Goal: Task Accomplishment & Management: Manage account settings

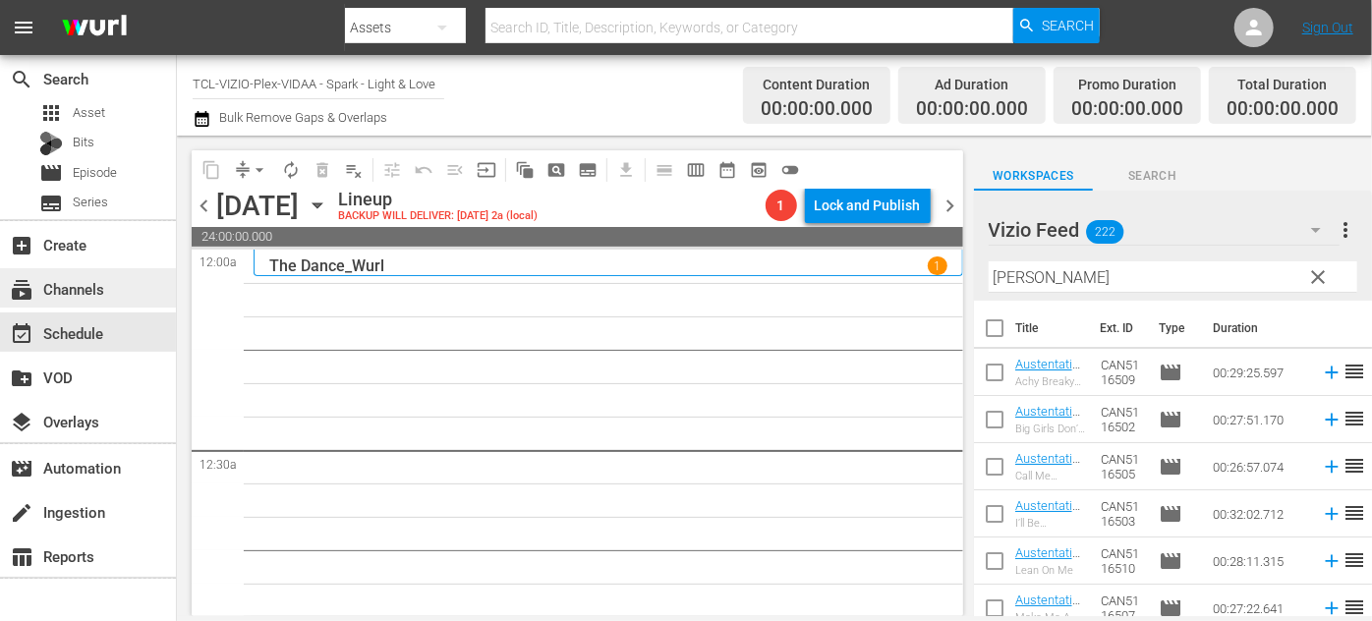
click at [63, 278] on div "subscriptions Channels" at bounding box center [55, 286] width 110 height 18
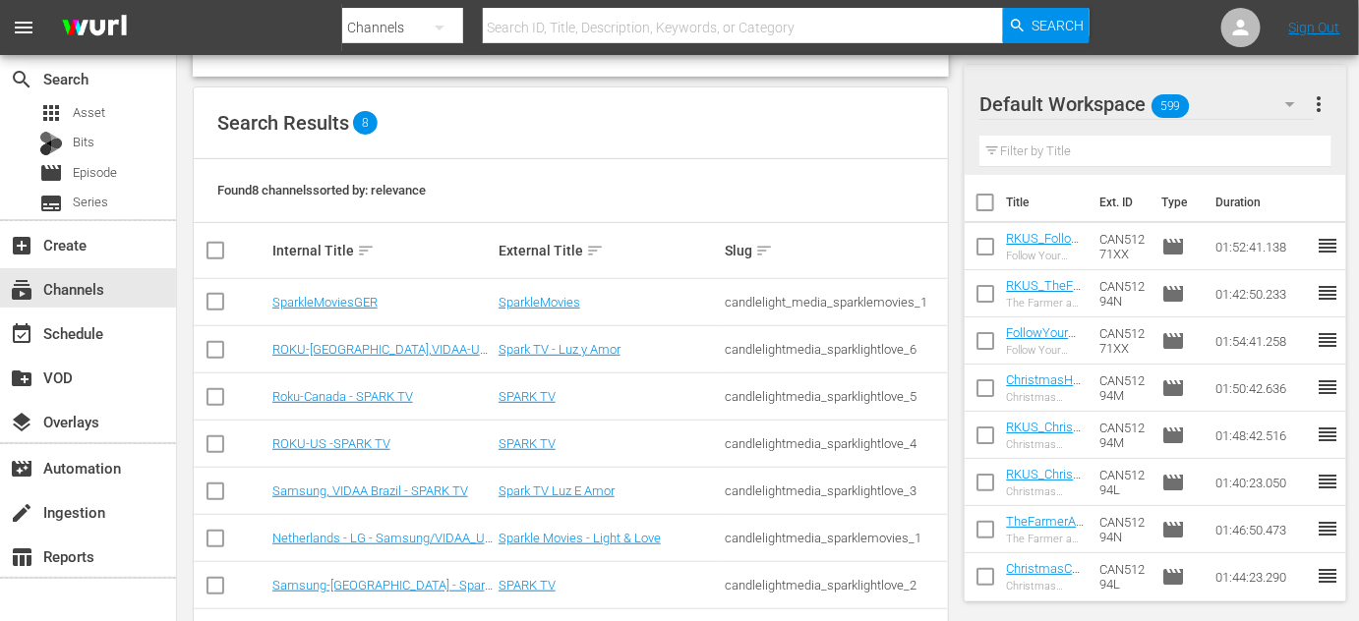
scroll to position [236, 0]
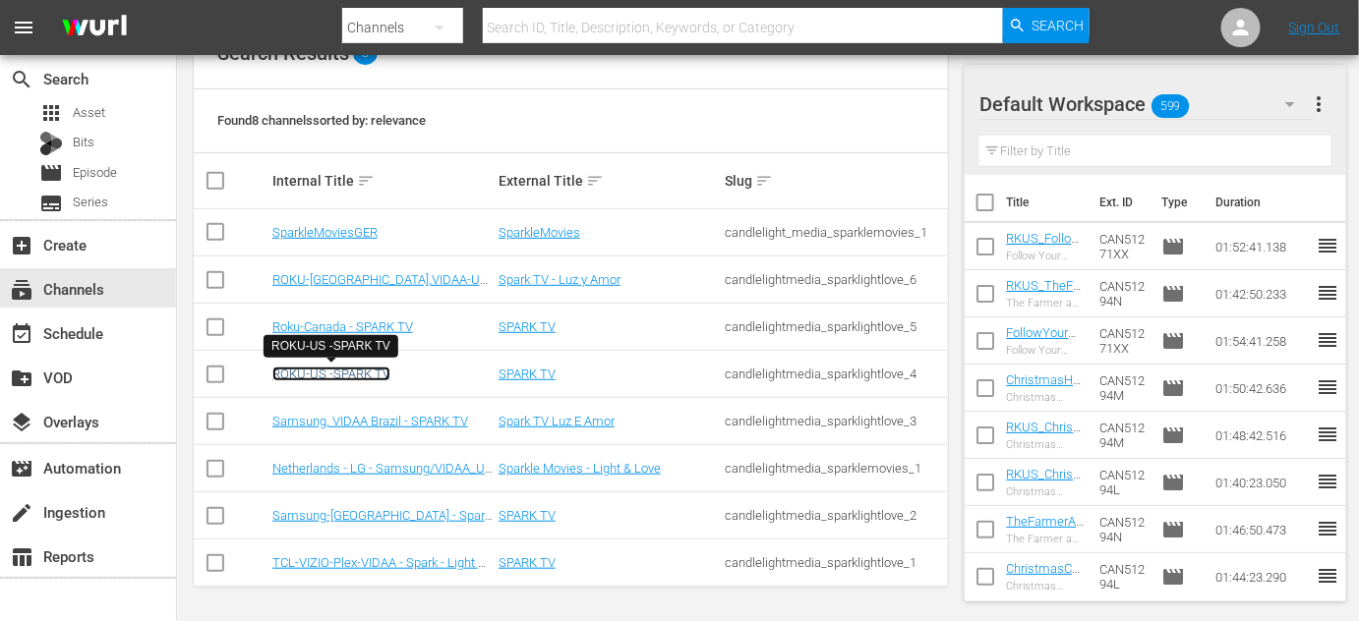
click at [334, 369] on link "ROKU-US -SPARK TV" at bounding box center [331, 374] width 118 height 15
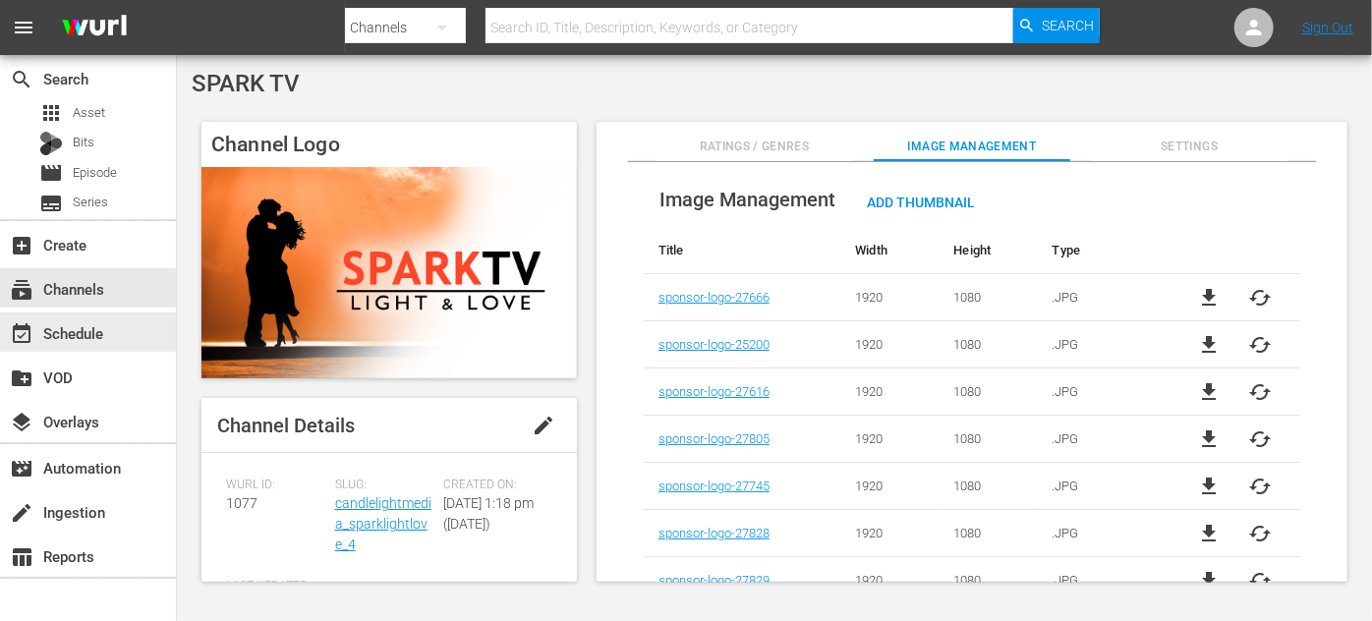
click at [77, 339] on div "event_available Schedule" at bounding box center [55, 330] width 110 height 18
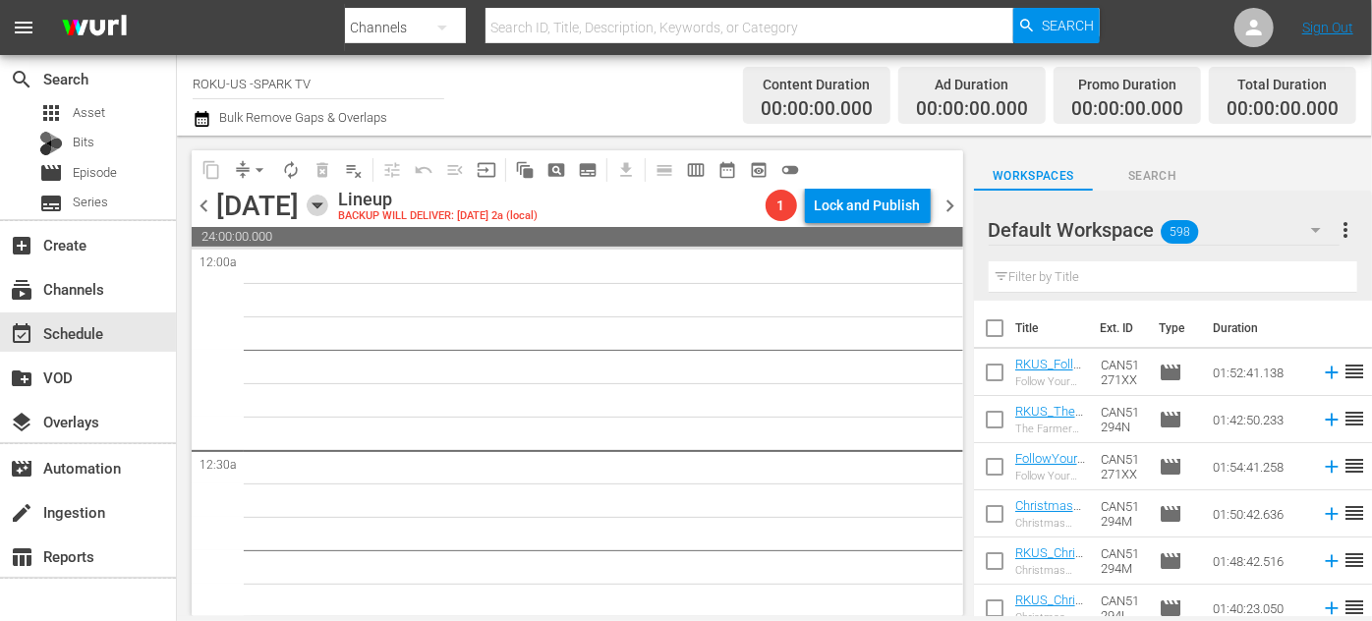
click at [328, 208] on icon "button" at bounding box center [318, 206] width 22 height 22
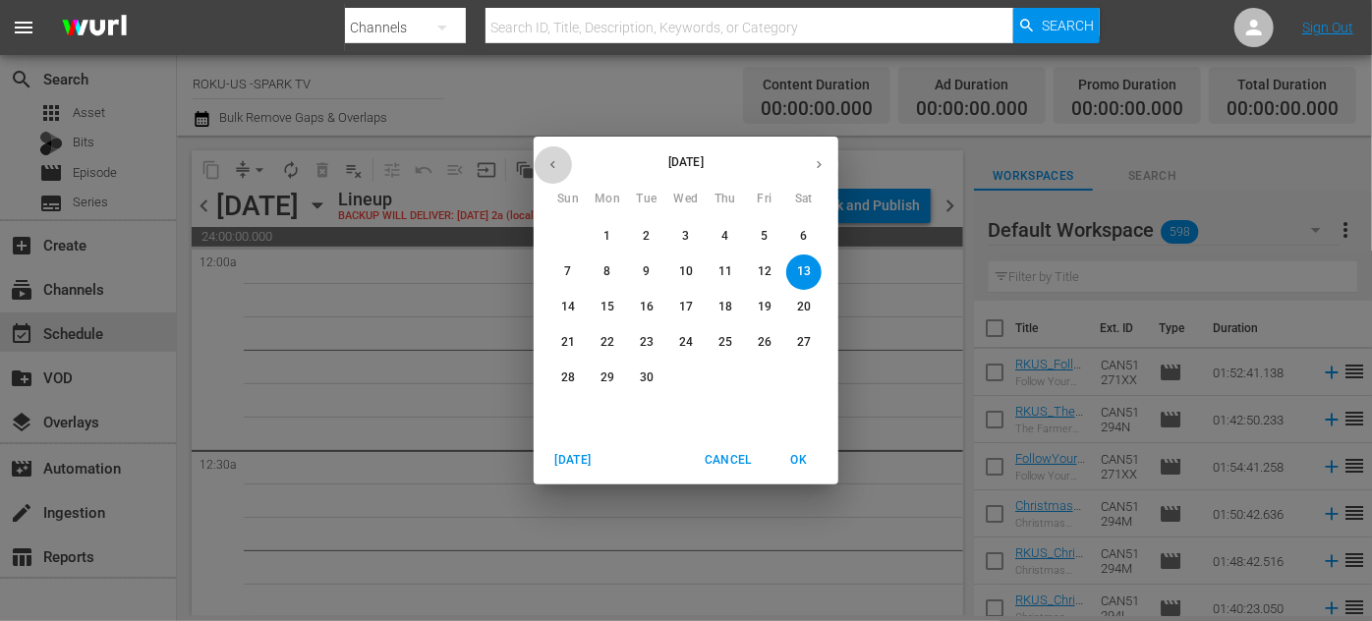
click at [555, 167] on icon "button" at bounding box center [553, 164] width 15 height 15
click at [809, 380] on p "30" at bounding box center [804, 378] width 14 height 17
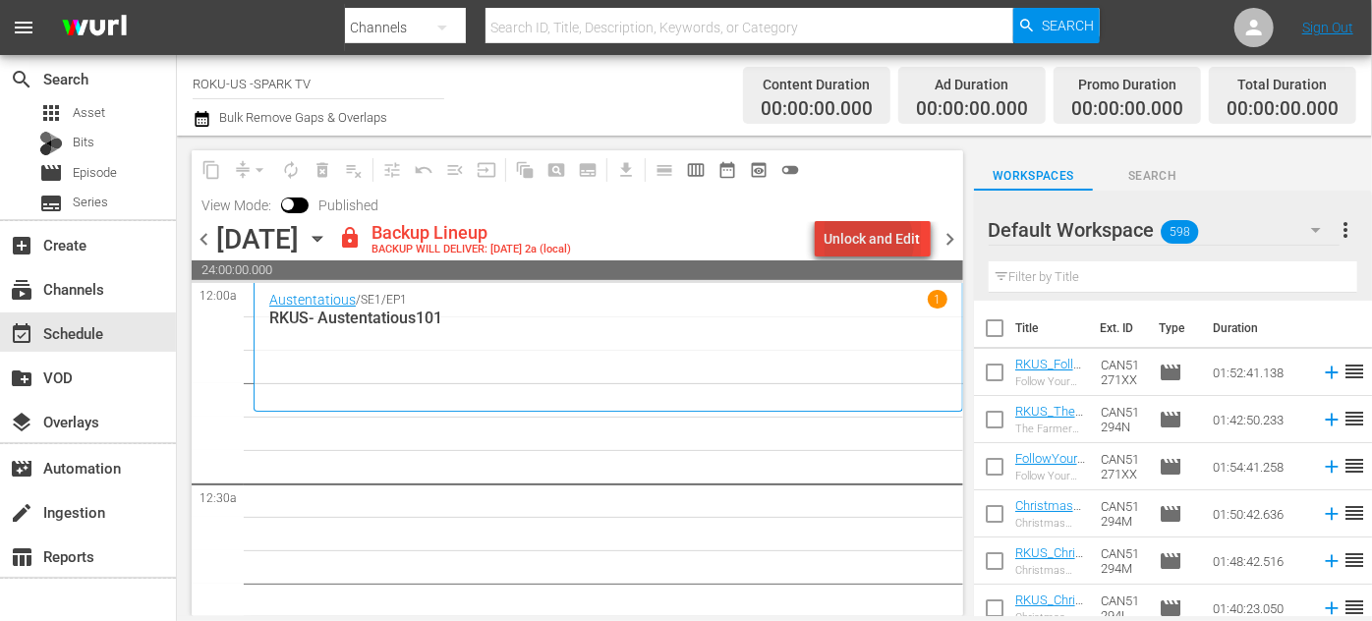
click at [872, 242] on div "Unlock and Edit" at bounding box center [873, 238] width 96 height 35
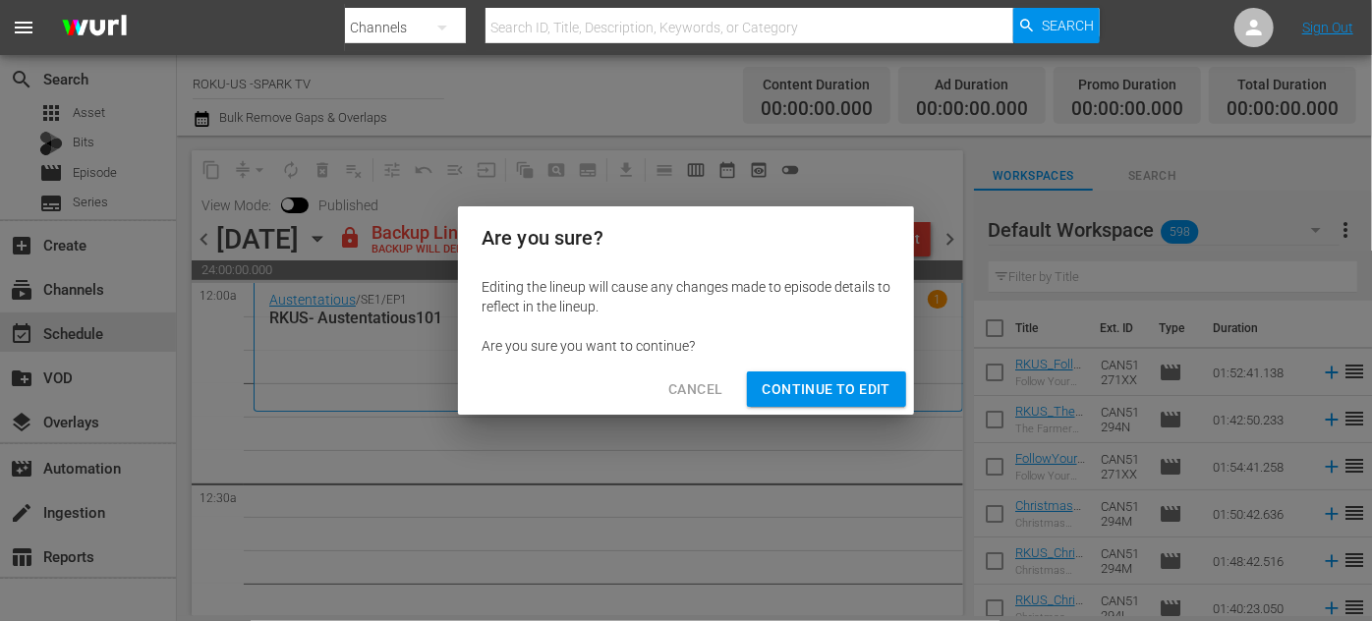
drag, startPoint x: 840, startPoint y: 395, endPoint x: 860, endPoint y: 382, distance: 24.3
click at [842, 392] on span "Continue to Edit" at bounding box center [827, 390] width 128 height 25
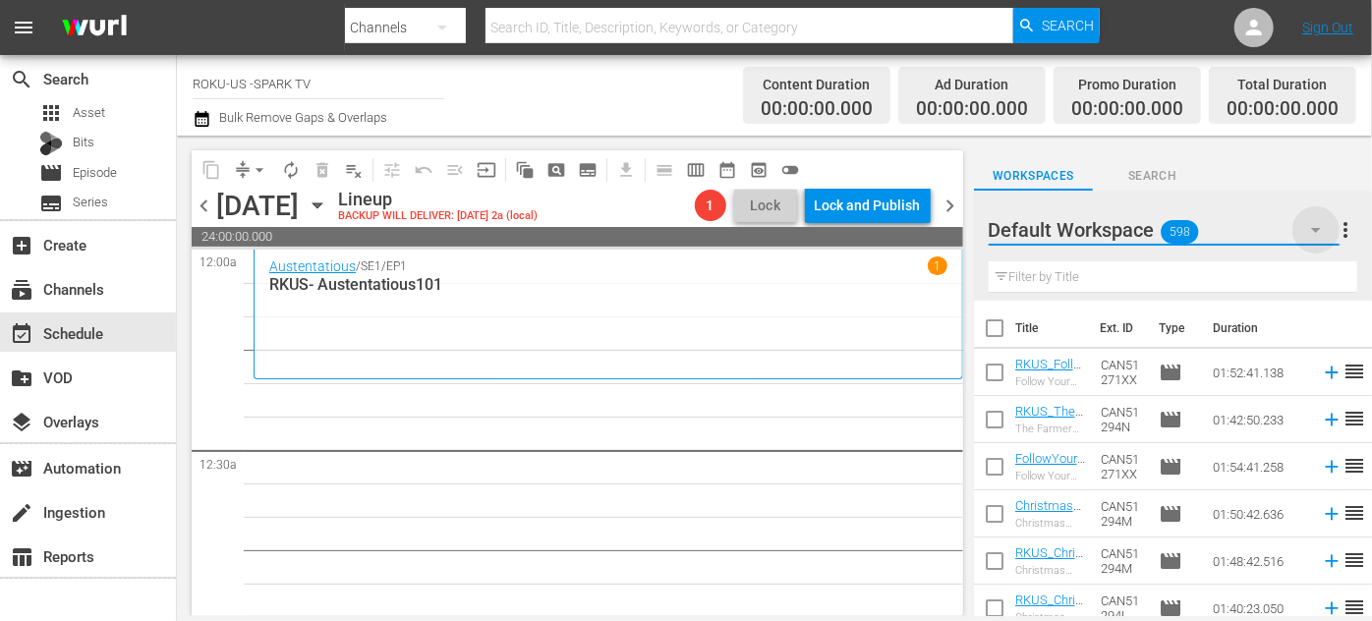
click at [1319, 229] on icon "button" at bounding box center [1316, 230] width 10 height 5
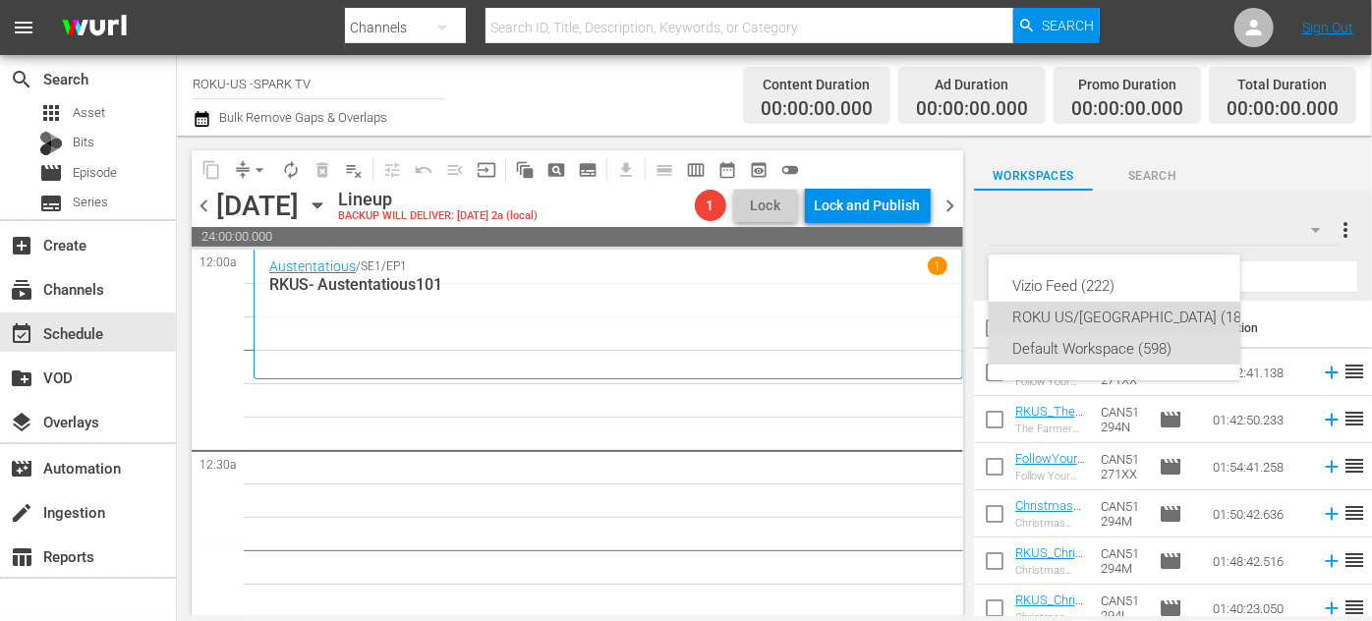
click at [1089, 311] on div "ROKU US/[GEOGRAPHIC_DATA] (180)" at bounding box center [1134, 317] width 243 height 31
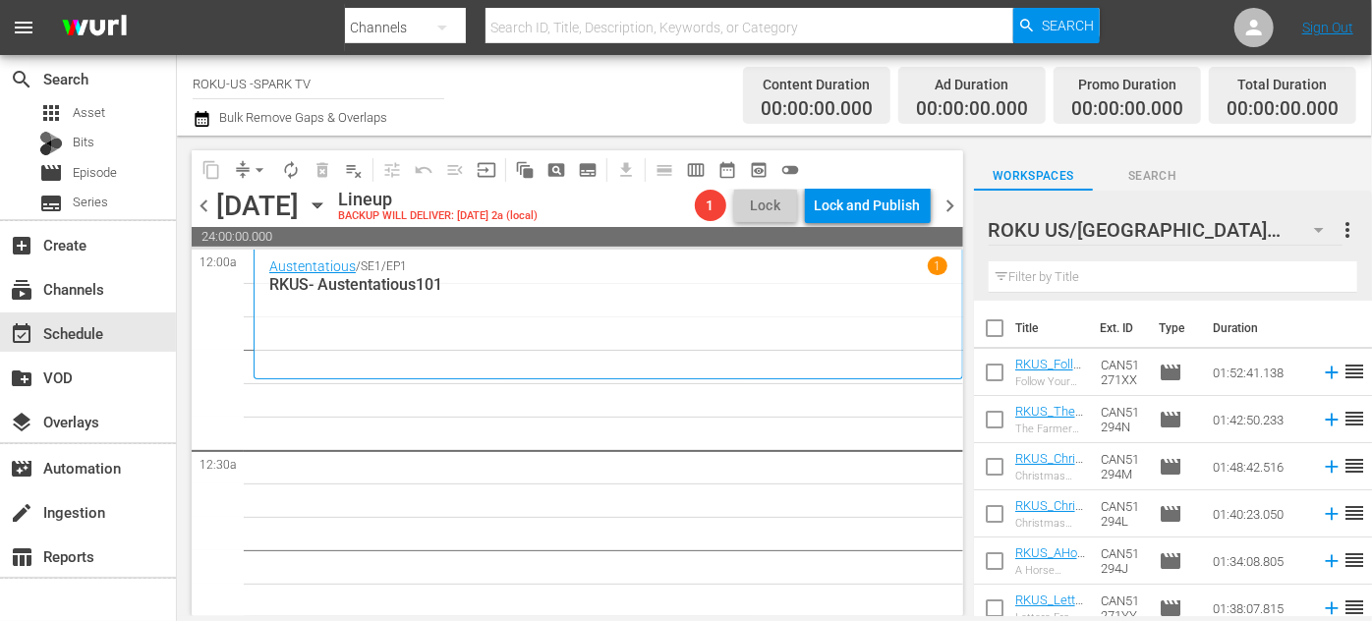
click at [1063, 280] on input "text" at bounding box center [1173, 277] width 369 height 31
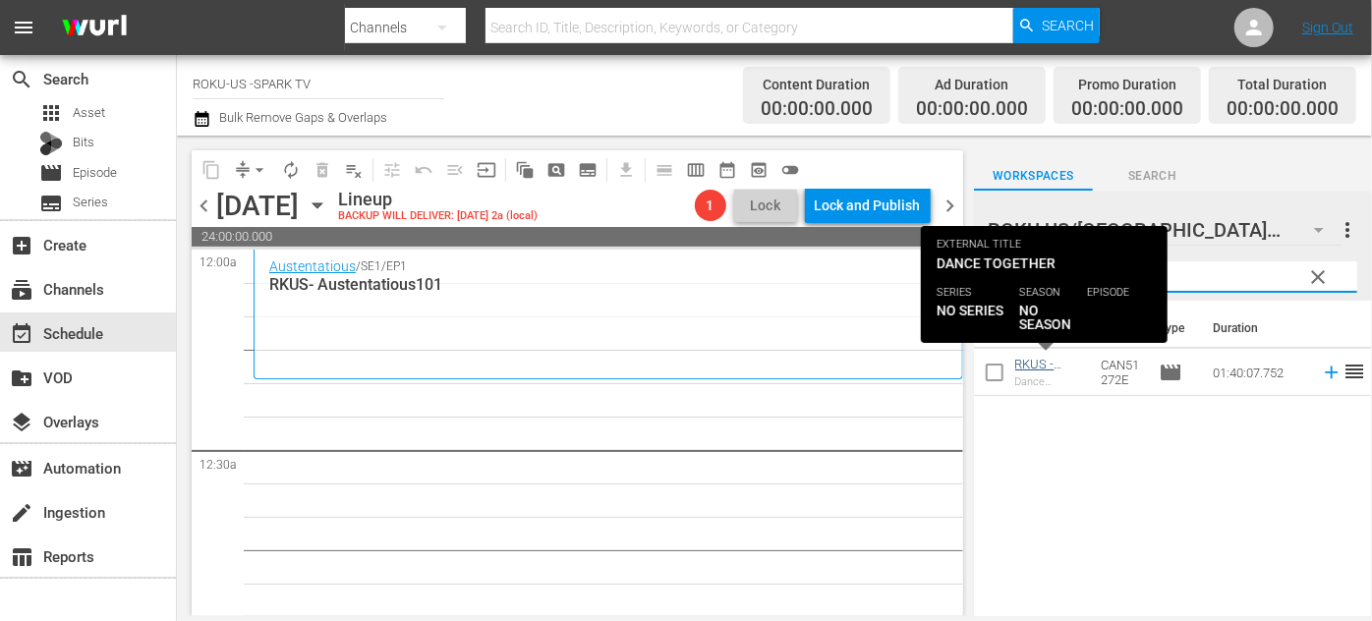
type input "together"
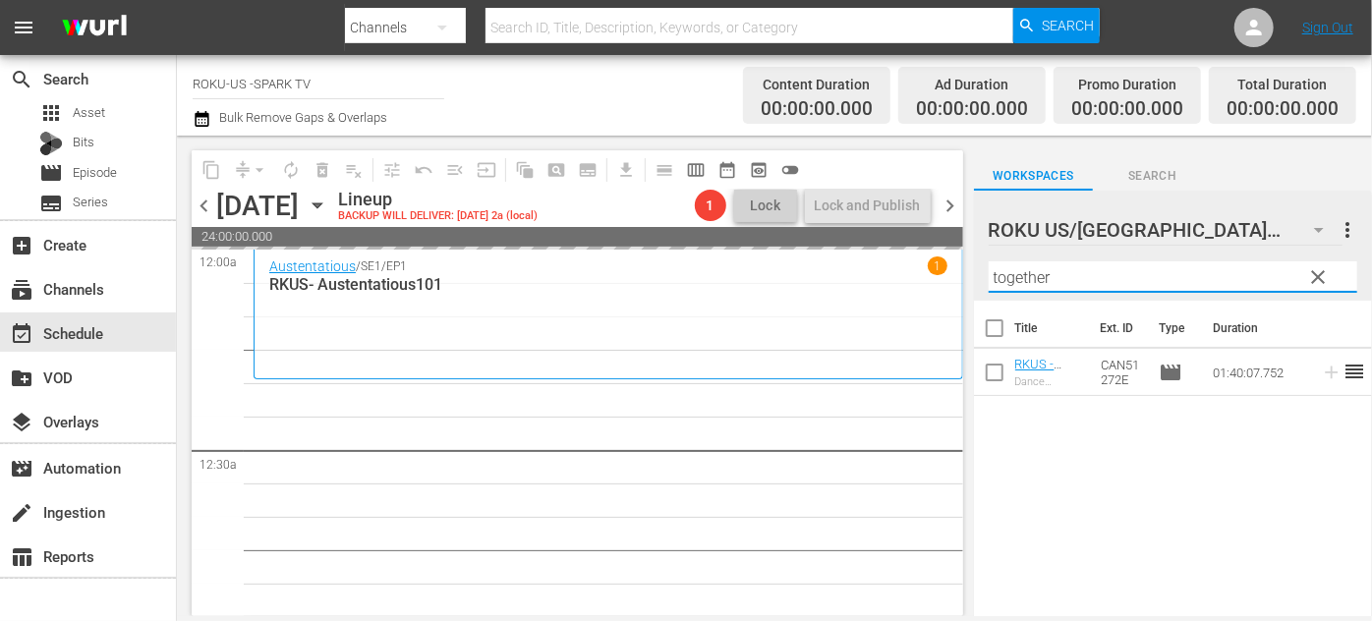
click at [1086, 274] on input "together" at bounding box center [1173, 277] width 369 height 31
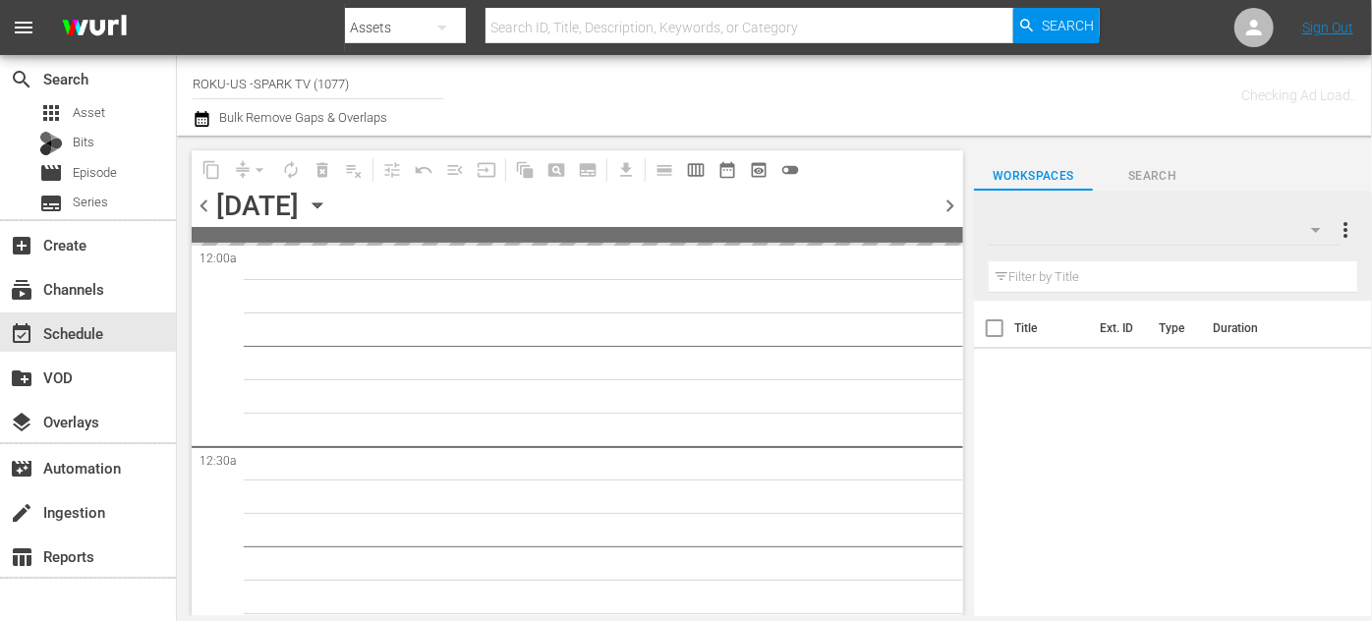
type input "ROKU-US -SPARK TV (1077)"
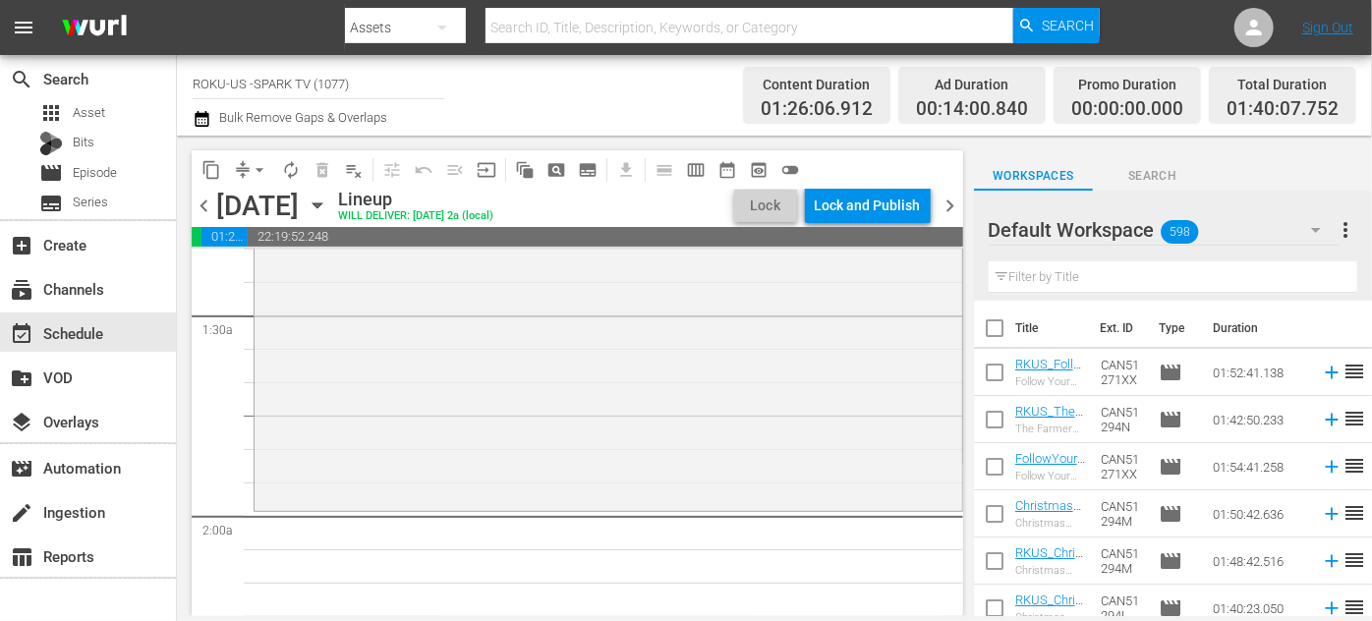
scroll to position [625, 0]
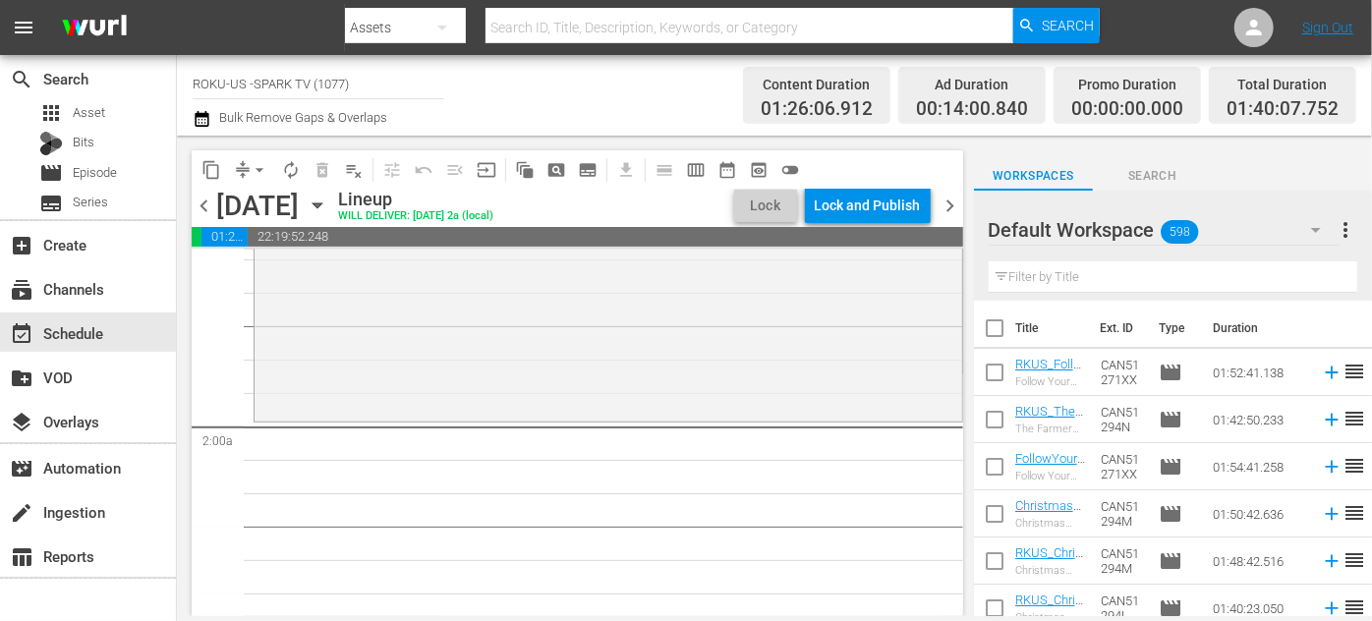
click at [1318, 231] on icon "button" at bounding box center [1317, 230] width 24 height 24
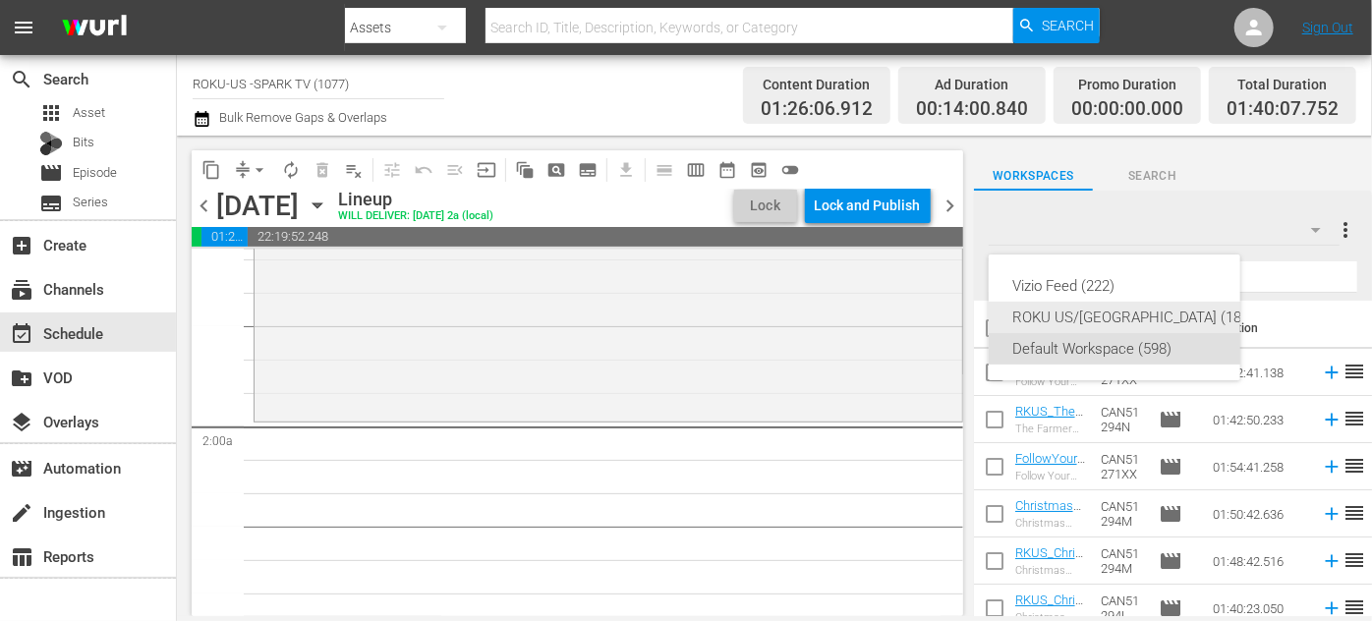
click at [1096, 316] on div "ROKU US/[GEOGRAPHIC_DATA] (180)" at bounding box center [1134, 317] width 243 height 31
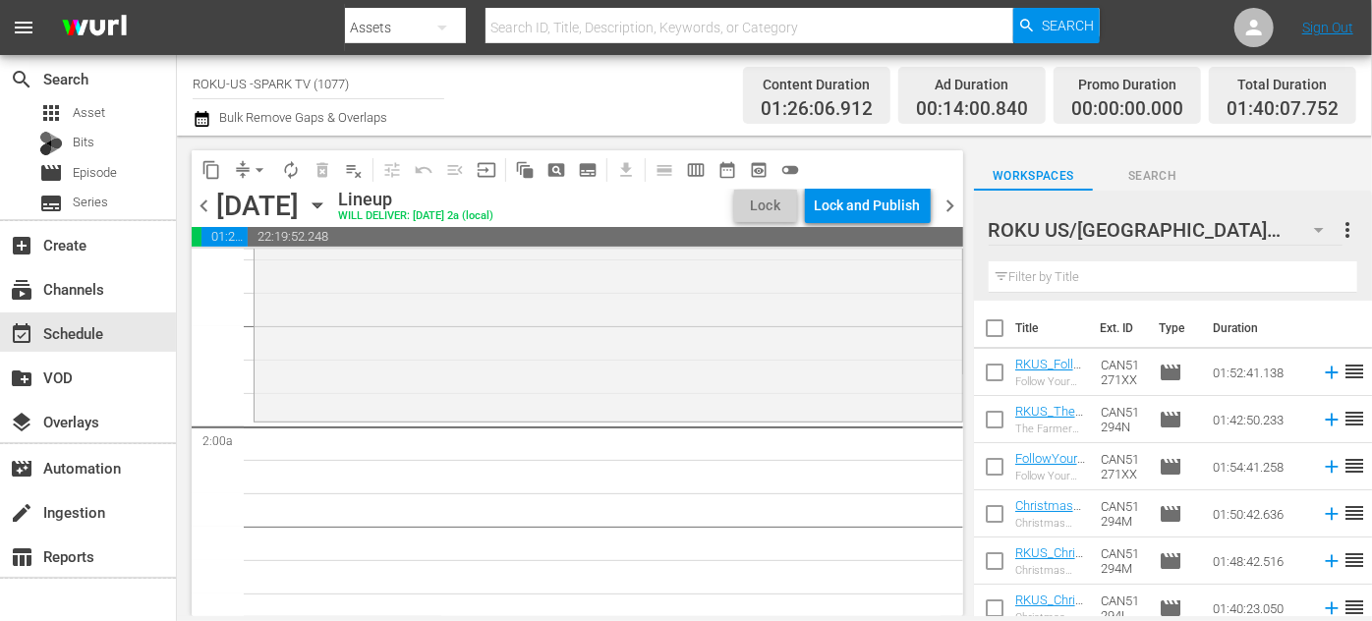
click at [1095, 311] on th "Ext. ID" at bounding box center [1117, 328] width 58 height 55
click at [1093, 276] on input "text" at bounding box center [1173, 277] width 369 height 31
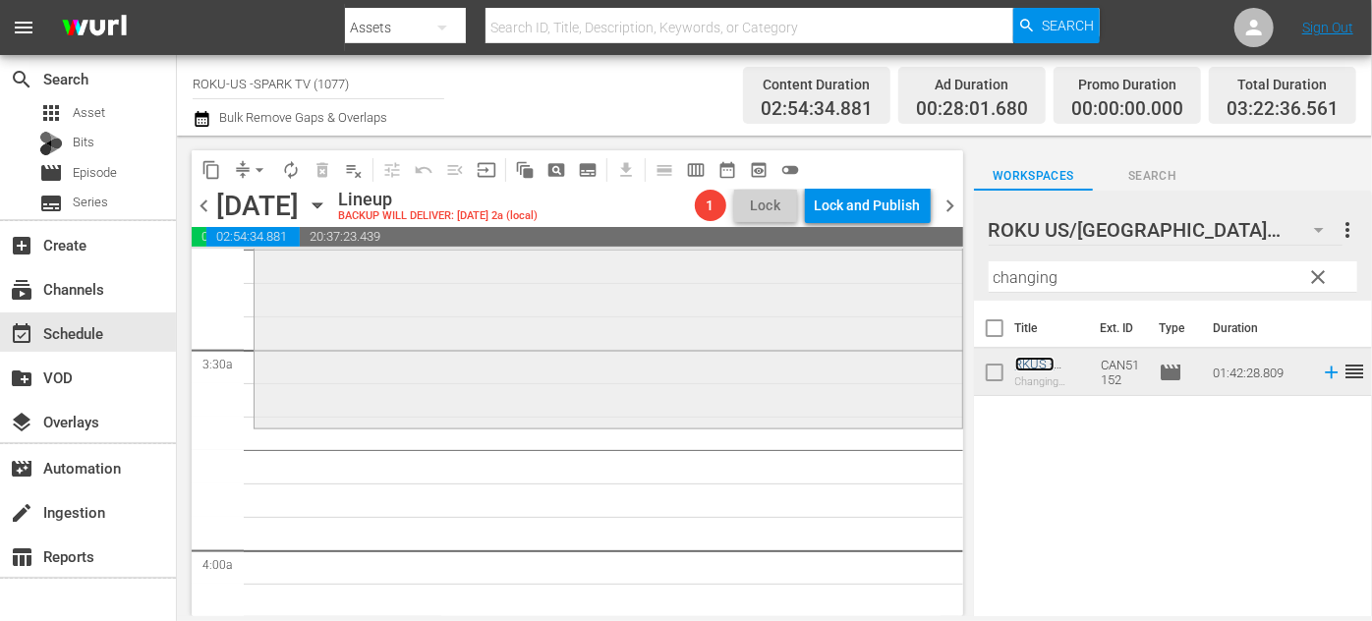
scroll to position [1340, 0]
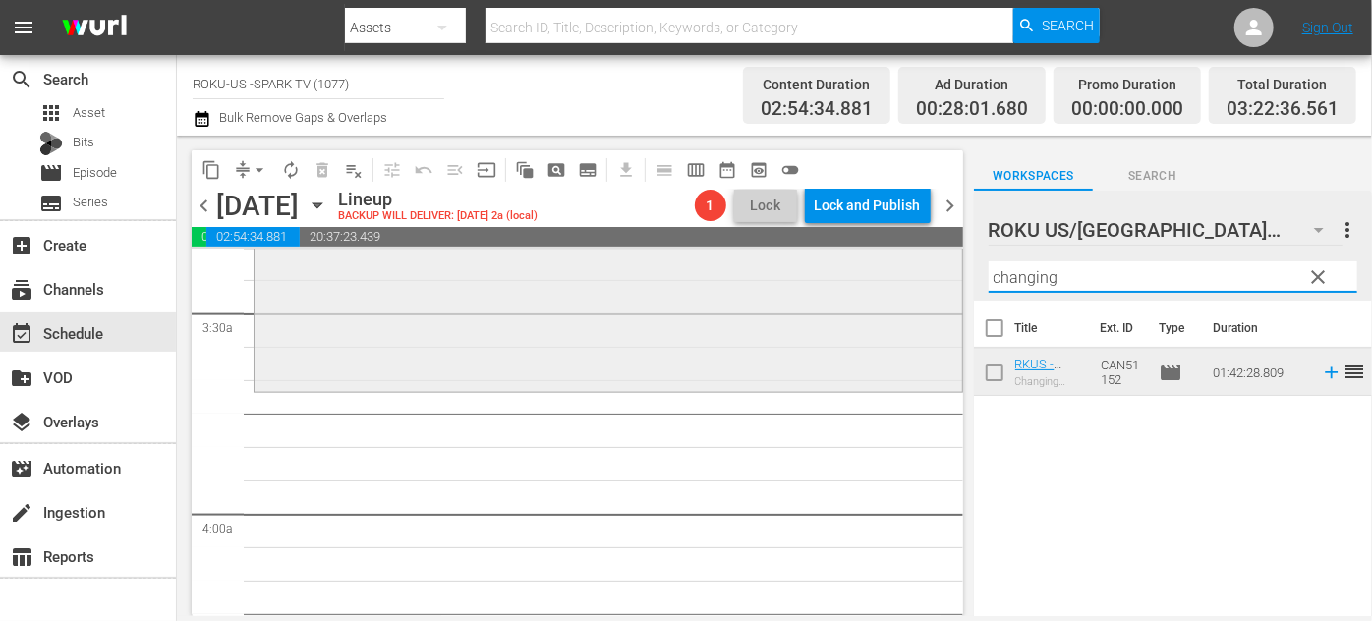
drag, startPoint x: 1076, startPoint y: 270, endPoint x: 943, endPoint y: 279, distance: 133.0
click at [942, 279] on div "content_copy compress arrow_drop_down autorenew_outlined delete_forever_outline…" at bounding box center [774, 376] width 1195 height 481
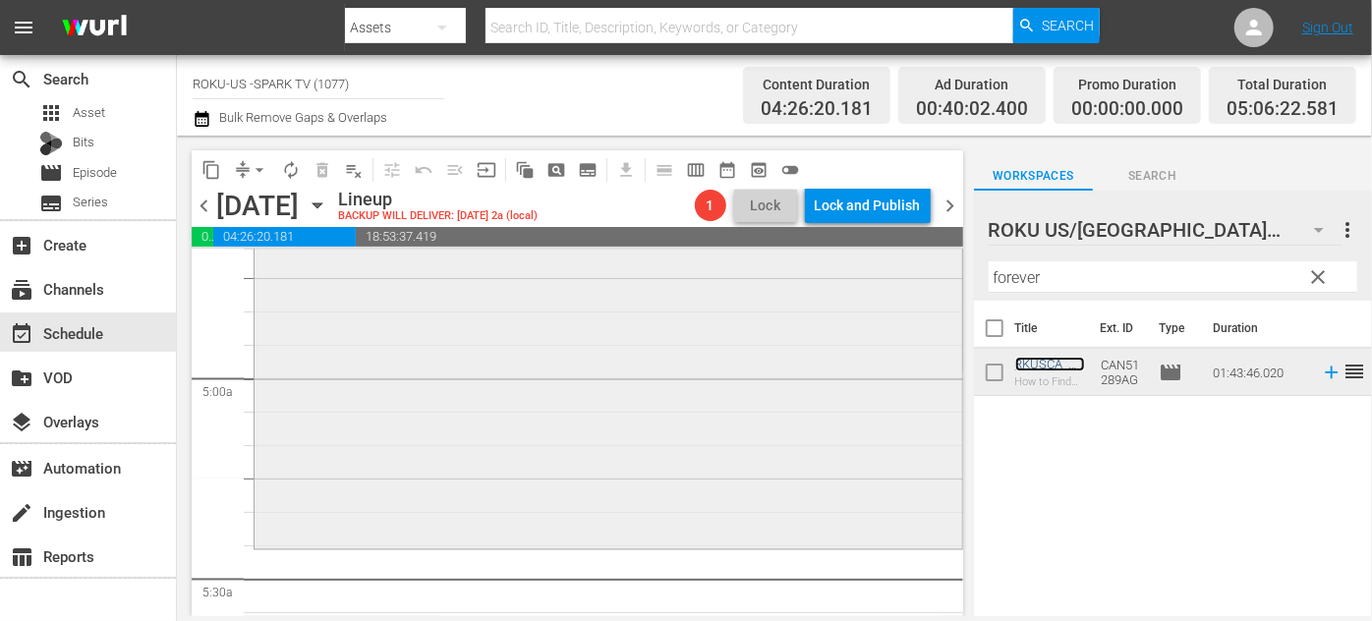
scroll to position [1966, 0]
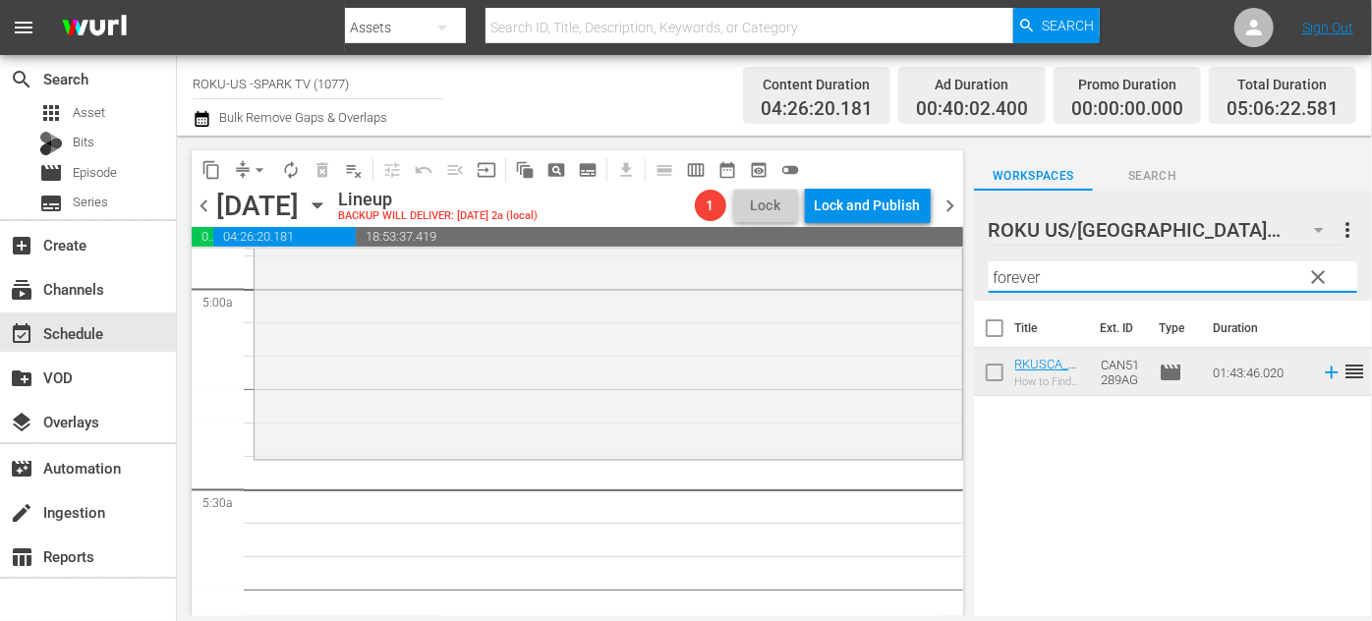
drag, startPoint x: 1111, startPoint y: 279, endPoint x: 961, endPoint y: 279, distance: 149.4
click at [961, 279] on div "content_copy compress arrow_drop_down autorenew_outlined delete_forever_outline…" at bounding box center [774, 376] width 1195 height 481
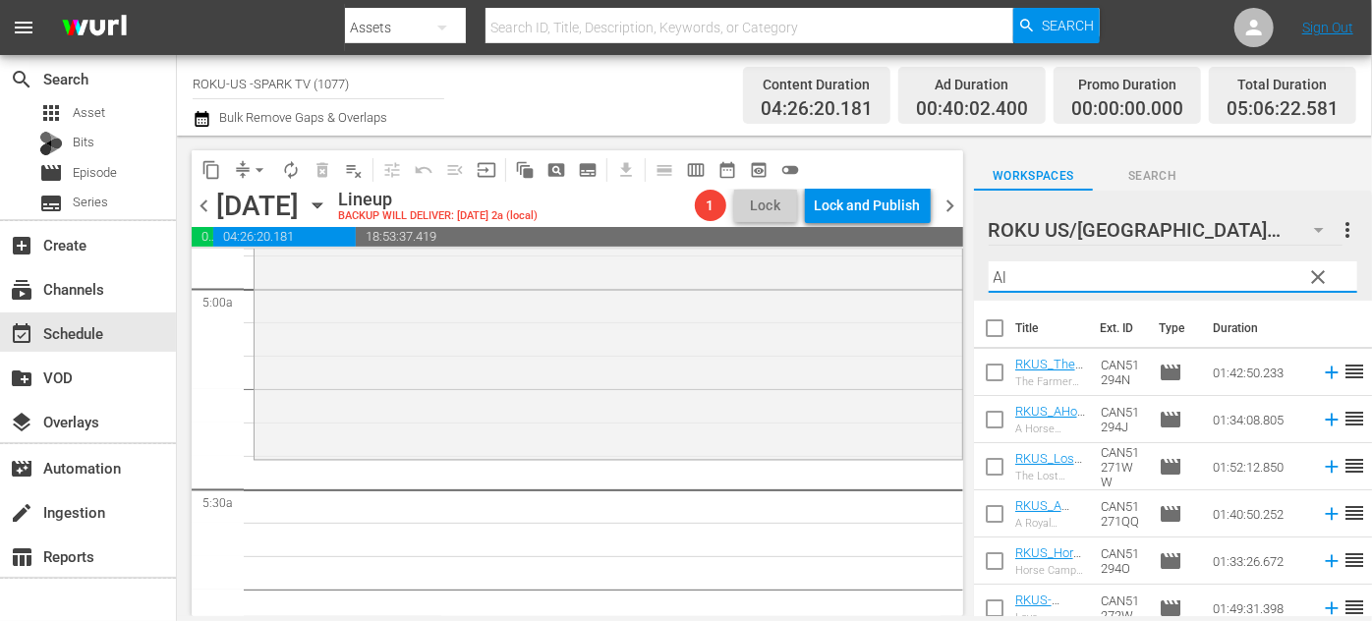
type input "A"
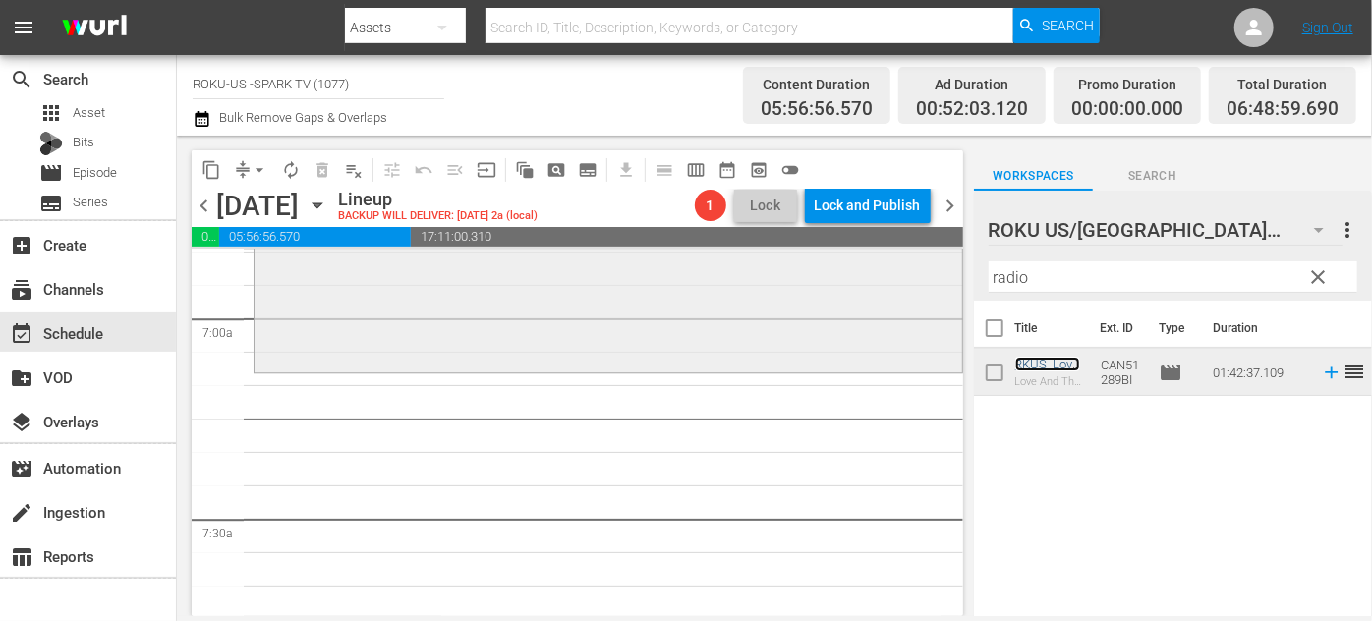
scroll to position [2770, 0]
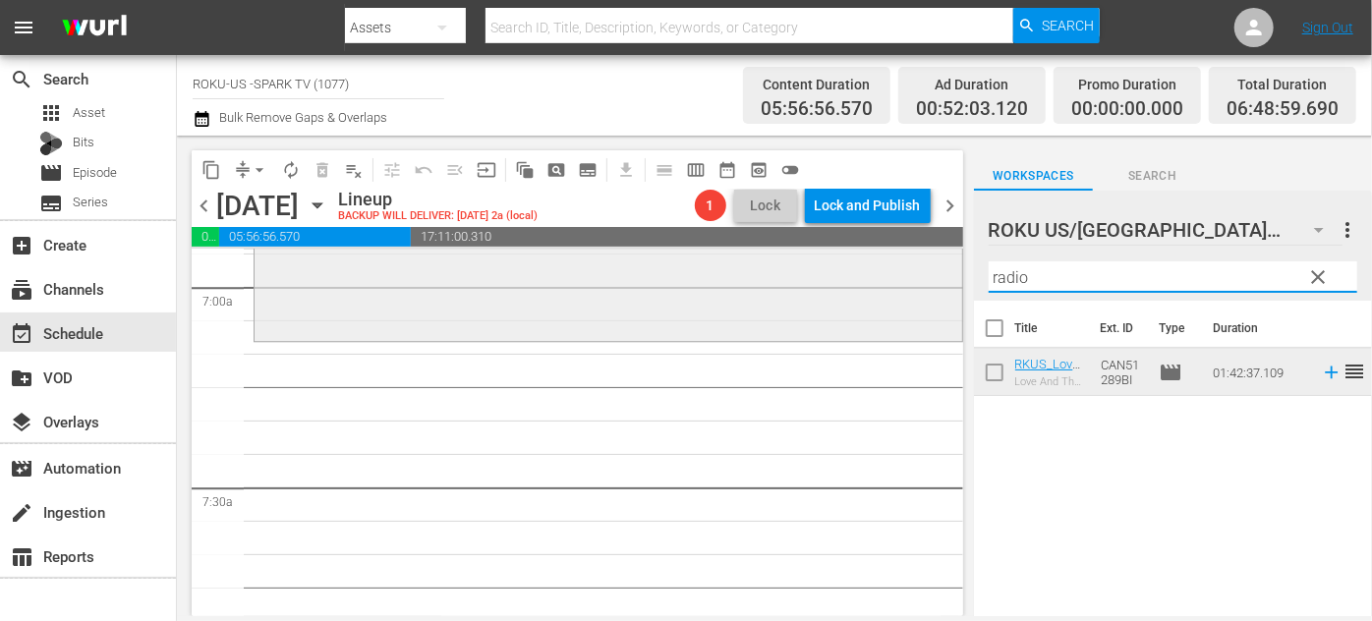
drag, startPoint x: 1039, startPoint y: 279, endPoint x: 934, endPoint y: 282, distance: 105.2
click at [934, 282] on div "content_copy compress arrow_drop_down autorenew_outlined delete_forever_outline…" at bounding box center [774, 376] width 1195 height 481
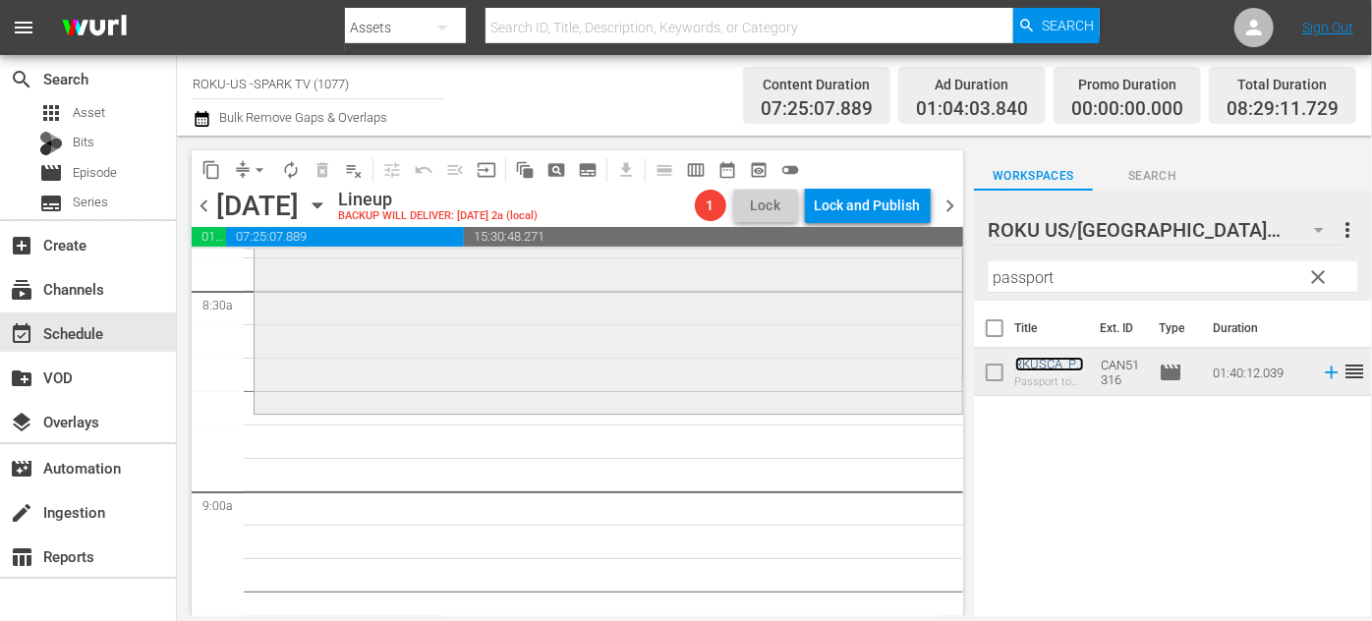
scroll to position [3396, 0]
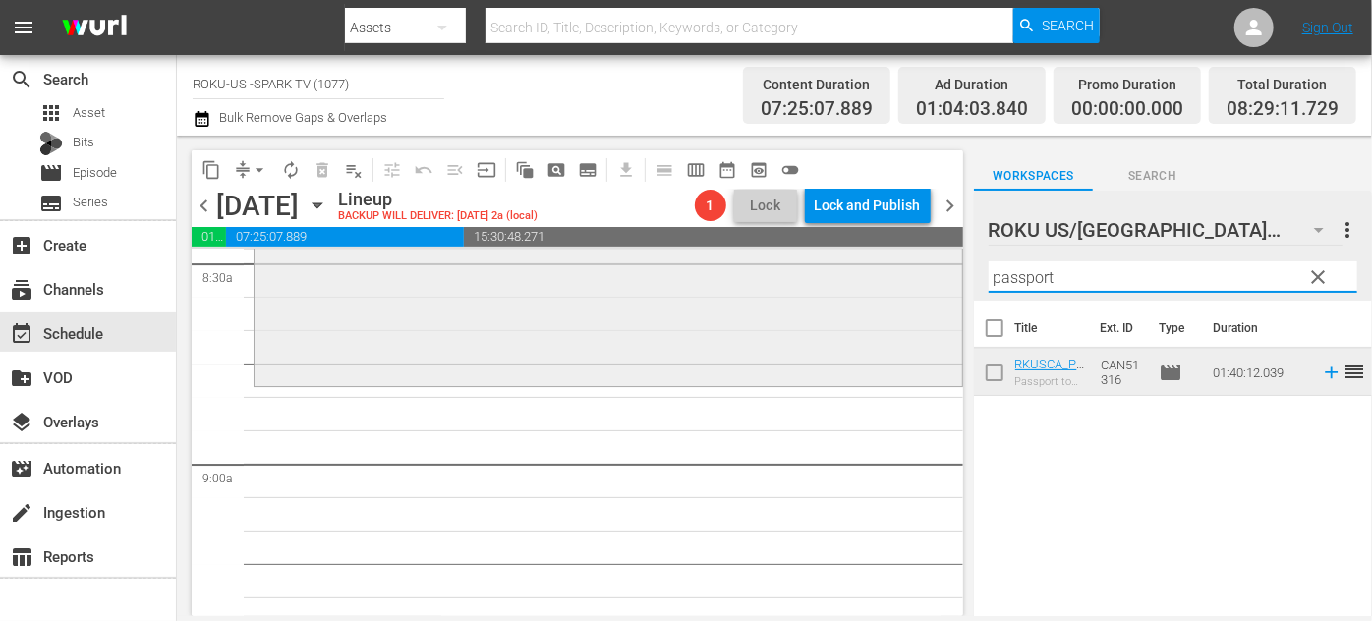
drag, startPoint x: 1072, startPoint y: 275, endPoint x: 896, endPoint y: 277, distance: 176.0
click at [896, 277] on div "content_copy compress arrow_drop_down autorenew_outlined delete_forever_outline…" at bounding box center [774, 376] width 1195 height 481
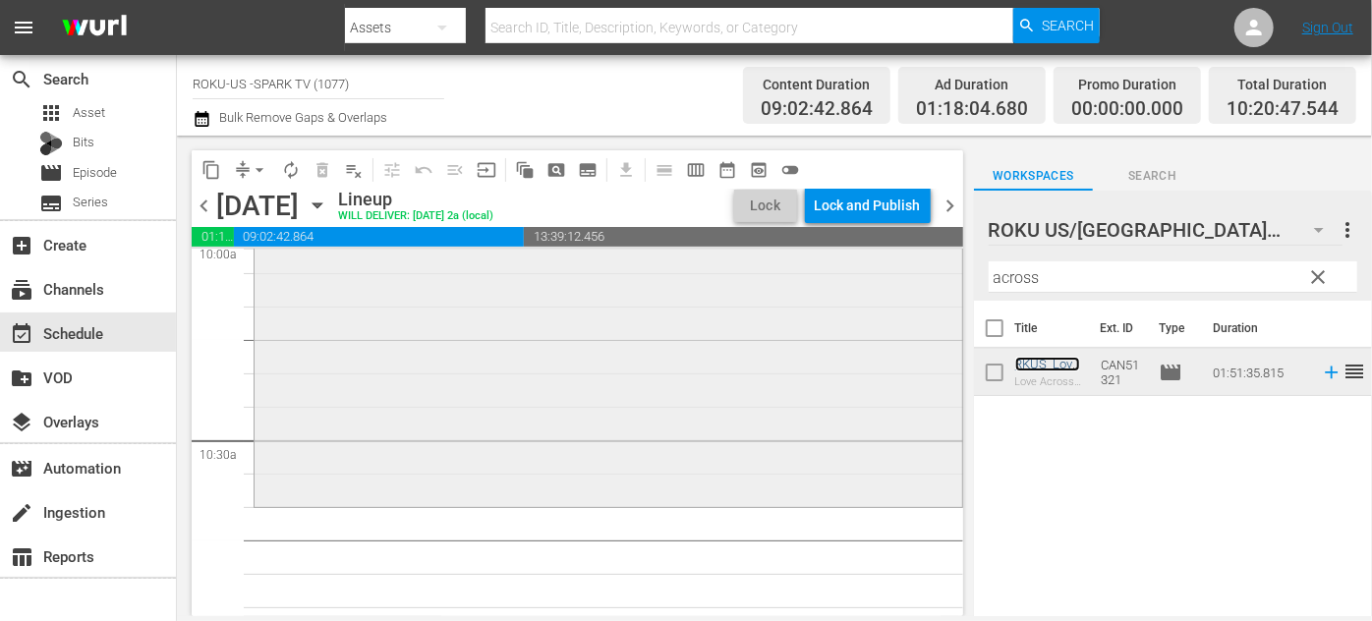
scroll to position [4110, 0]
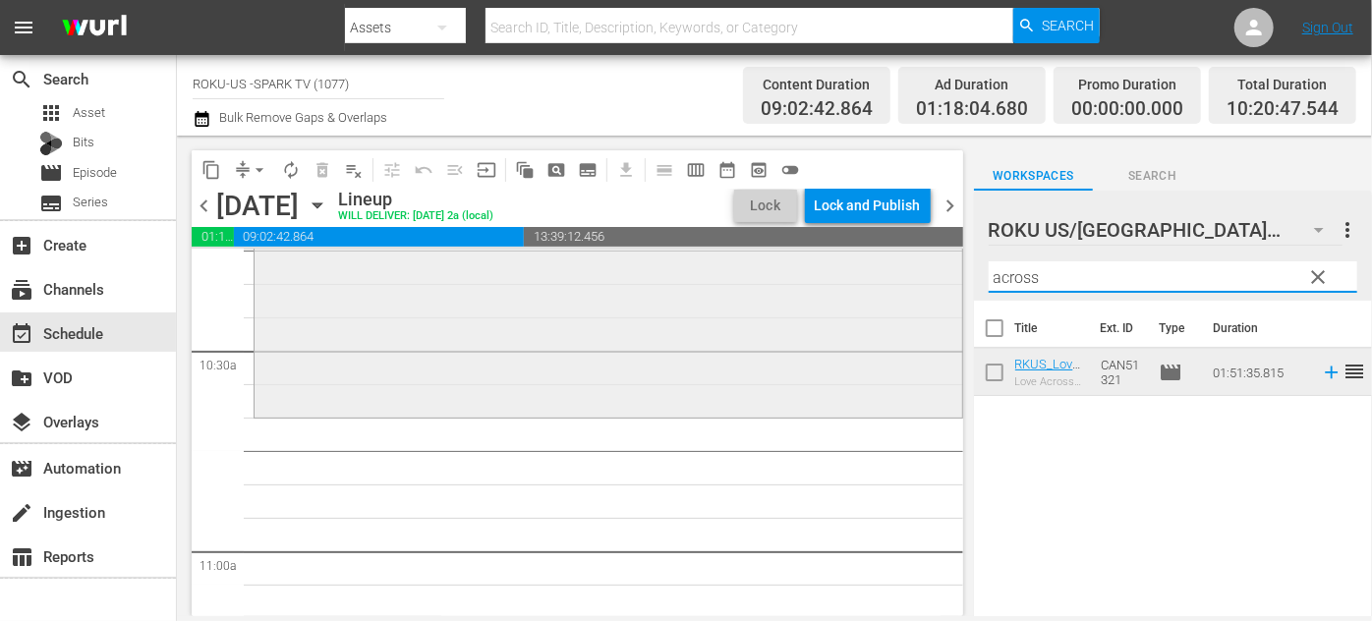
drag, startPoint x: 1059, startPoint y: 279, endPoint x: 930, endPoint y: 282, distance: 128.8
click at [930, 282] on div "content_copy compress arrow_drop_down autorenew_outlined delete_forever_outline…" at bounding box center [774, 376] width 1195 height 481
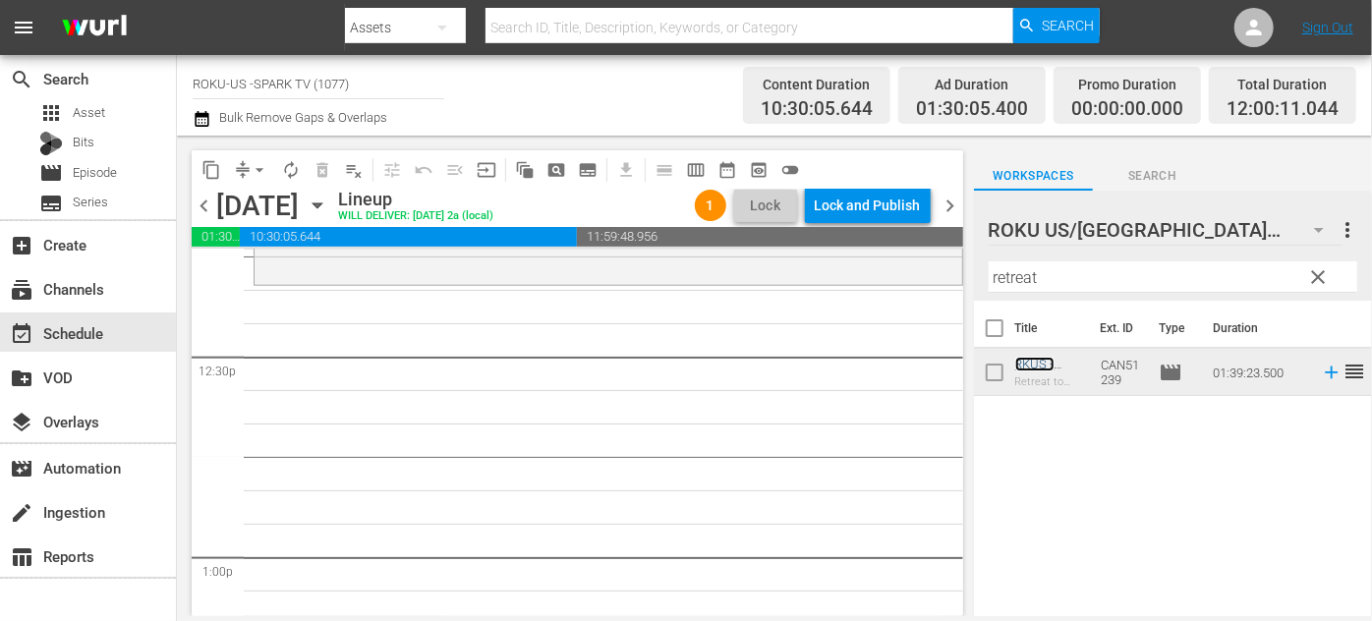
scroll to position [4915, 0]
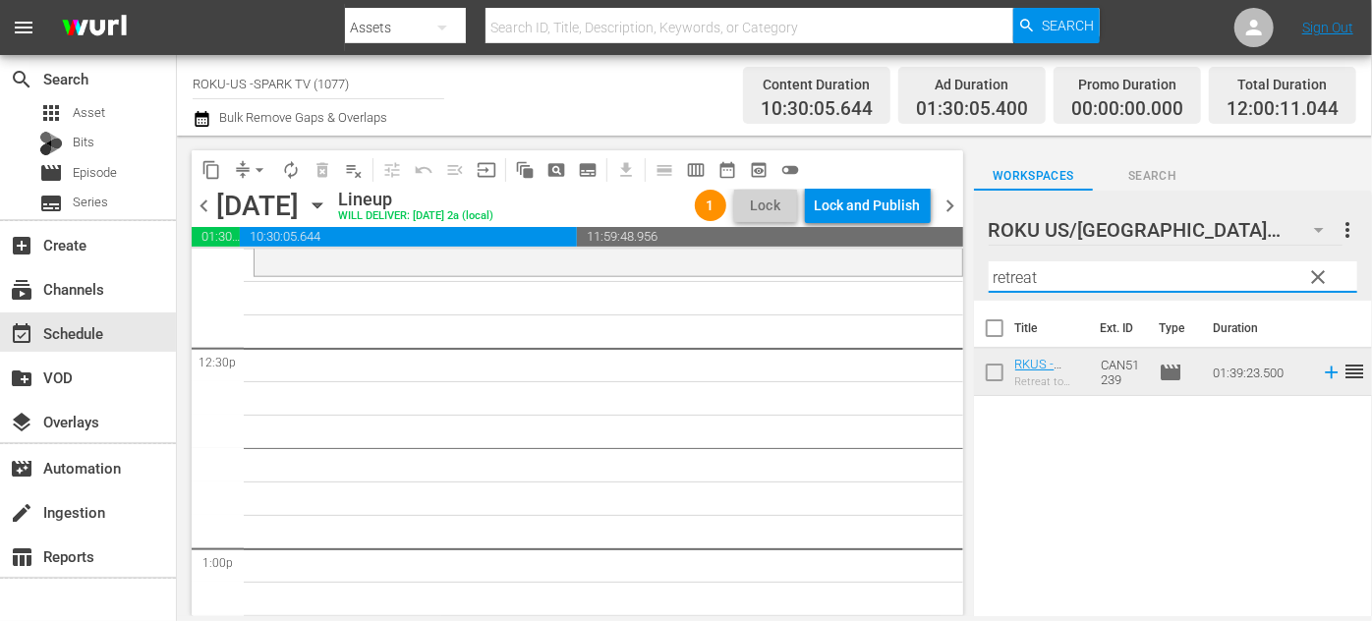
drag, startPoint x: 1085, startPoint y: 280, endPoint x: 866, endPoint y: 293, distance: 219.6
click at [866, 293] on div "content_copy compress arrow_drop_down autorenew_outlined delete_forever_outline…" at bounding box center [774, 376] width 1195 height 481
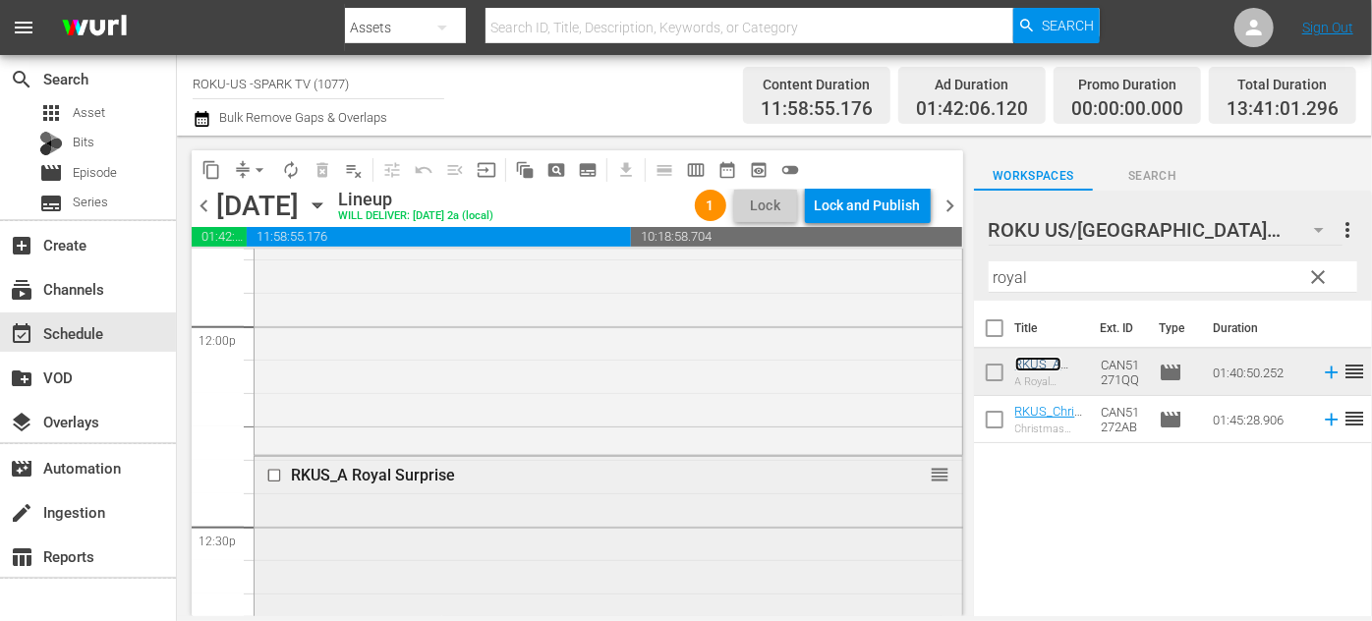
scroll to position [4737, 0]
click at [246, 164] on button "arrow_drop_down" at bounding box center [259, 169] width 31 height 31
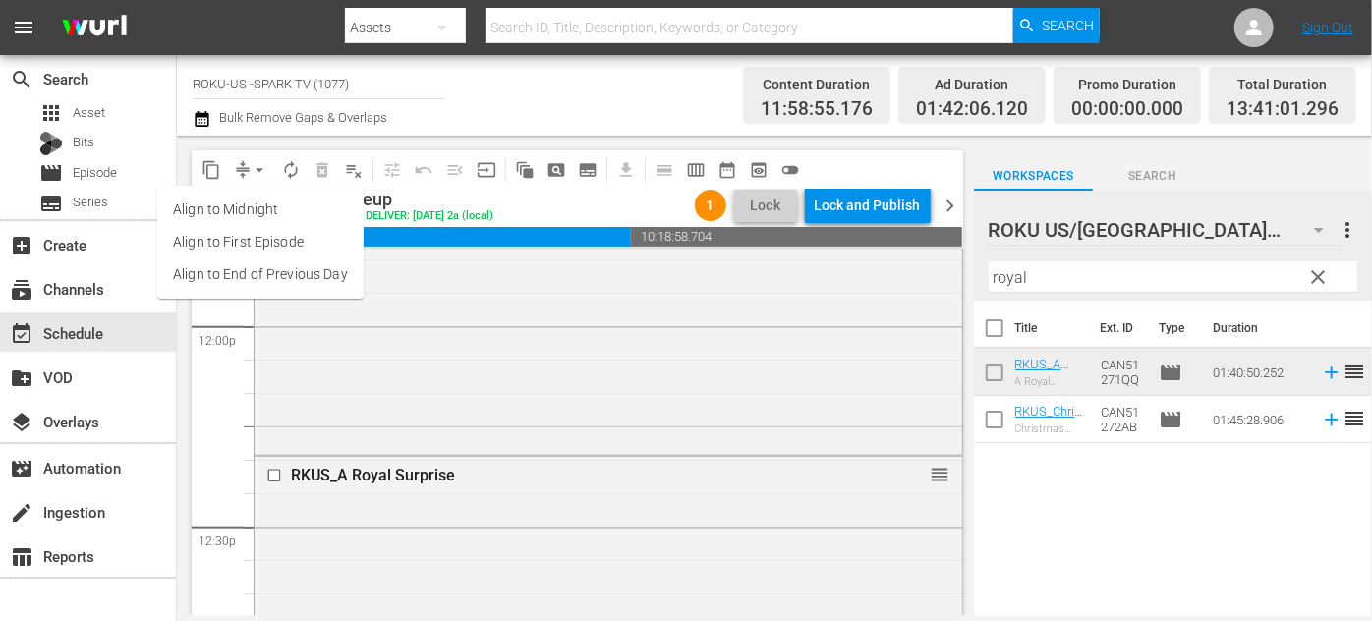
click at [270, 277] on li "Align to End of Previous Day" at bounding box center [260, 275] width 206 height 32
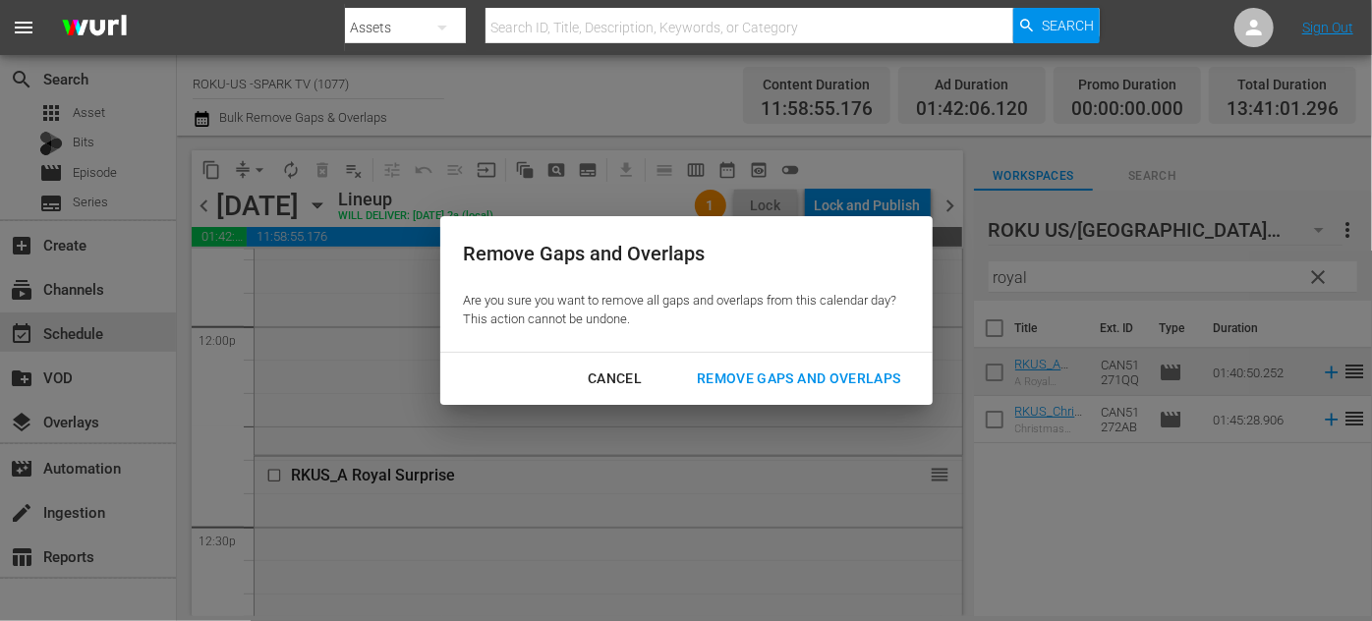
click at [778, 382] on div "Remove Gaps and Overlaps" at bounding box center [798, 379] width 235 height 25
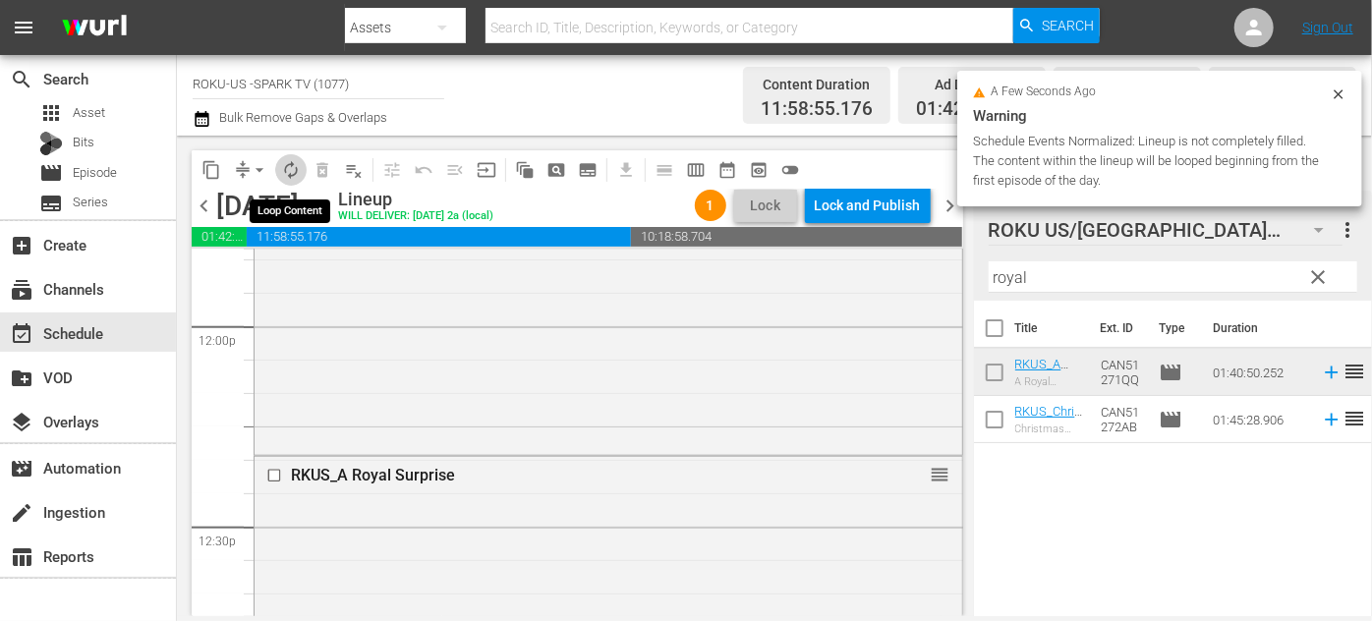
click at [289, 169] on span "autorenew_outlined" at bounding box center [291, 170] width 20 height 20
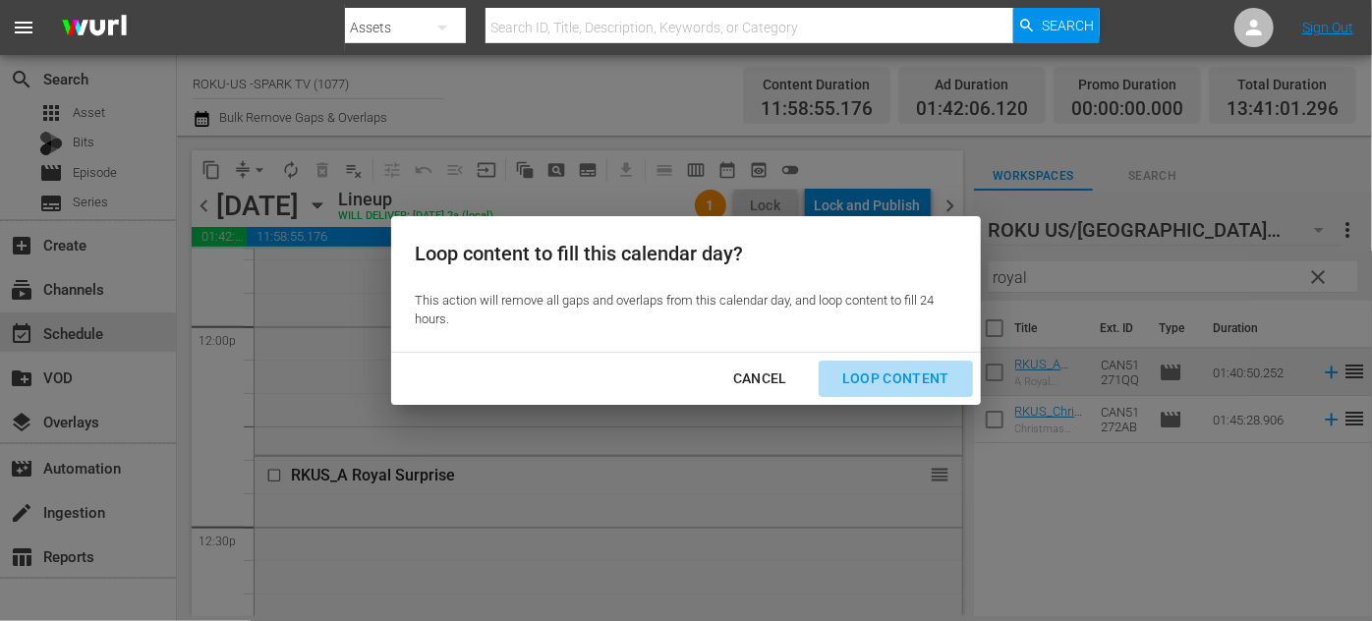
click at [916, 381] on div "Loop Content" at bounding box center [896, 379] width 139 height 25
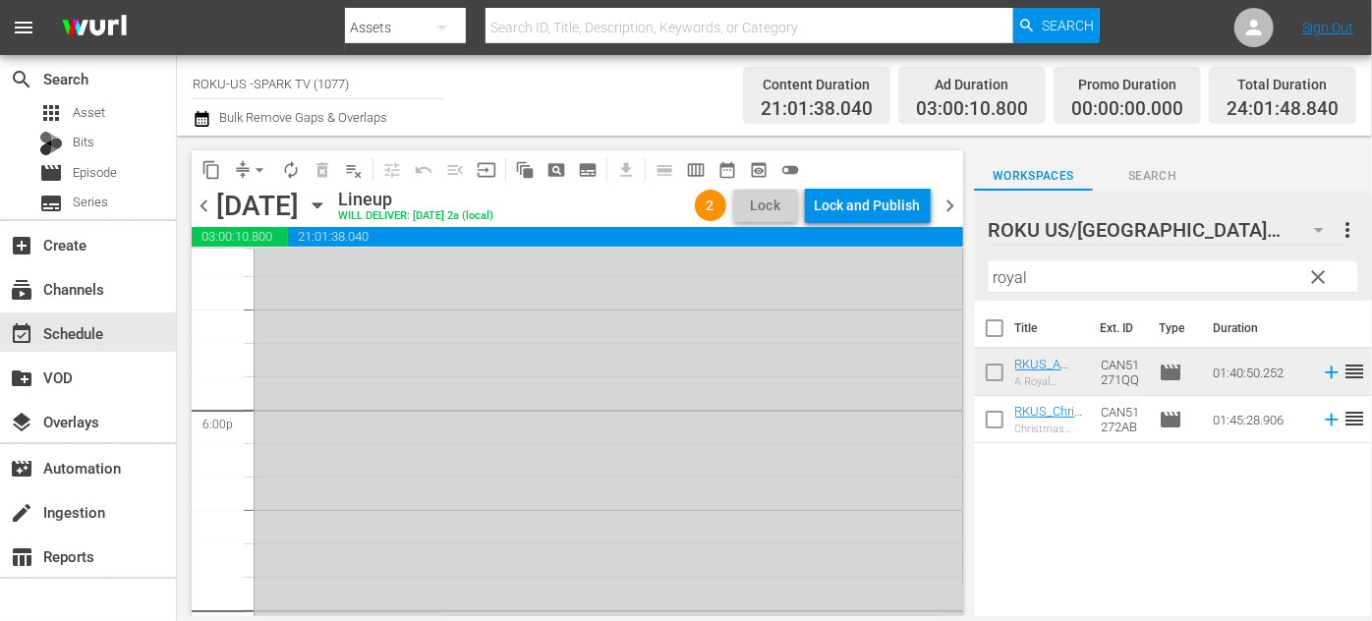
scroll to position [6882, 0]
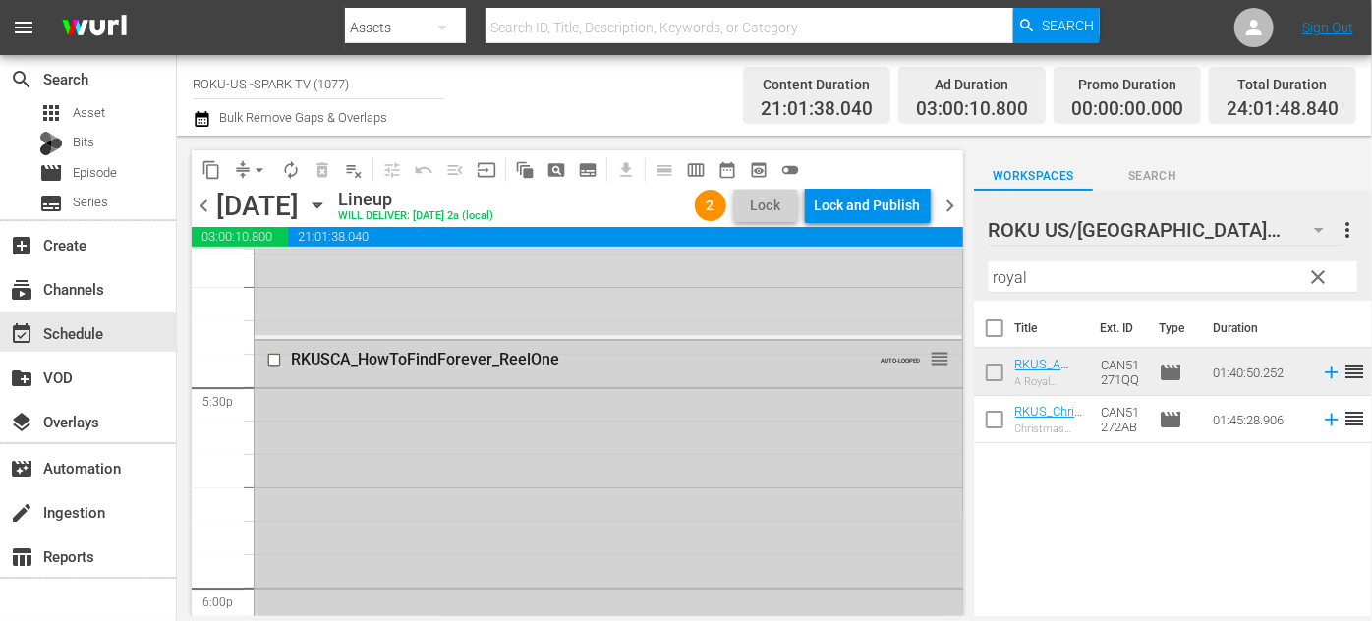
click at [273, 360] on input "checkbox" at bounding box center [276, 359] width 21 height 17
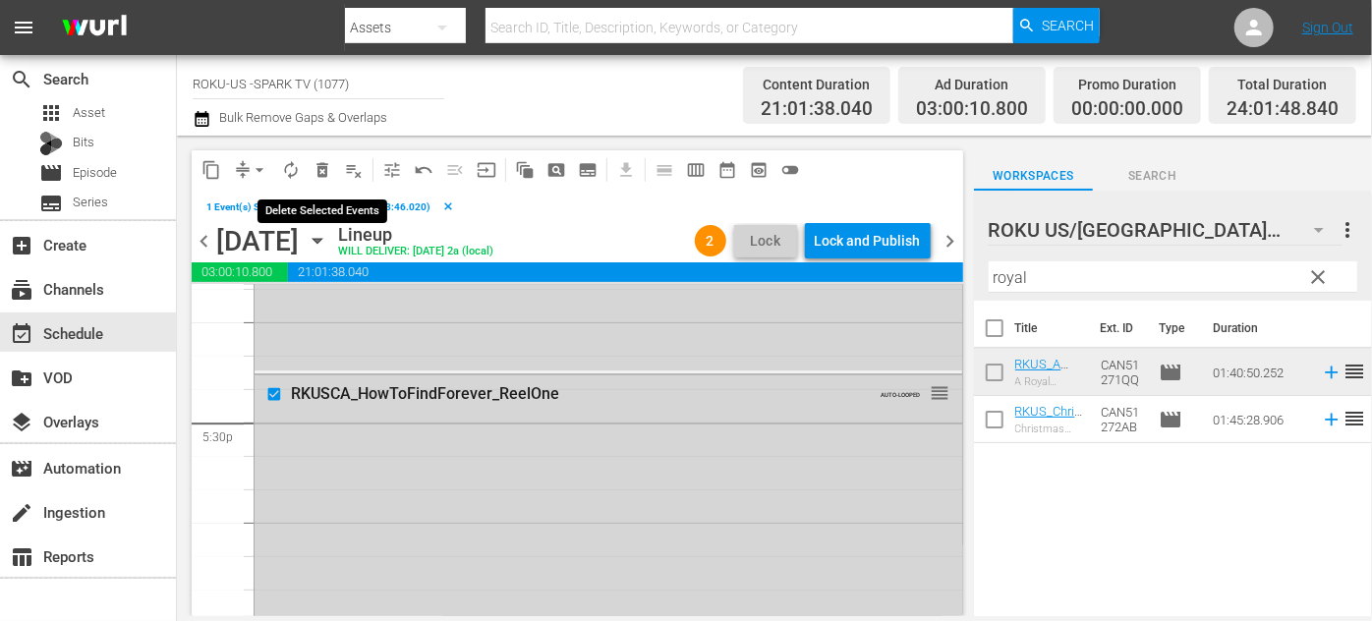
click at [322, 169] on span "delete_forever_outlined" at bounding box center [323, 170] width 20 height 20
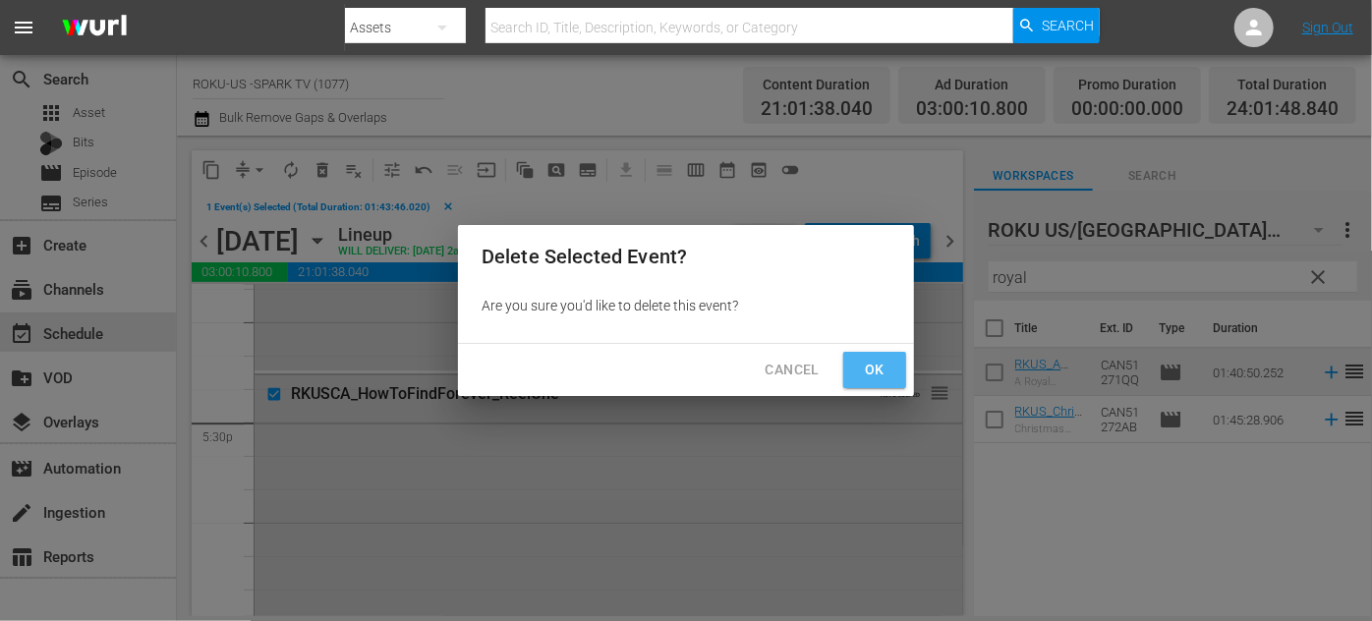
click at [891, 371] on button "Ok" at bounding box center [874, 370] width 63 height 36
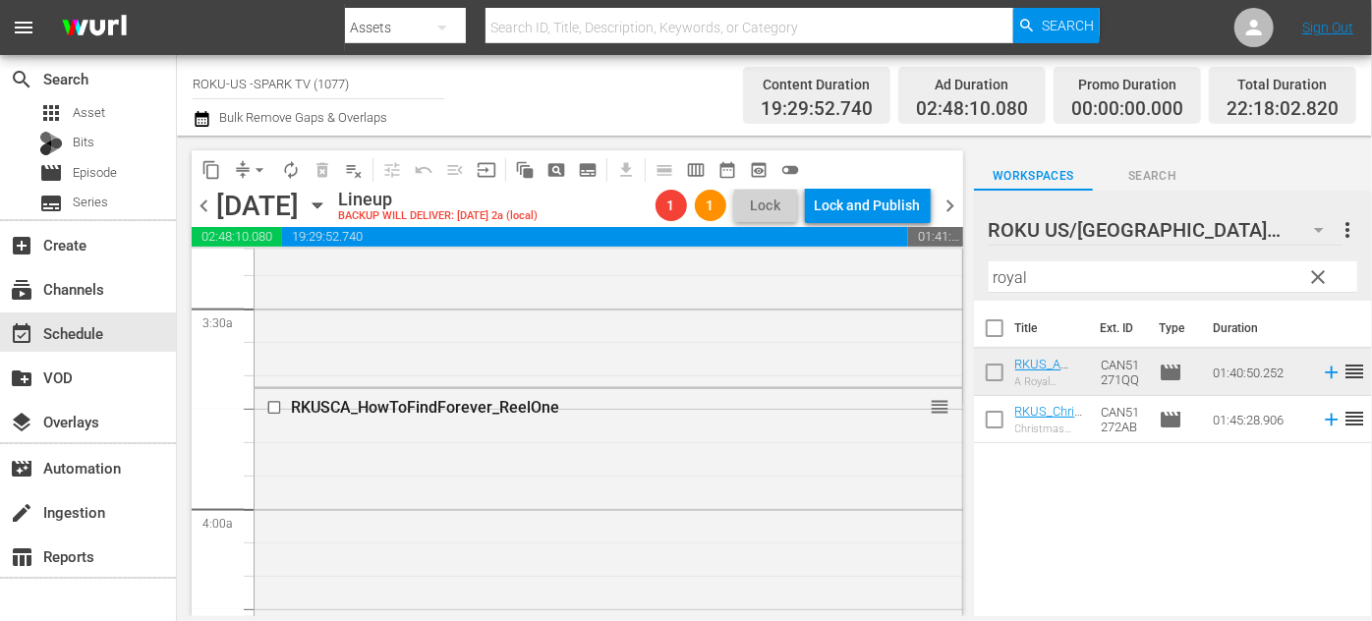
scroll to position [1340, 0]
click at [279, 411] on input "checkbox" at bounding box center [276, 413] width 21 height 17
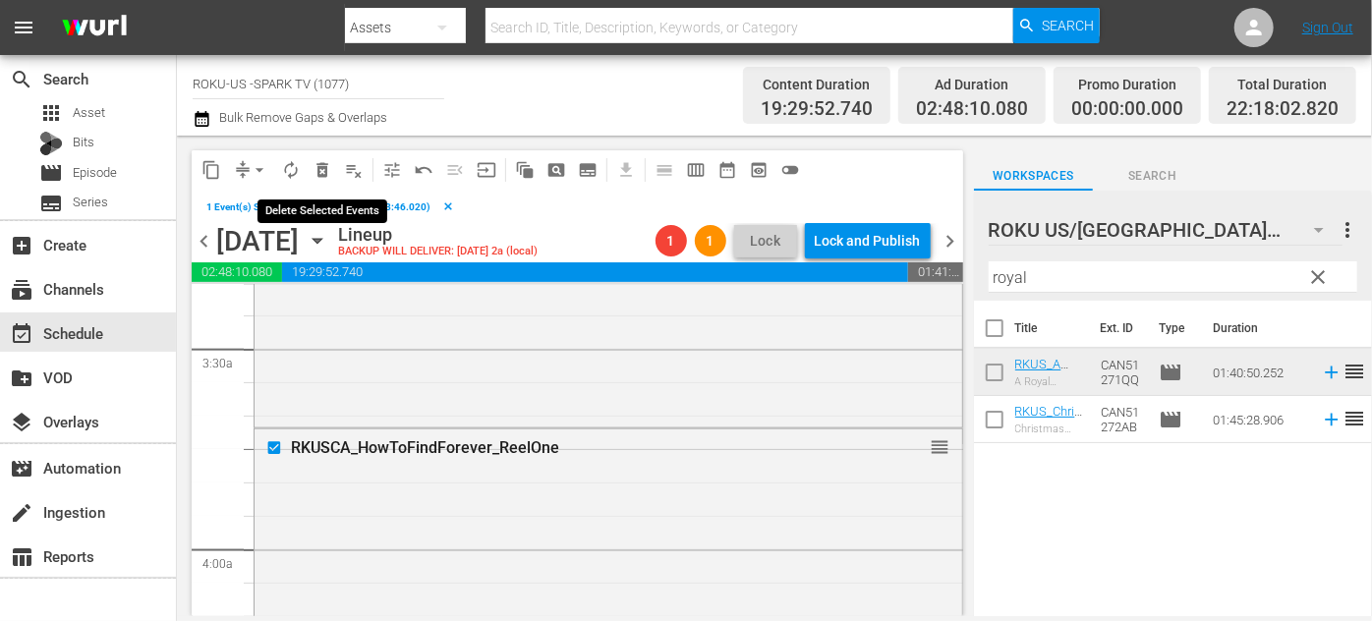
click at [324, 172] on span "delete_forever_outlined" at bounding box center [323, 170] width 20 height 20
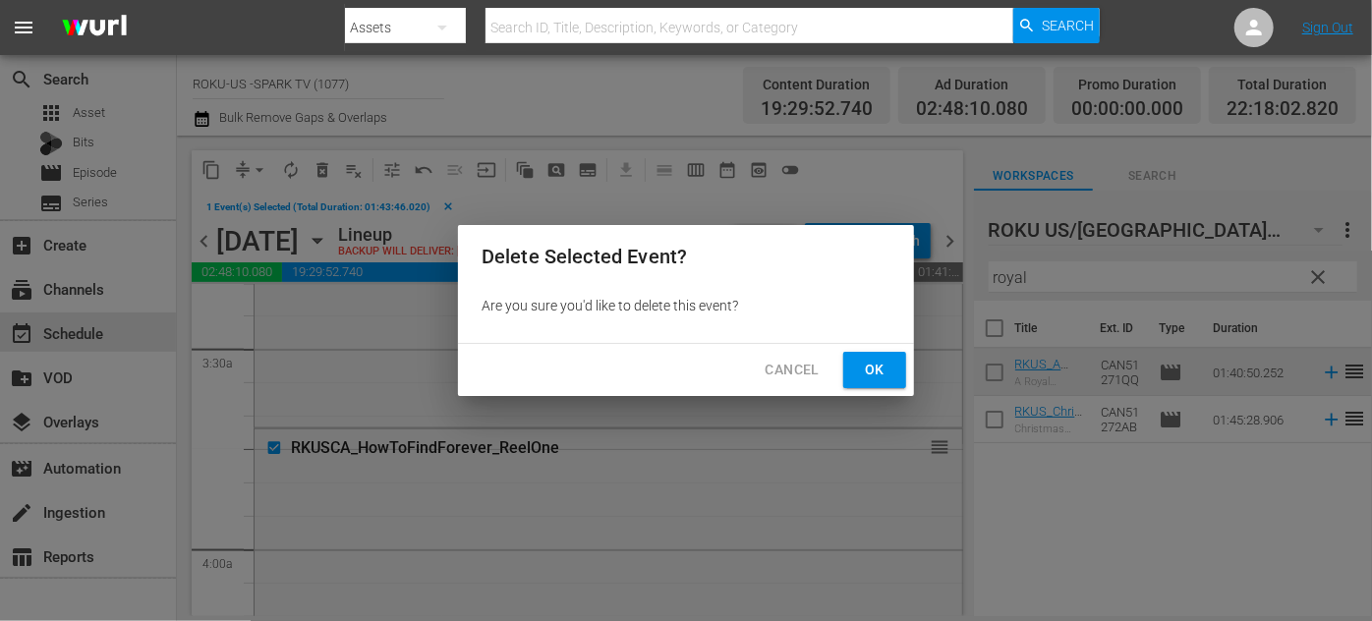
click at [883, 376] on span "Ok" at bounding box center [874, 370] width 31 height 25
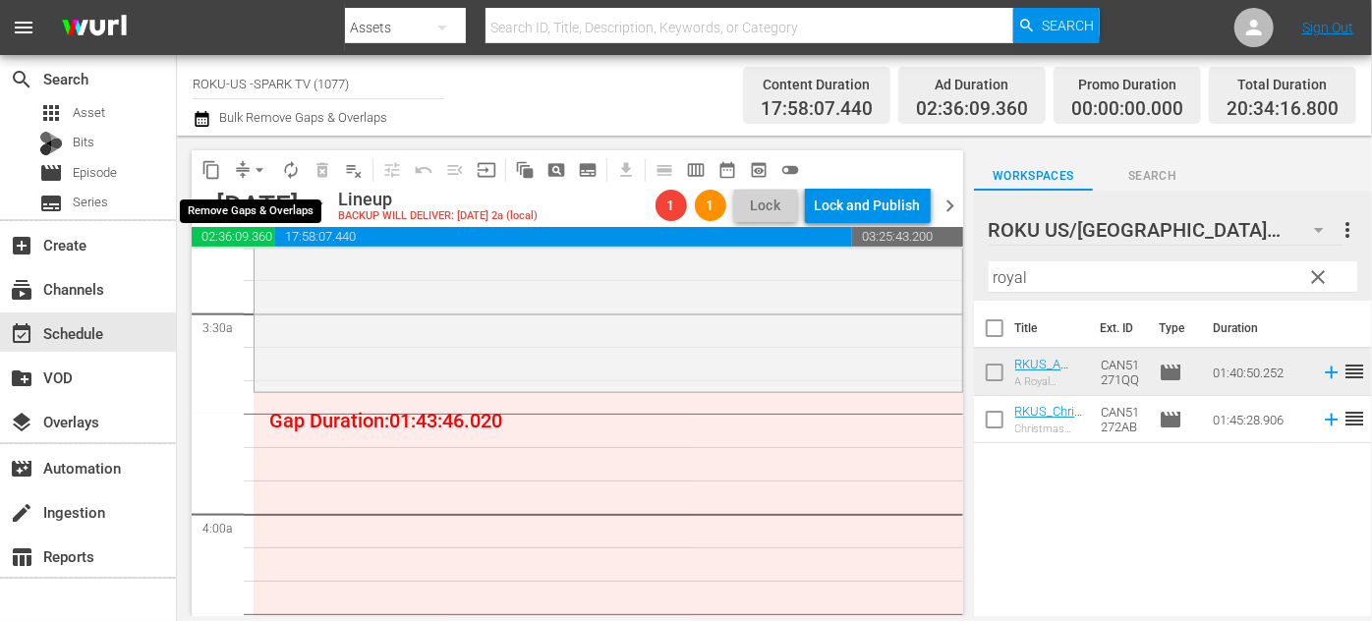
click at [262, 167] on span "arrow_drop_down" at bounding box center [260, 170] width 20 height 20
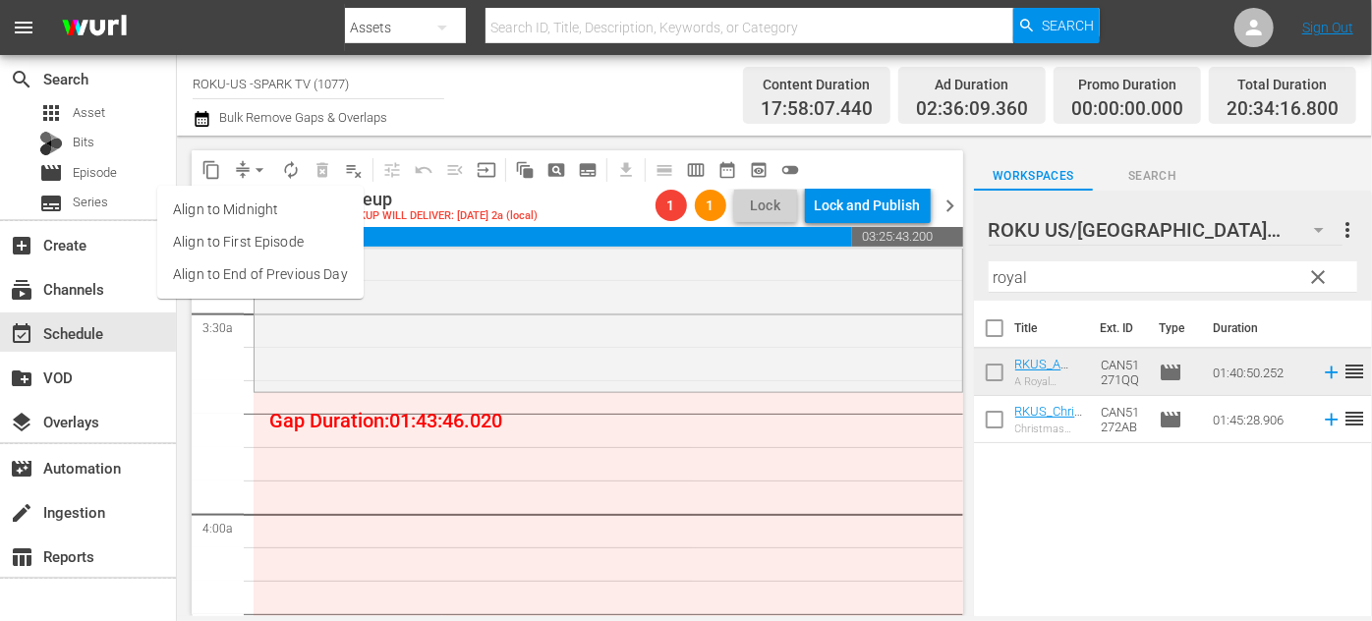
click at [299, 277] on li "Align to End of Previous Day" at bounding box center [260, 275] width 206 height 32
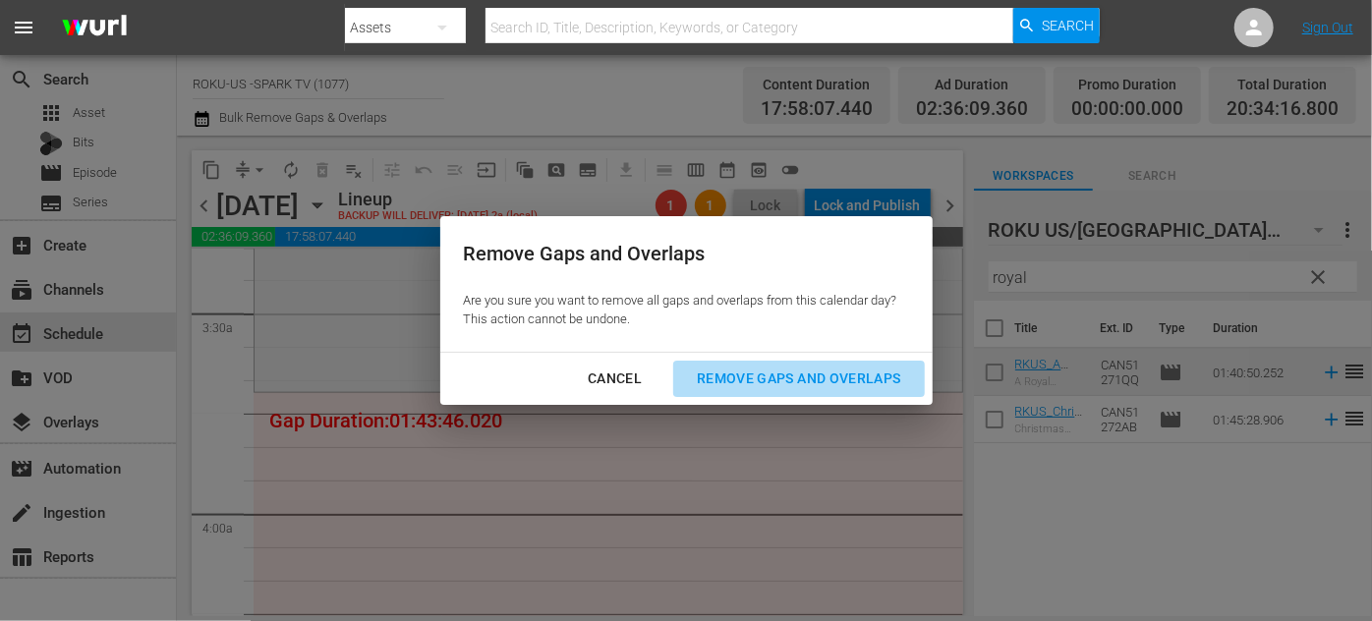
click at [771, 380] on div "Remove Gaps and Overlaps" at bounding box center [798, 379] width 235 height 25
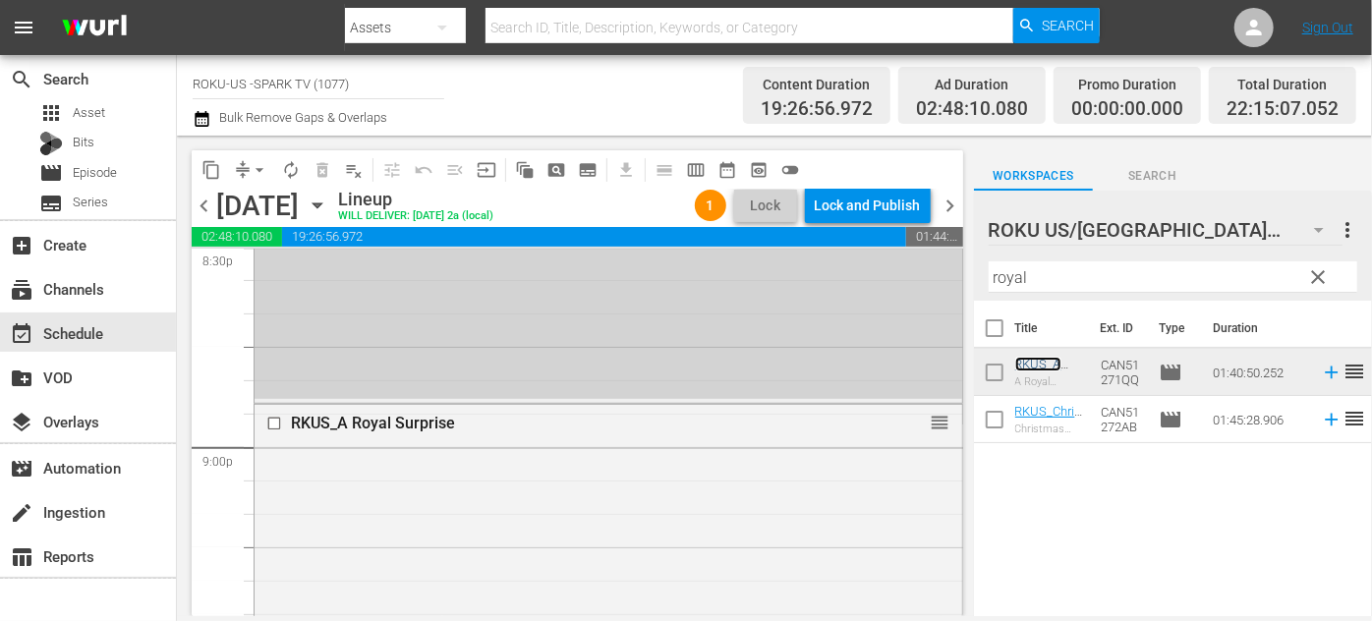
scroll to position [8222, 0]
click at [274, 430] on input "checkbox" at bounding box center [276, 428] width 21 height 17
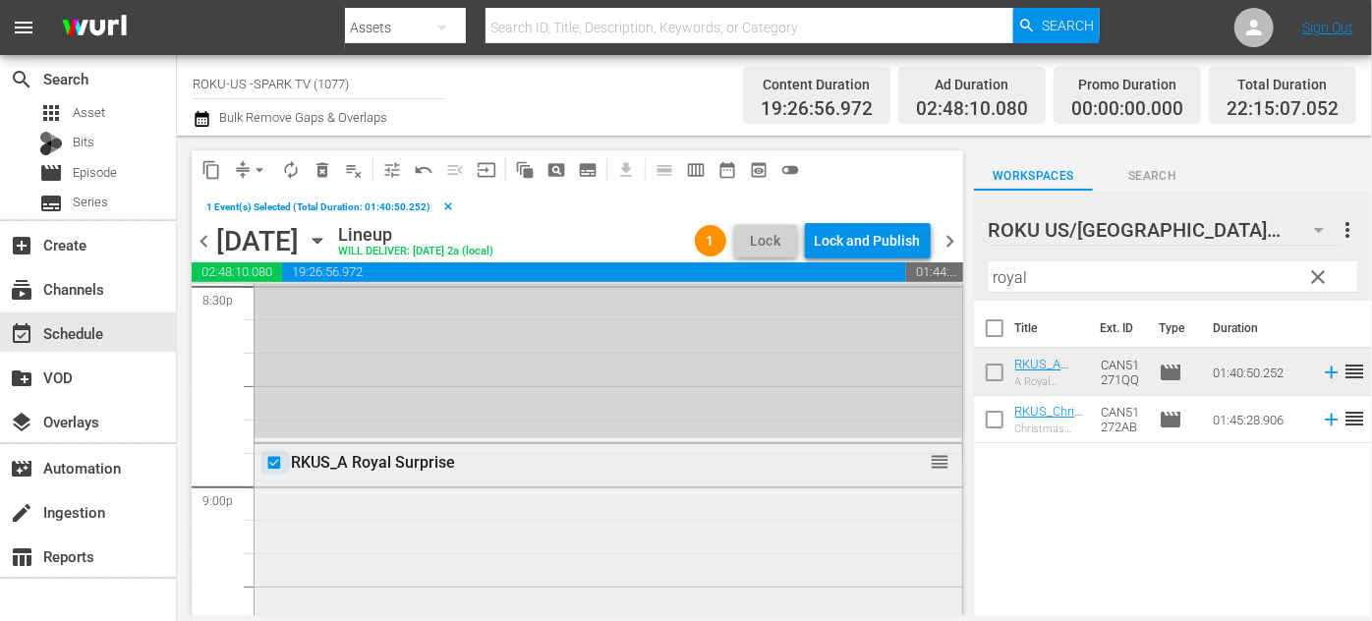
click at [275, 460] on input "checkbox" at bounding box center [276, 462] width 21 height 17
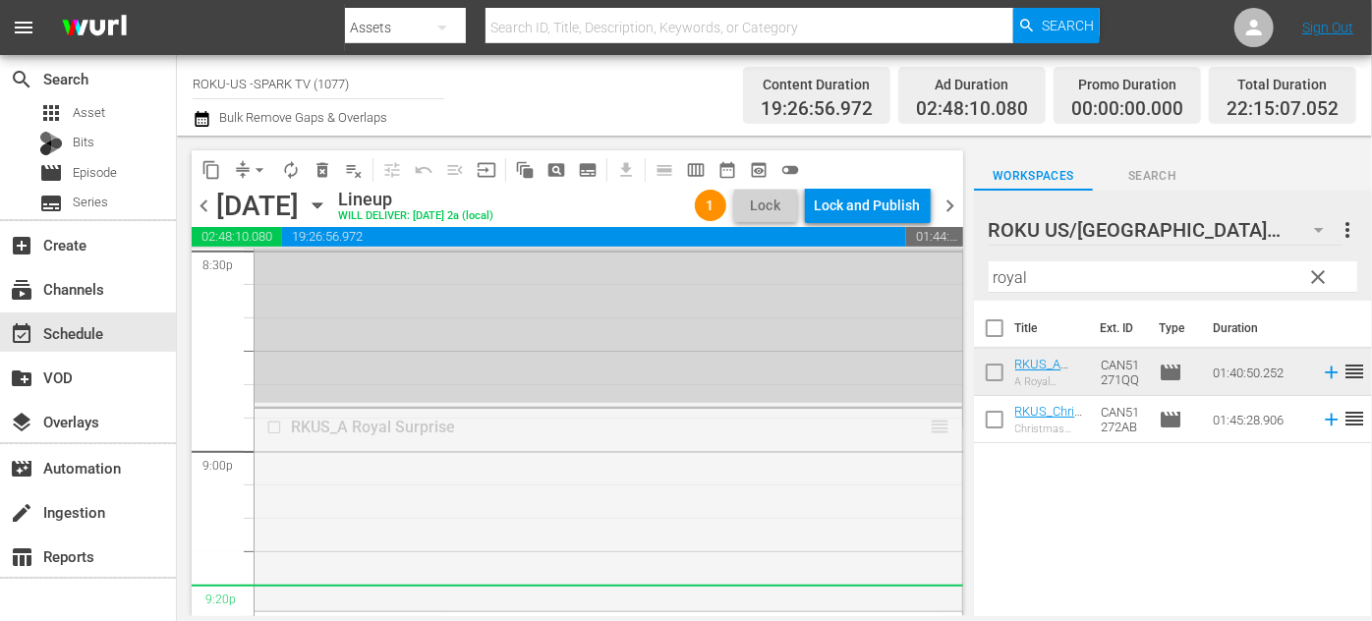
drag, startPoint x: 923, startPoint y: 429, endPoint x: 895, endPoint y: 615, distance: 189.0
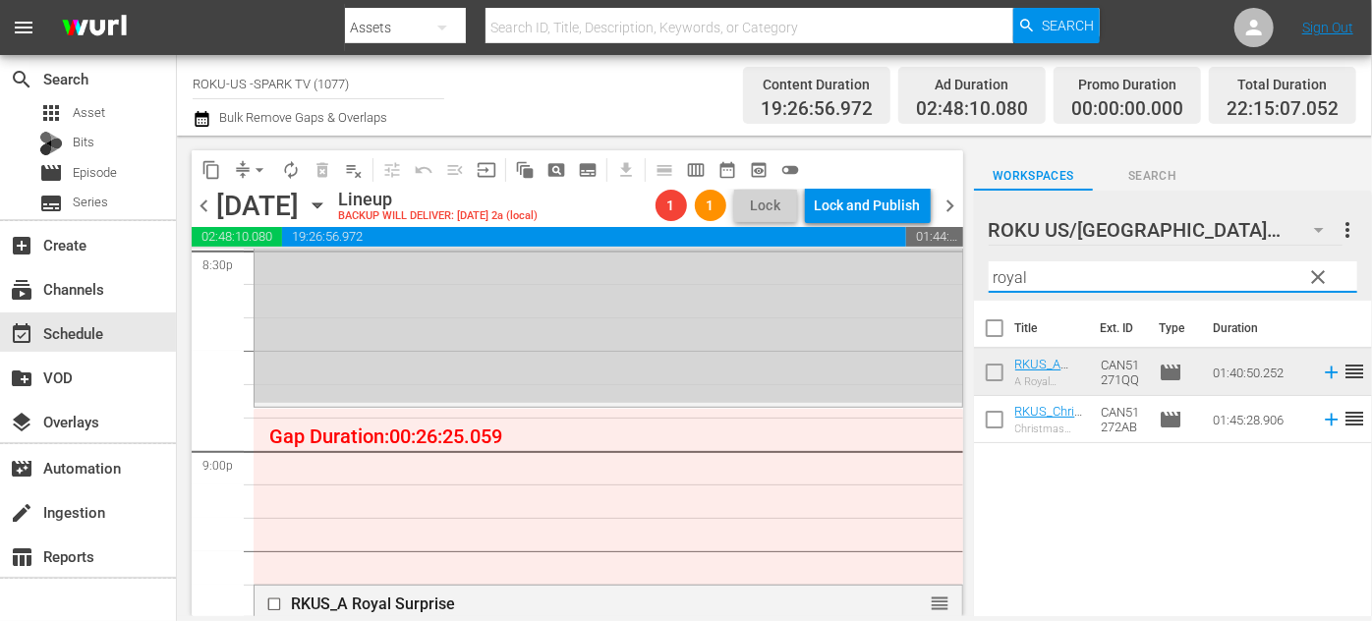
drag, startPoint x: 1060, startPoint y: 270, endPoint x: 952, endPoint y: 282, distance: 108.8
click at [952, 282] on div "content_copy compress arrow_drop_down autorenew_outlined delete_forever_outline…" at bounding box center [774, 376] width 1195 height 481
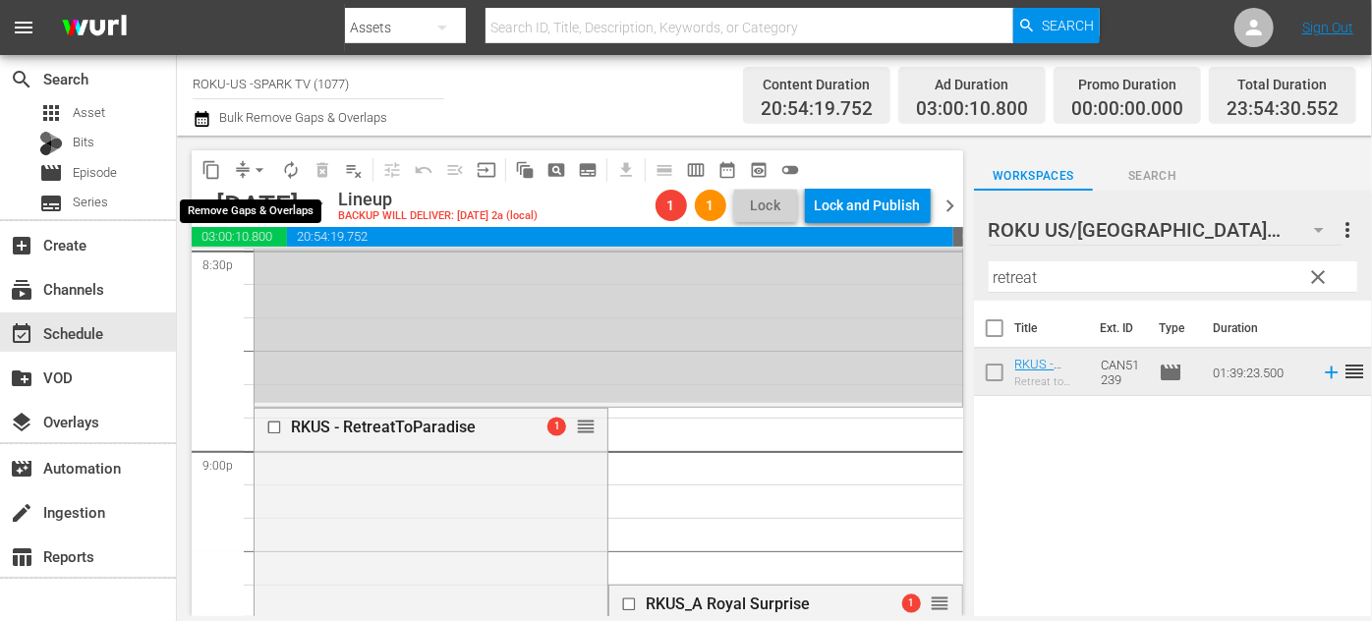
click at [255, 175] on span "arrow_drop_down" at bounding box center [260, 170] width 20 height 20
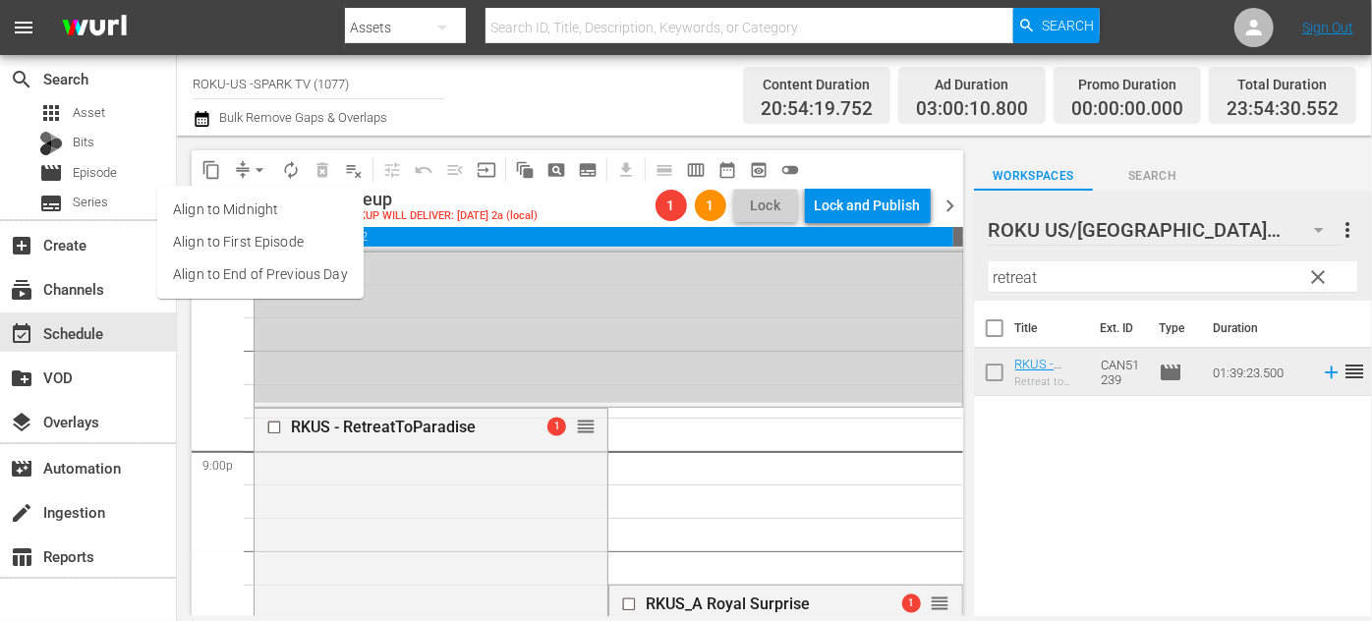
click at [254, 281] on li "Align to End of Previous Day" at bounding box center [260, 275] width 206 height 32
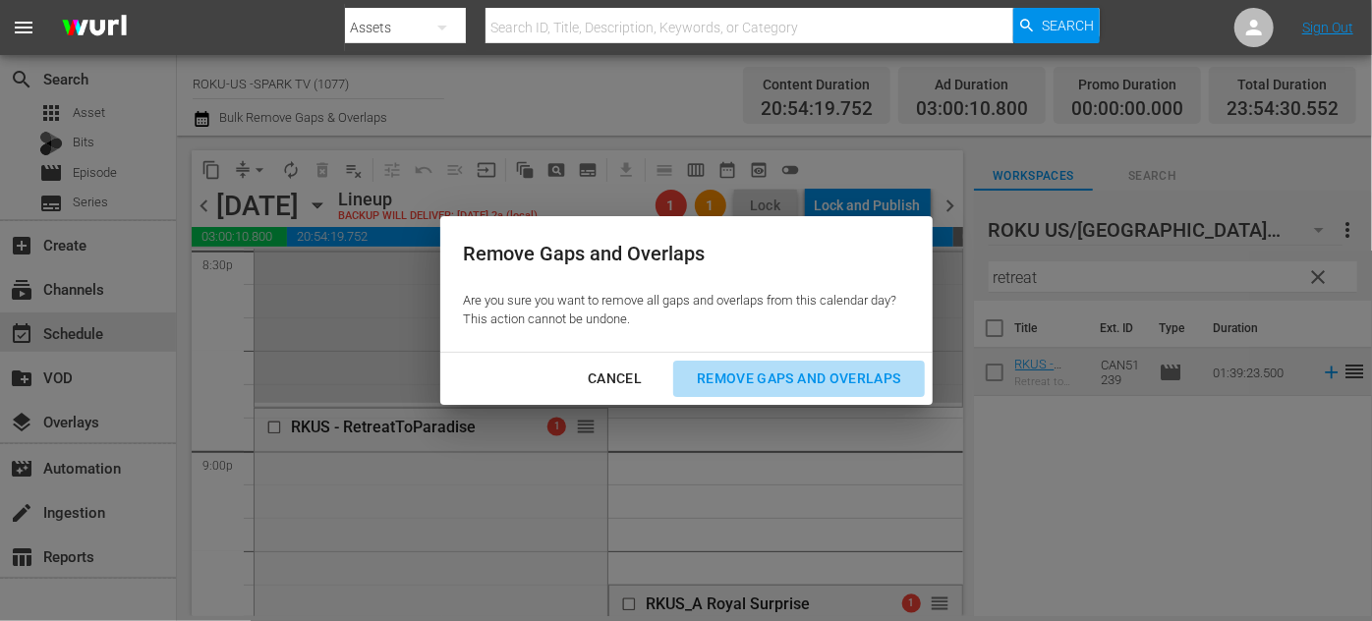
click at [826, 378] on div "Remove Gaps and Overlaps" at bounding box center [798, 379] width 235 height 25
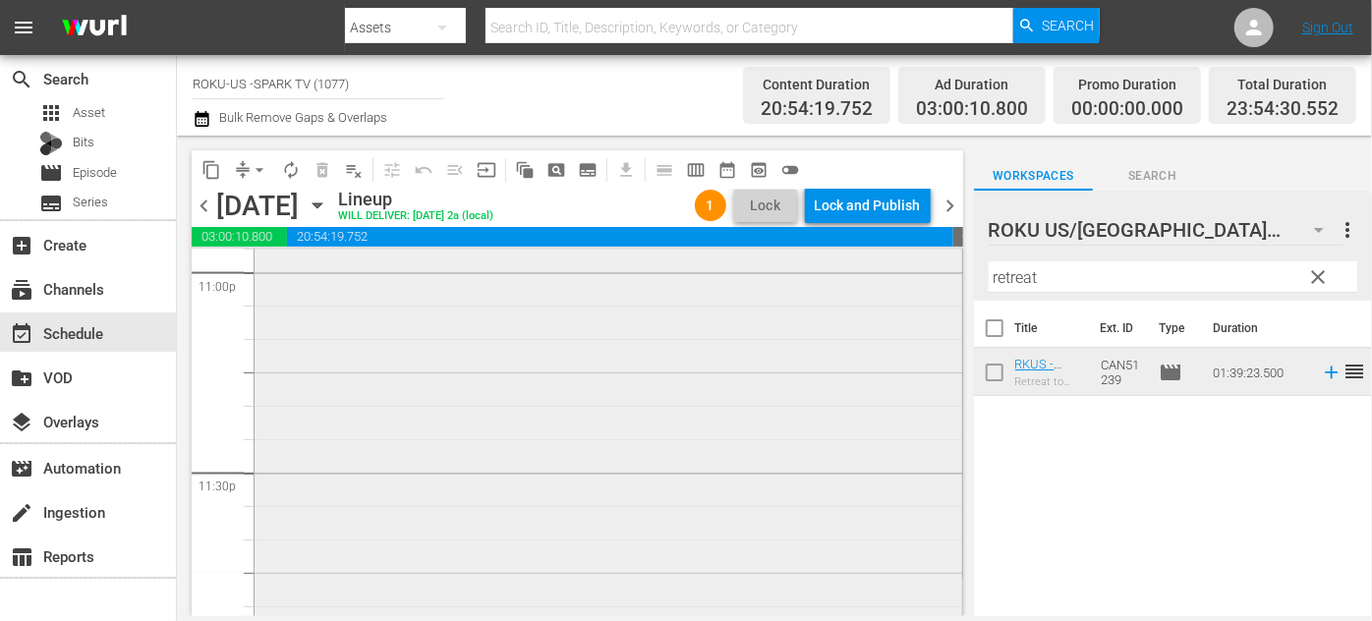
scroll to position [9352, 0]
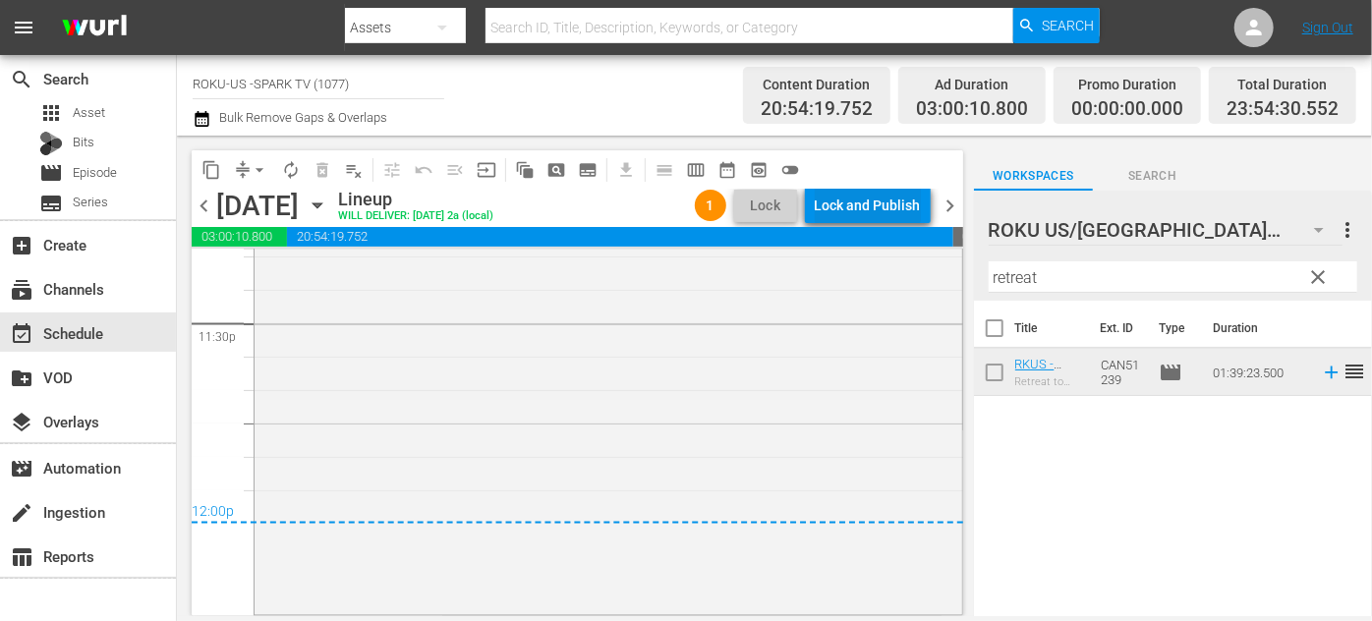
click at [840, 207] on div "Lock and Publish" at bounding box center [868, 205] width 106 height 35
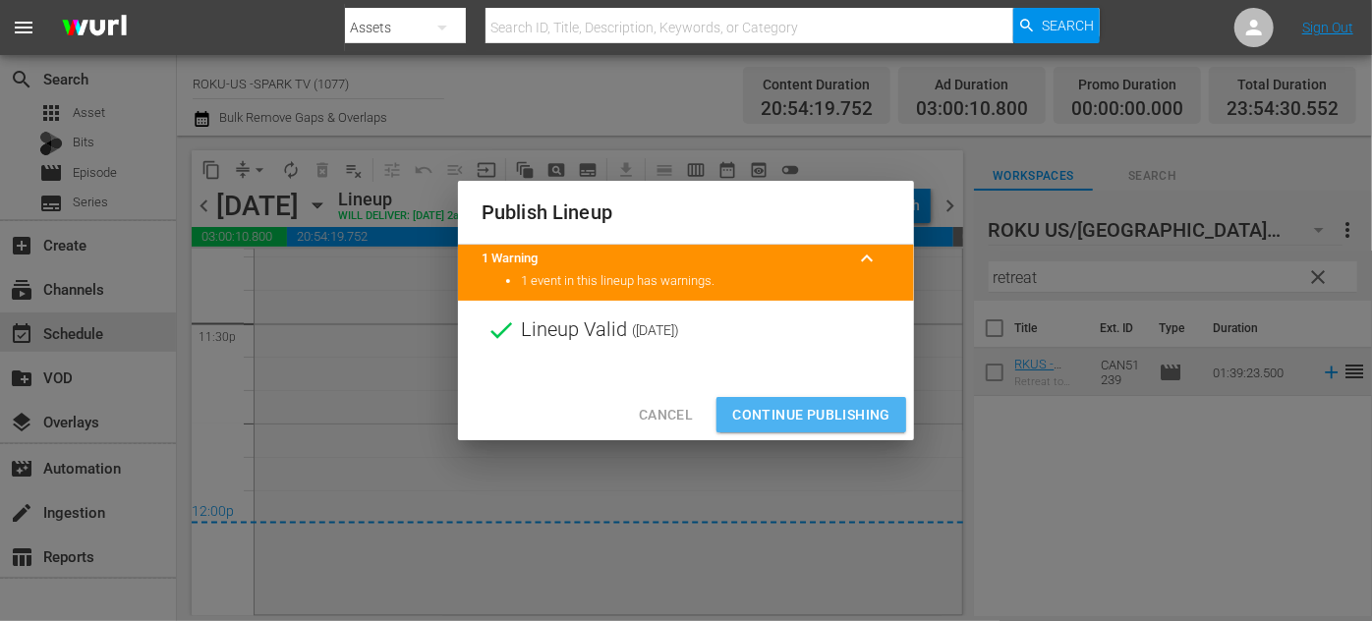
click at [826, 412] on span "Continue Publishing" at bounding box center [811, 415] width 158 height 25
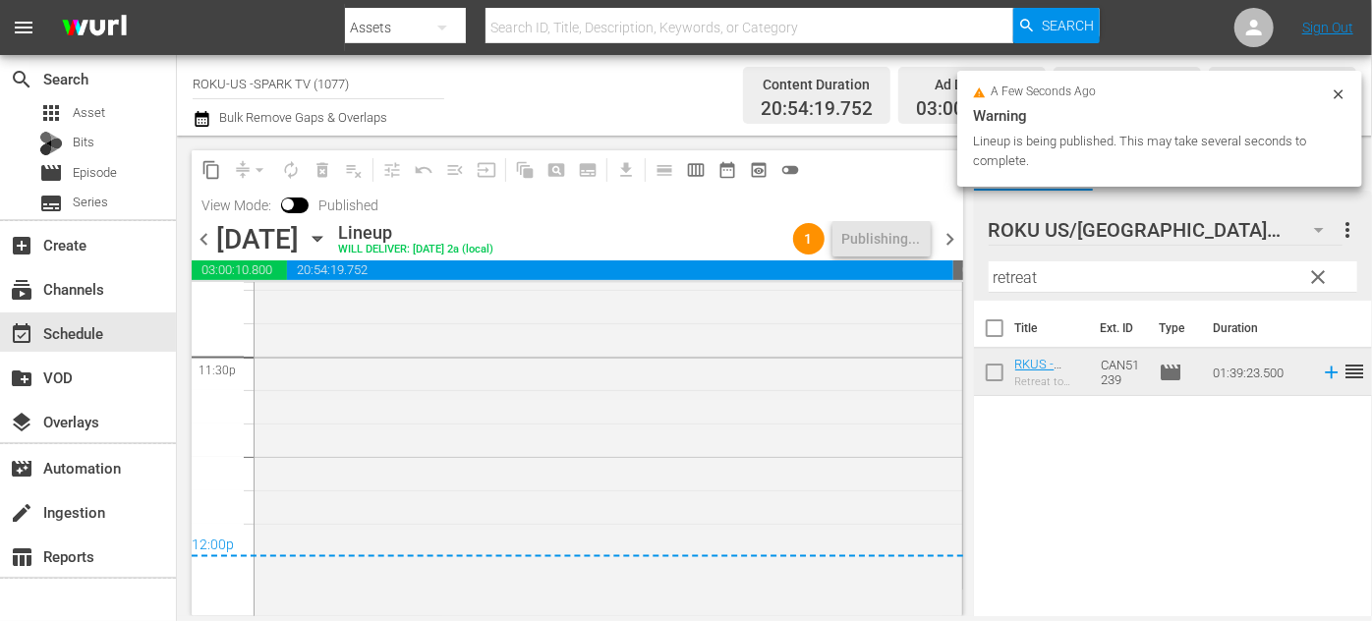
click at [328, 245] on icon "button" at bounding box center [318, 239] width 22 height 22
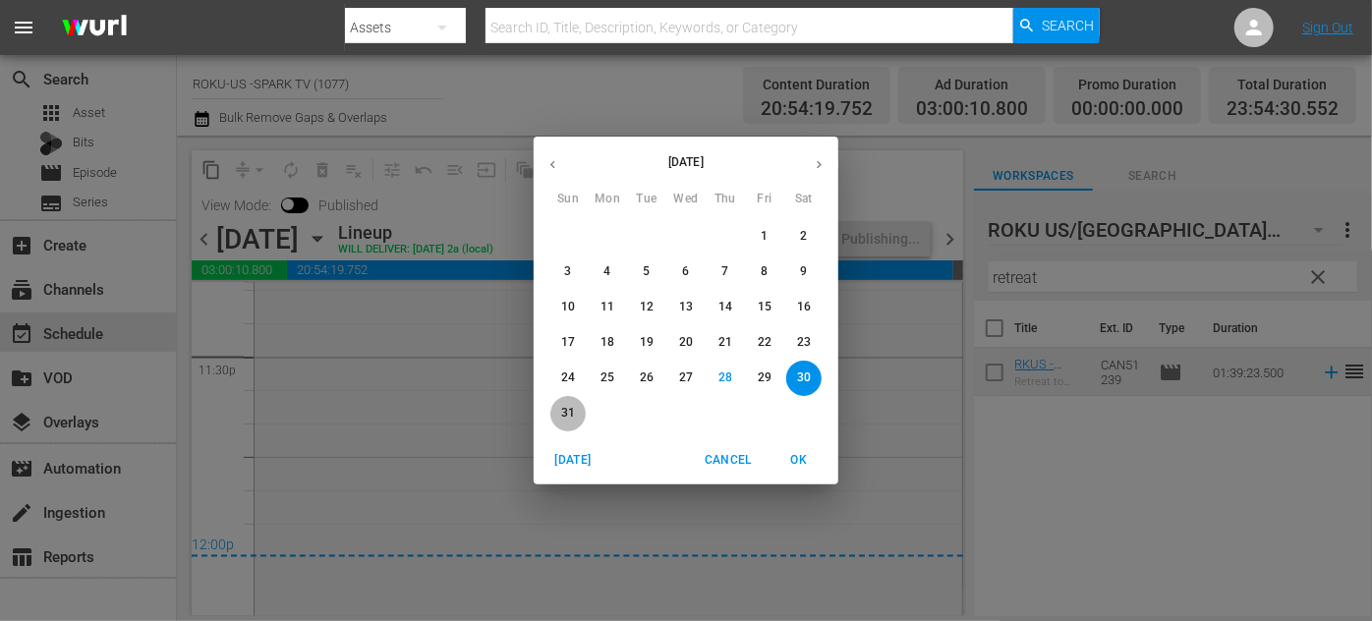
click at [565, 410] on p "31" at bounding box center [568, 413] width 14 height 17
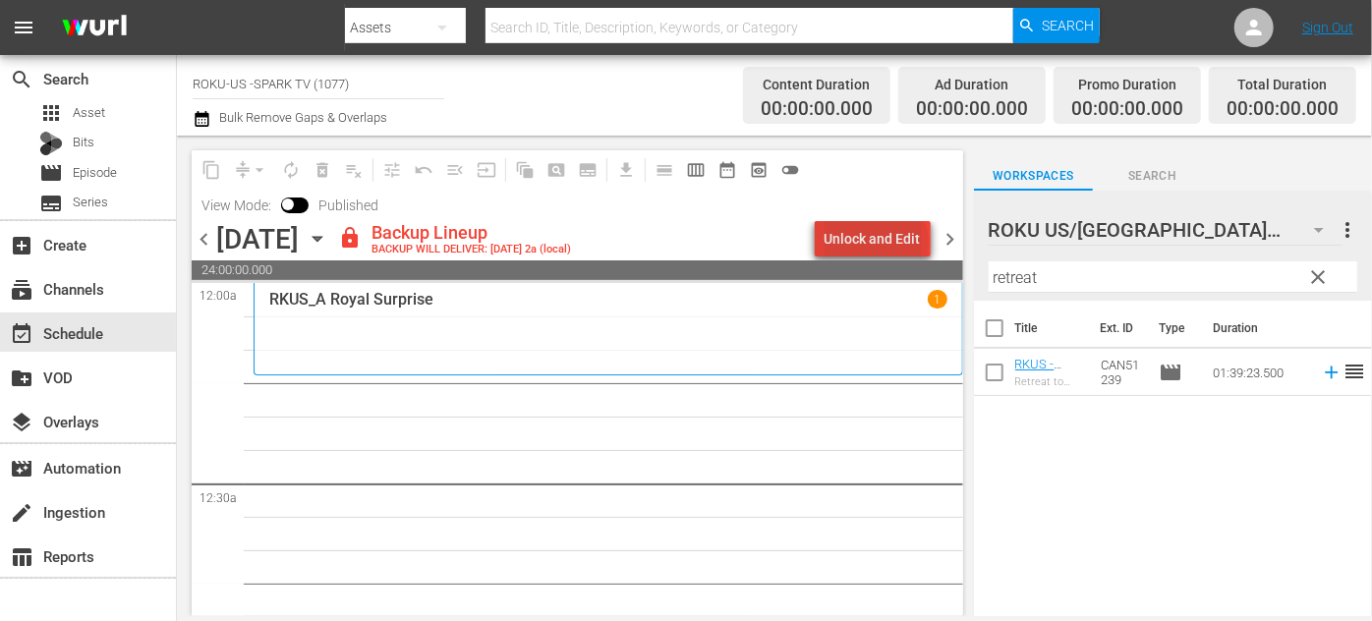
click at [881, 243] on div "Unlock and Edit" at bounding box center [873, 238] width 96 height 35
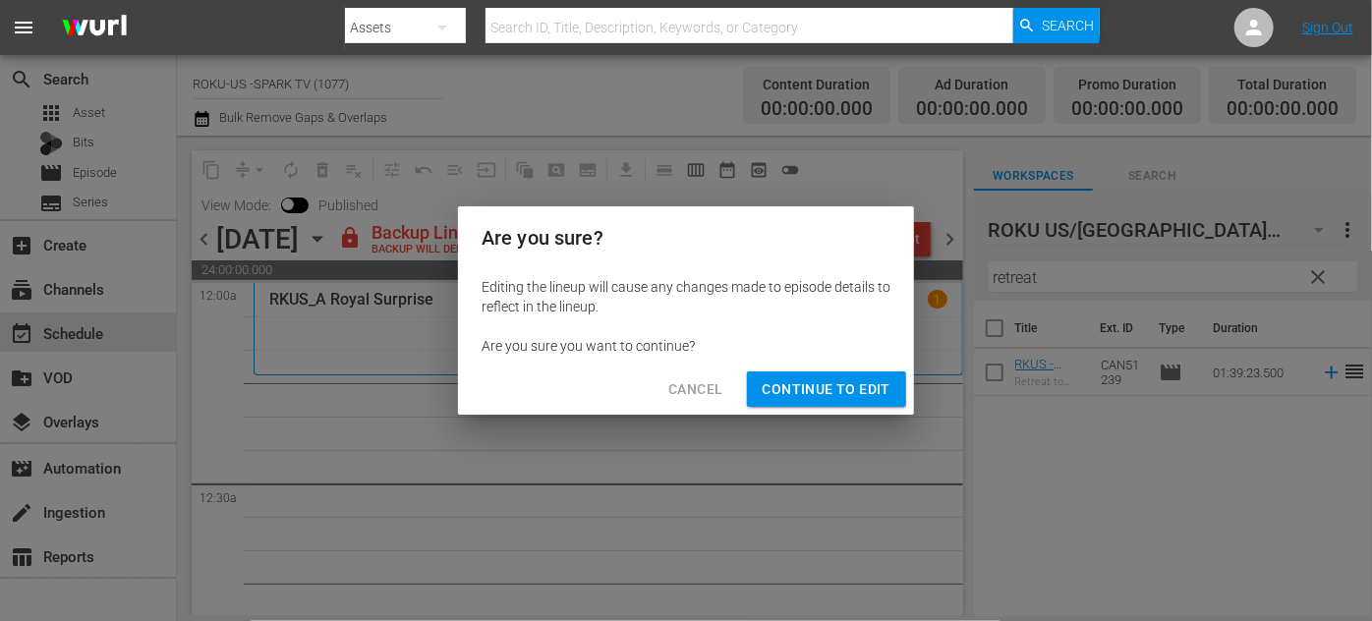
click at [855, 395] on span "Continue to Edit" at bounding box center [827, 390] width 128 height 25
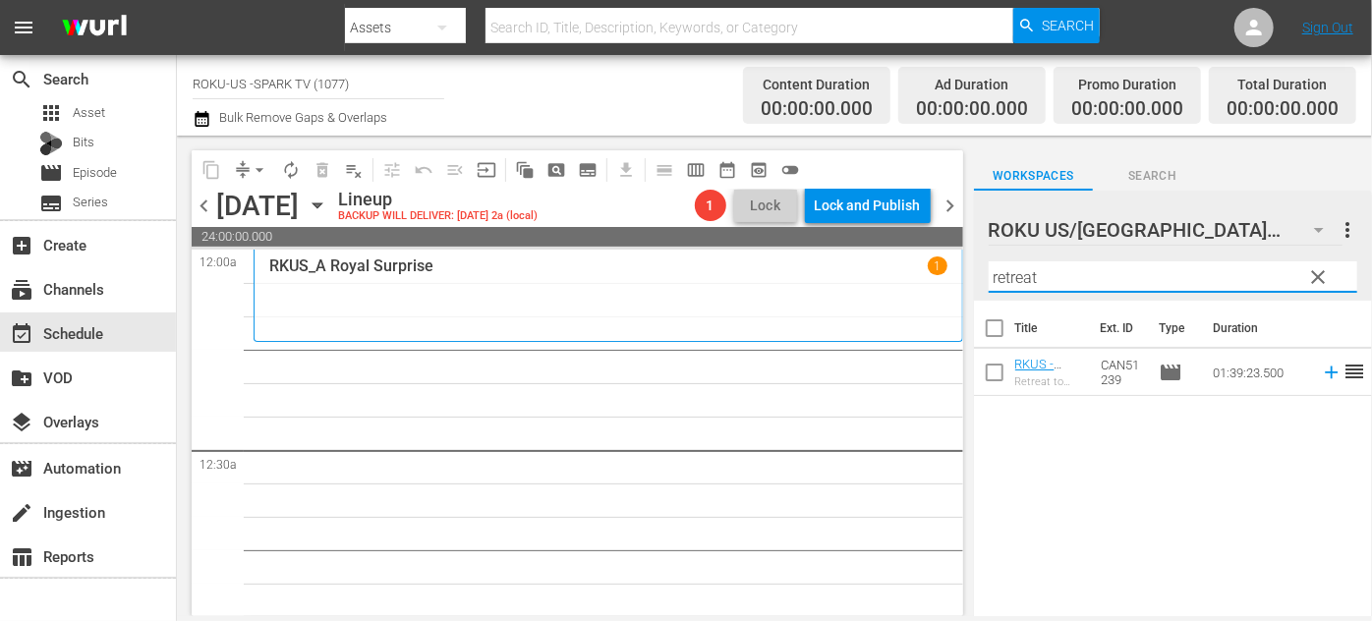
drag, startPoint x: 1067, startPoint y: 282, endPoint x: 979, endPoint y: 277, distance: 87.6
click at [979, 281] on div "ROKU US/CA 180 ROKU US/CA more_vert clear Filter by Title retreat" at bounding box center [1173, 246] width 398 height 110
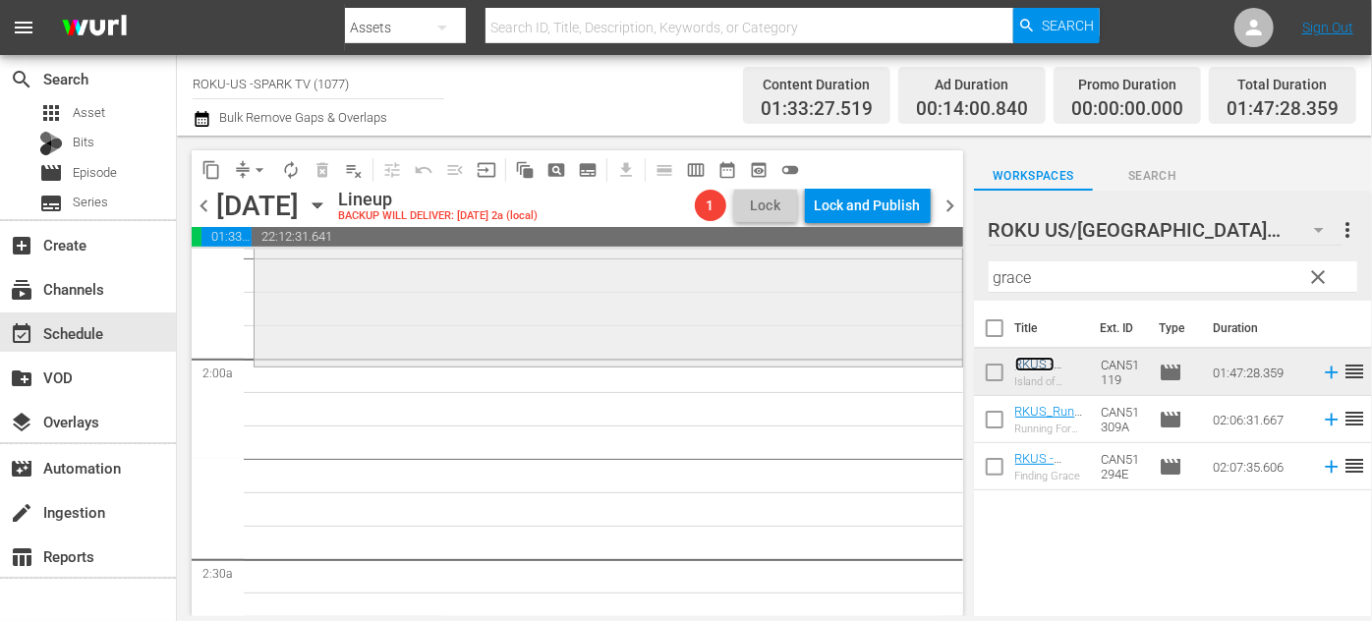
scroll to position [715, 0]
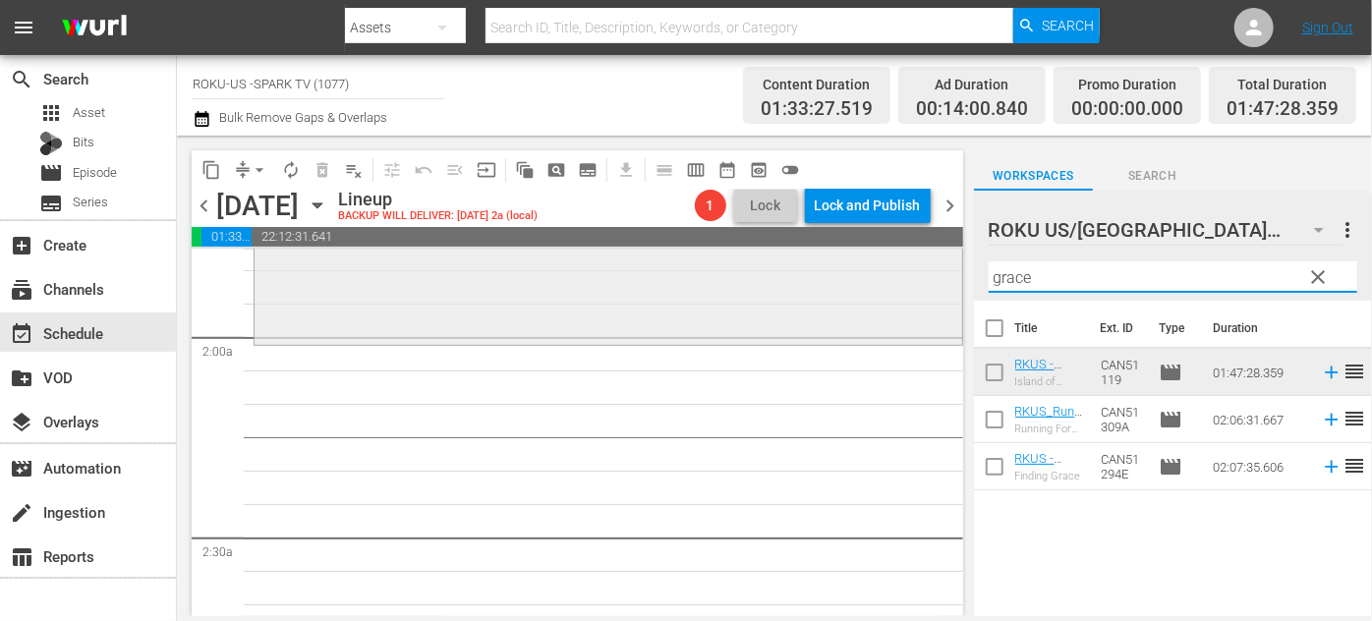
drag, startPoint x: 1112, startPoint y: 274, endPoint x: 912, endPoint y: 256, distance: 200.4
click at [914, 271] on div "content_copy compress arrow_drop_down autorenew_outlined delete_forever_outline…" at bounding box center [774, 376] width 1195 height 481
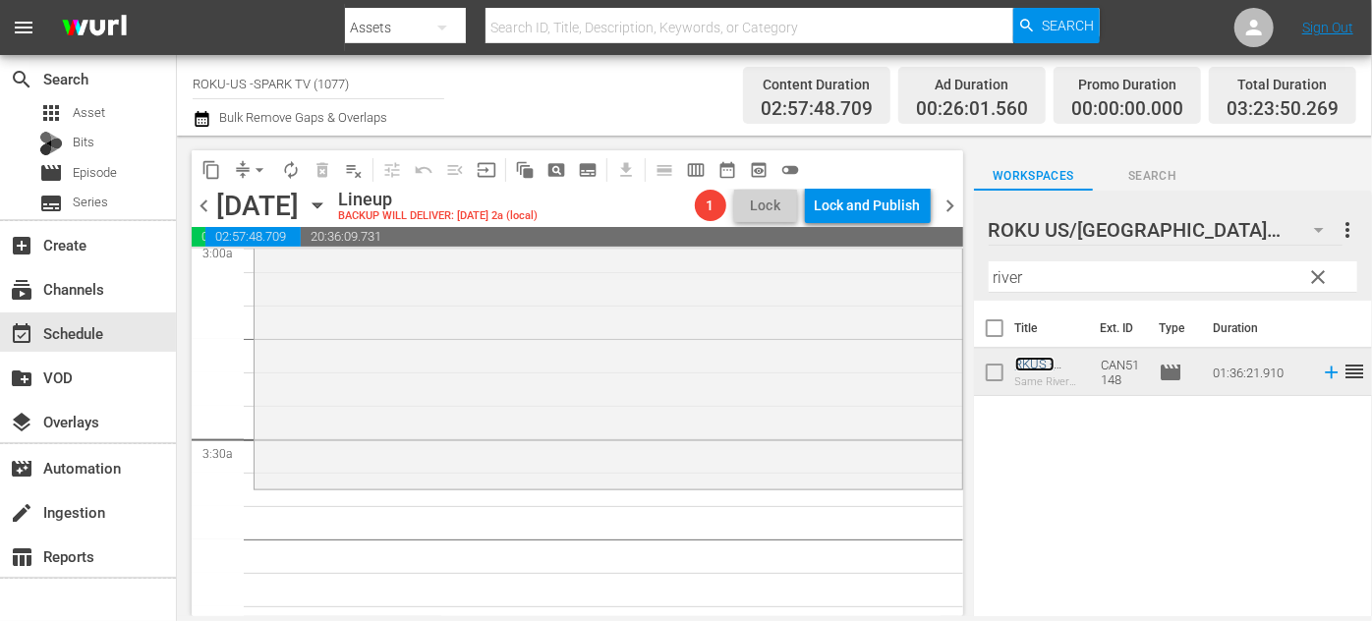
scroll to position [1340, 0]
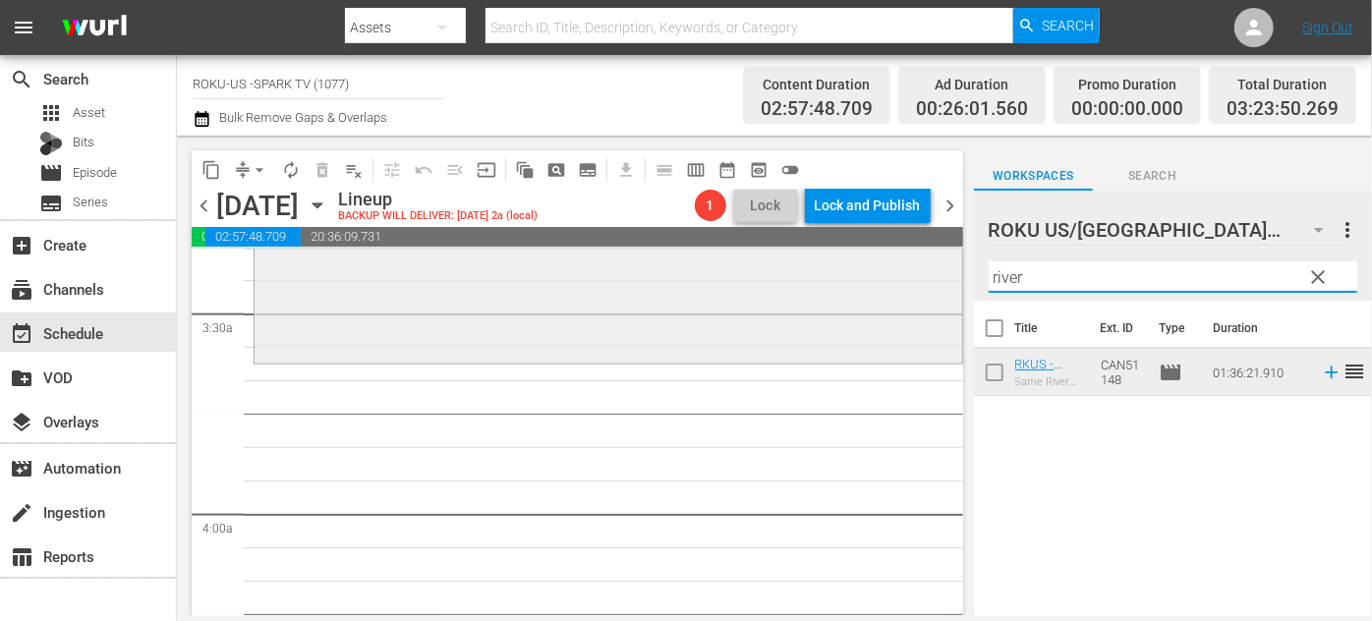
drag, startPoint x: 1043, startPoint y: 274, endPoint x: 884, endPoint y: 270, distance: 159.3
click at [884, 270] on div "content_copy compress arrow_drop_down autorenew_outlined delete_forever_outline…" at bounding box center [774, 376] width 1195 height 481
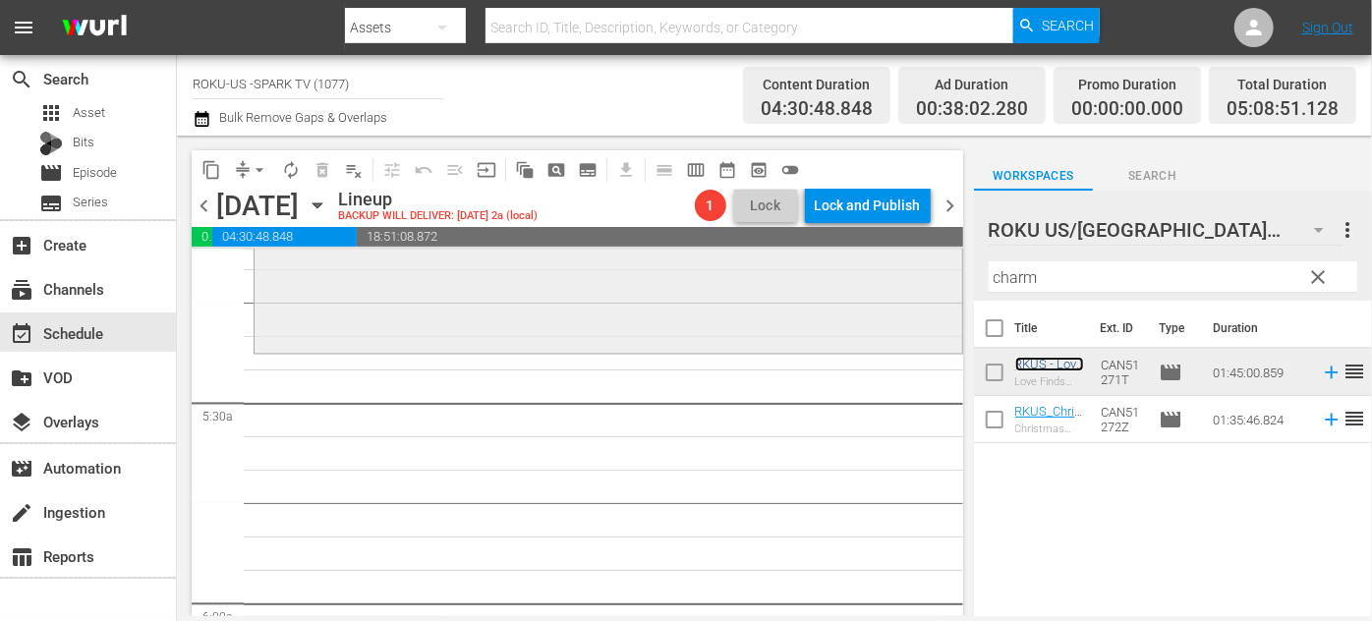
scroll to position [2055, 0]
drag, startPoint x: 1056, startPoint y: 284, endPoint x: 954, endPoint y: 274, distance: 102.7
click at [954, 274] on div "content_copy compress arrow_drop_down autorenew_outlined delete_forever_outline…" at bounding box center [774, 376] width 1195 height 481
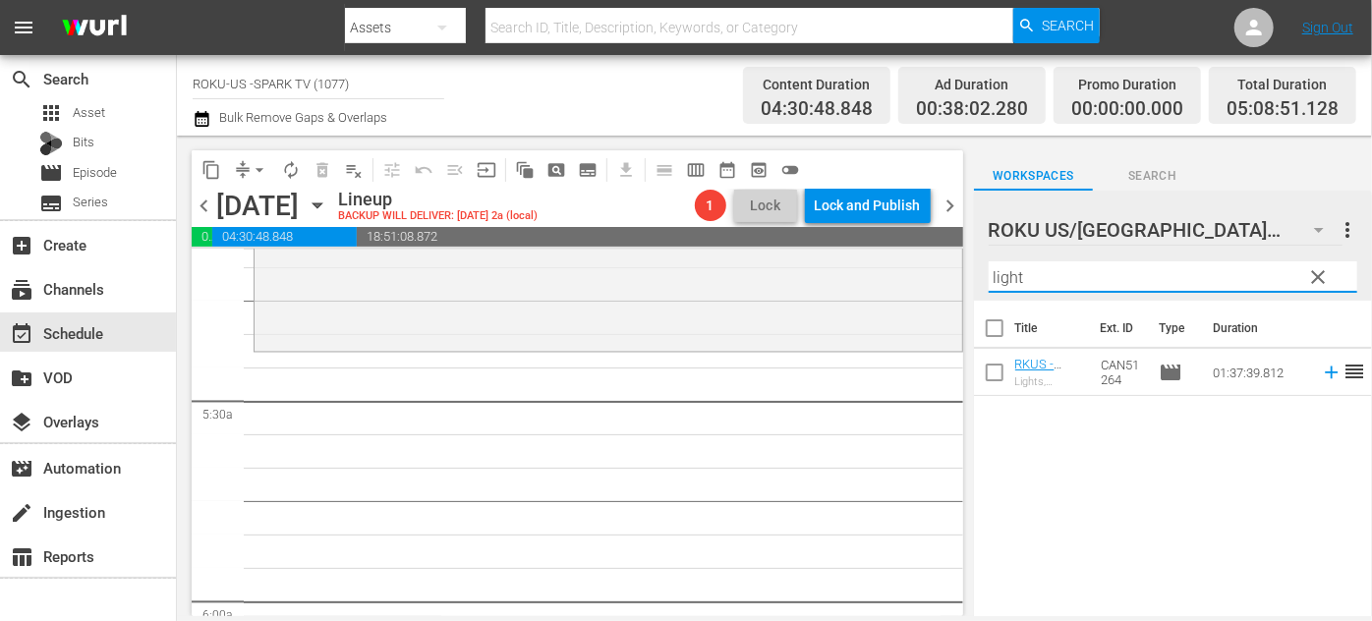
type input "lights"
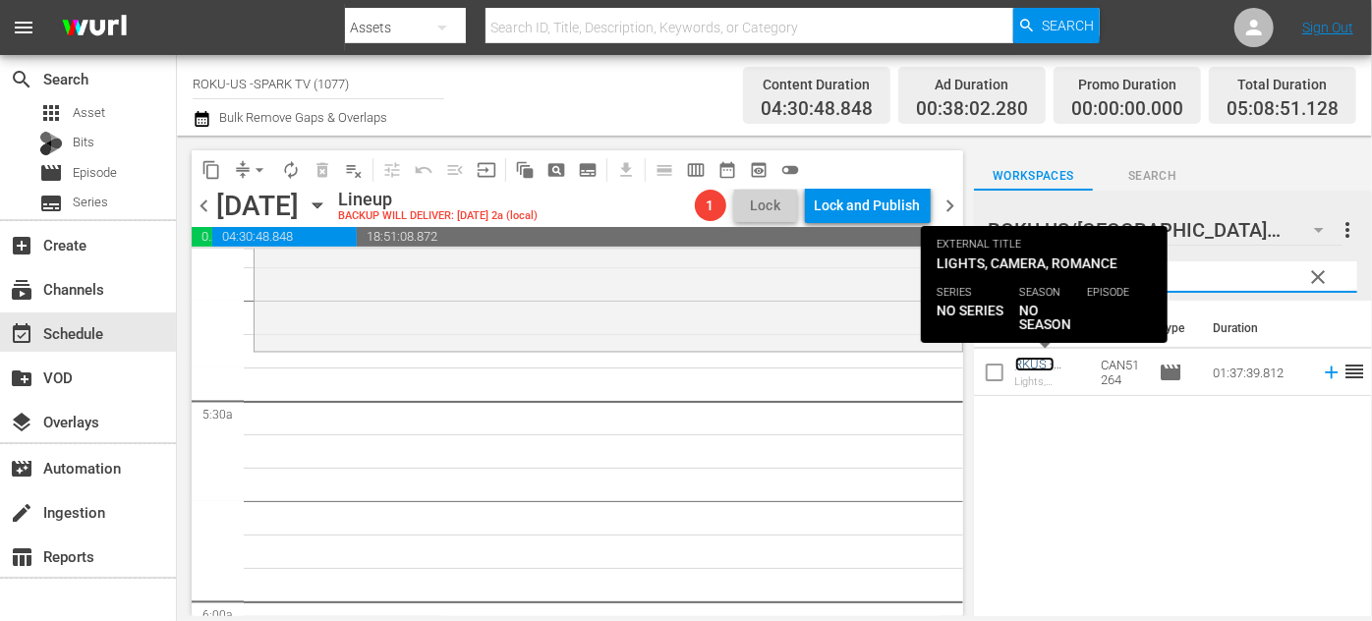
click at [1033, 361] on link "RKUS - LightsCameraRomance" at bounding box center [1050, 379] width 68 height 44
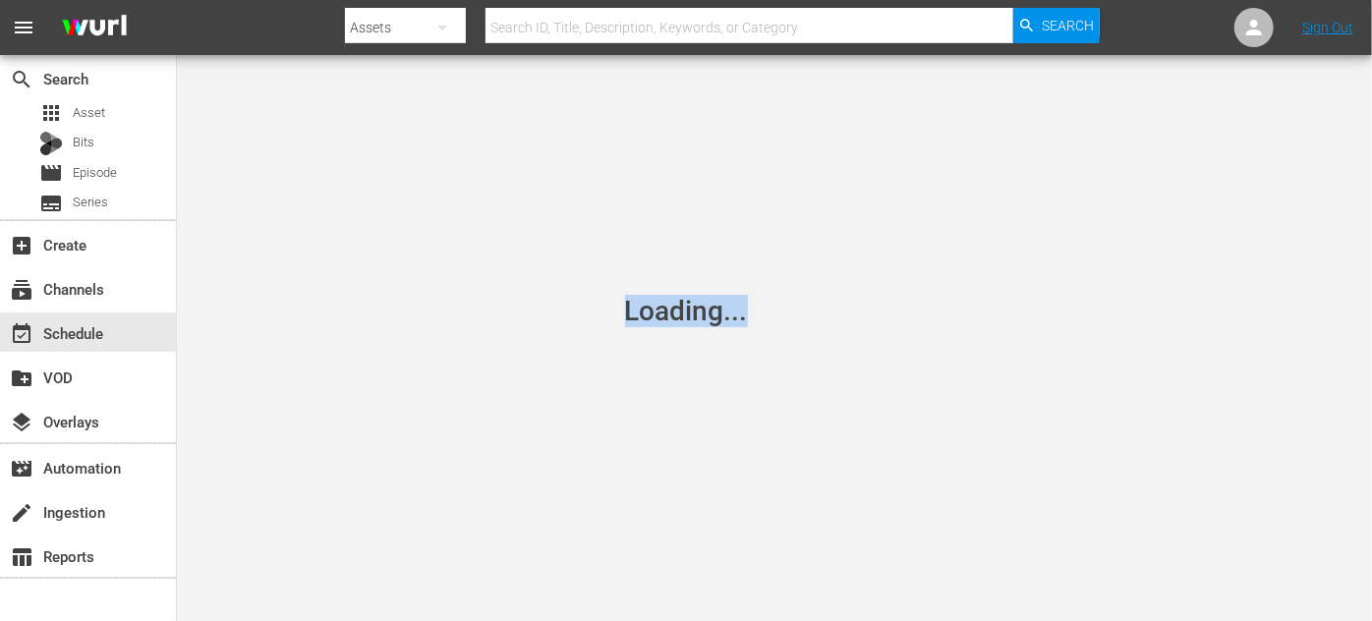
click at [1026, 362] on div "Loading..." at bounding box center [686, 310] width 1372 height 621
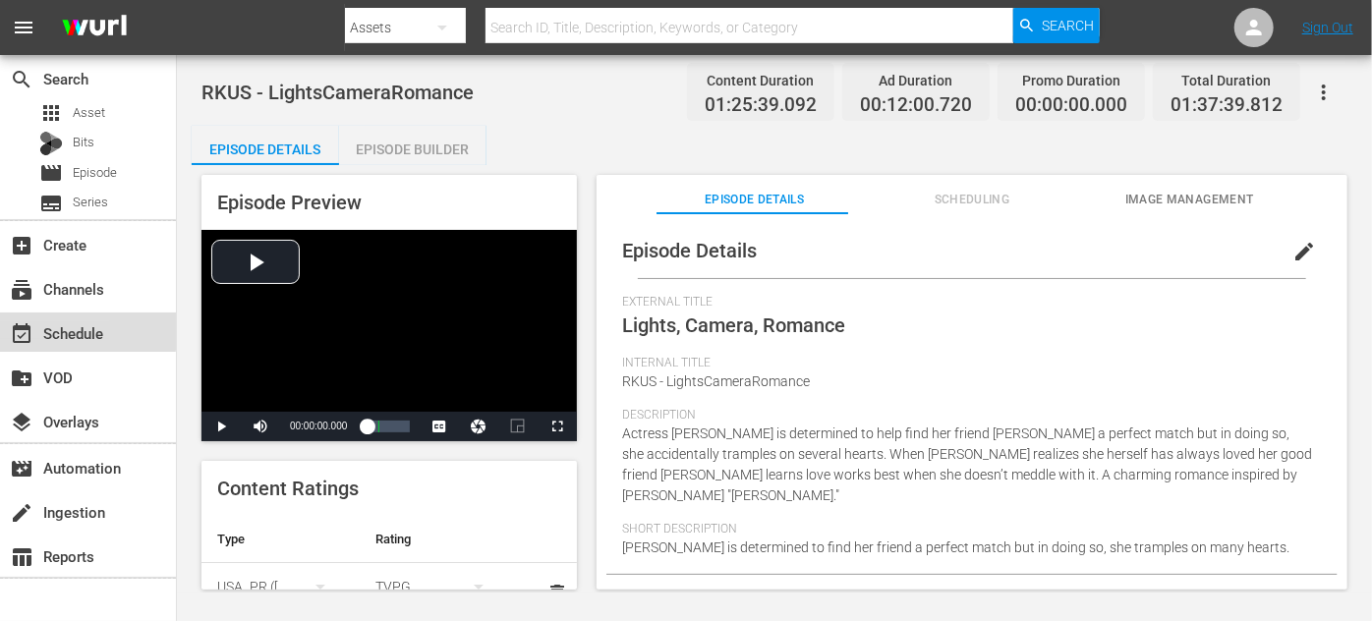
click at [57, 328] on div "event_available Schedule" at bounding box center [55, 330] width 110 height 18
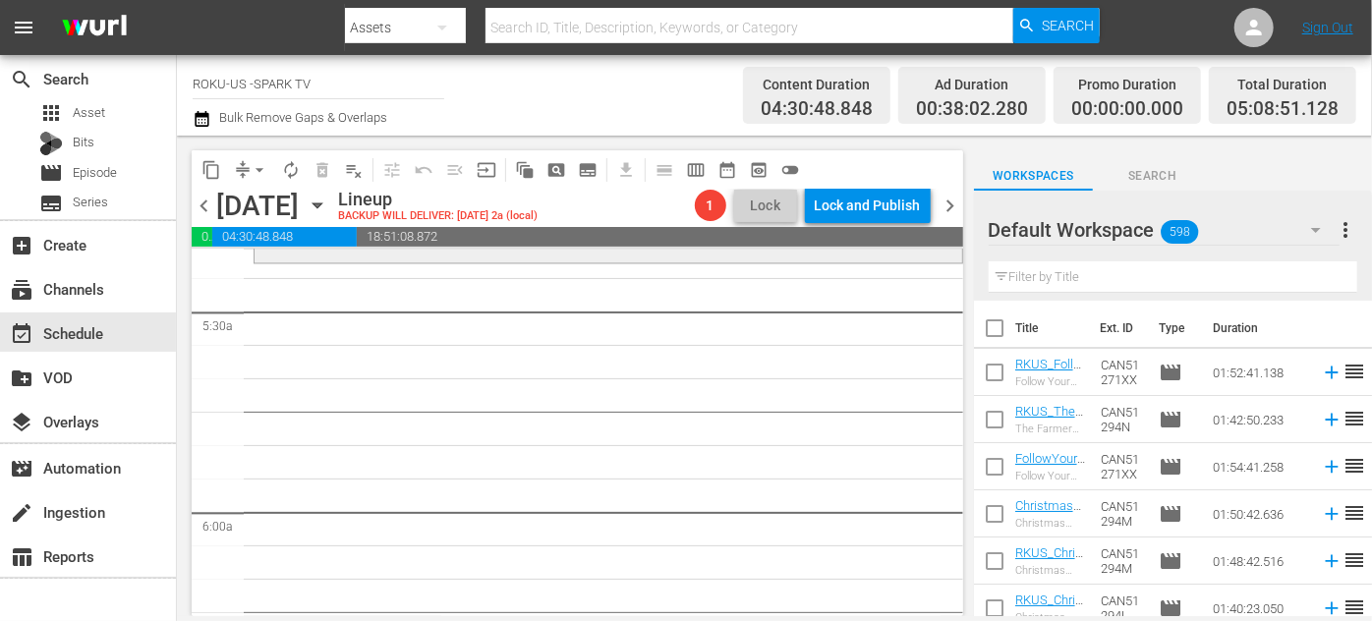
scroll to position [2055, 0]
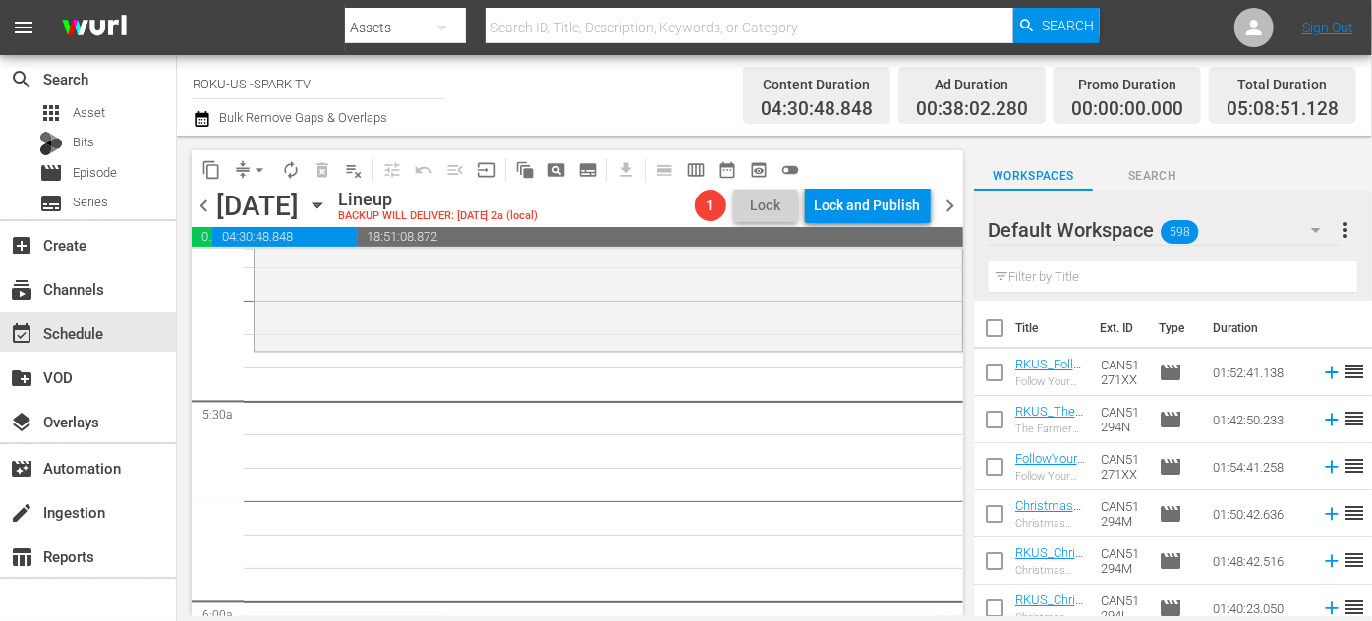
click at [1316, 233] on icon "button" at bounding box center [1317, 230] width 24 height 24
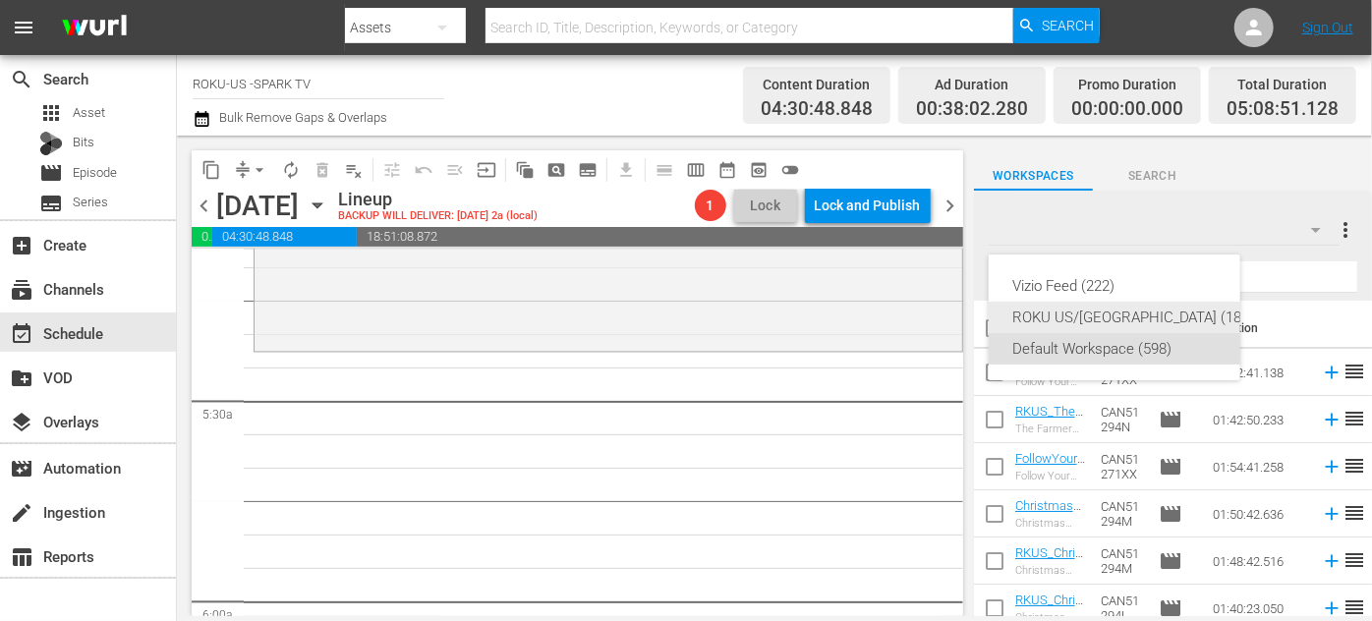
click at [1103, 304] on div "ROKU US/[GEOGRAPHIC_DATA] (180)" at bounding box center [1134, 317] width 243 height 31
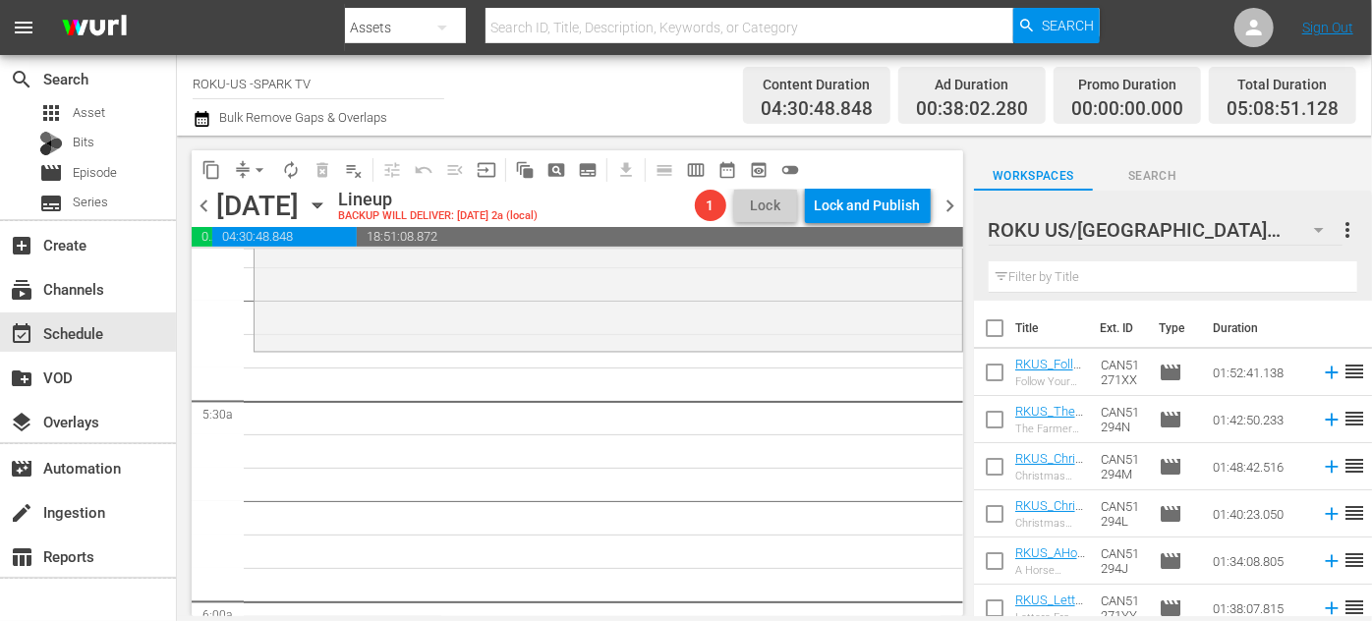
click at [1060, 275] on input "text" at bounding box center [1173, 277] width 369 height 31
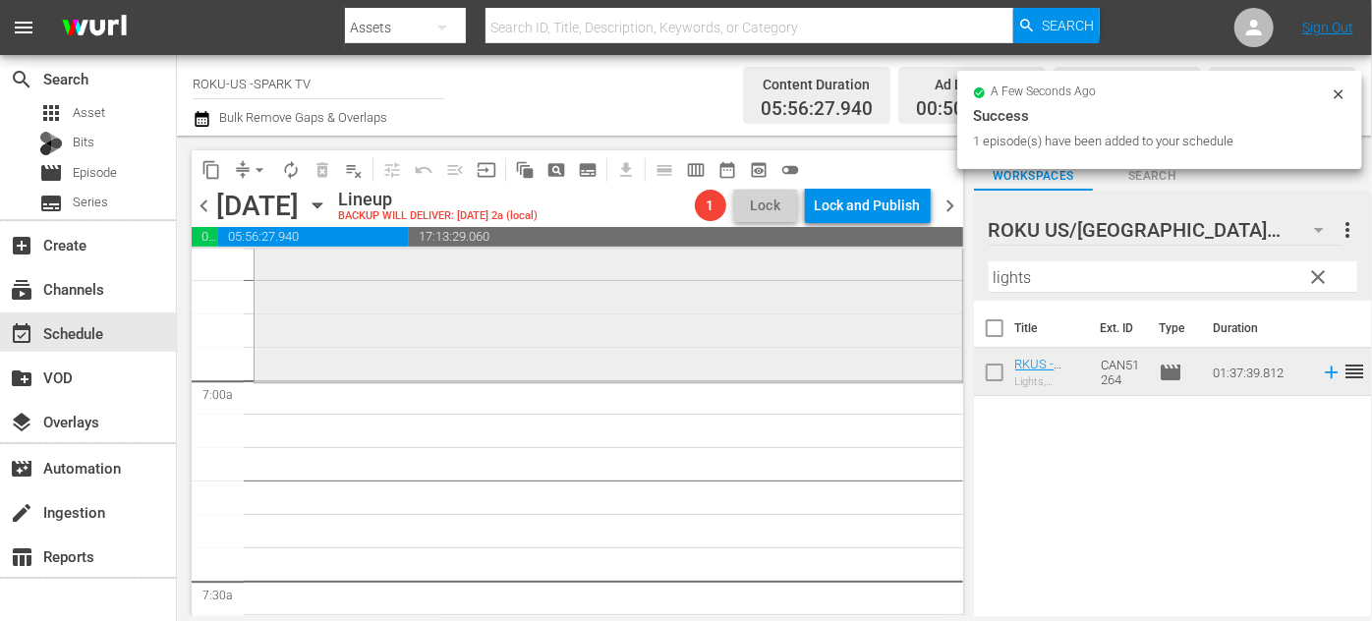
scroll to position [2681, 0]
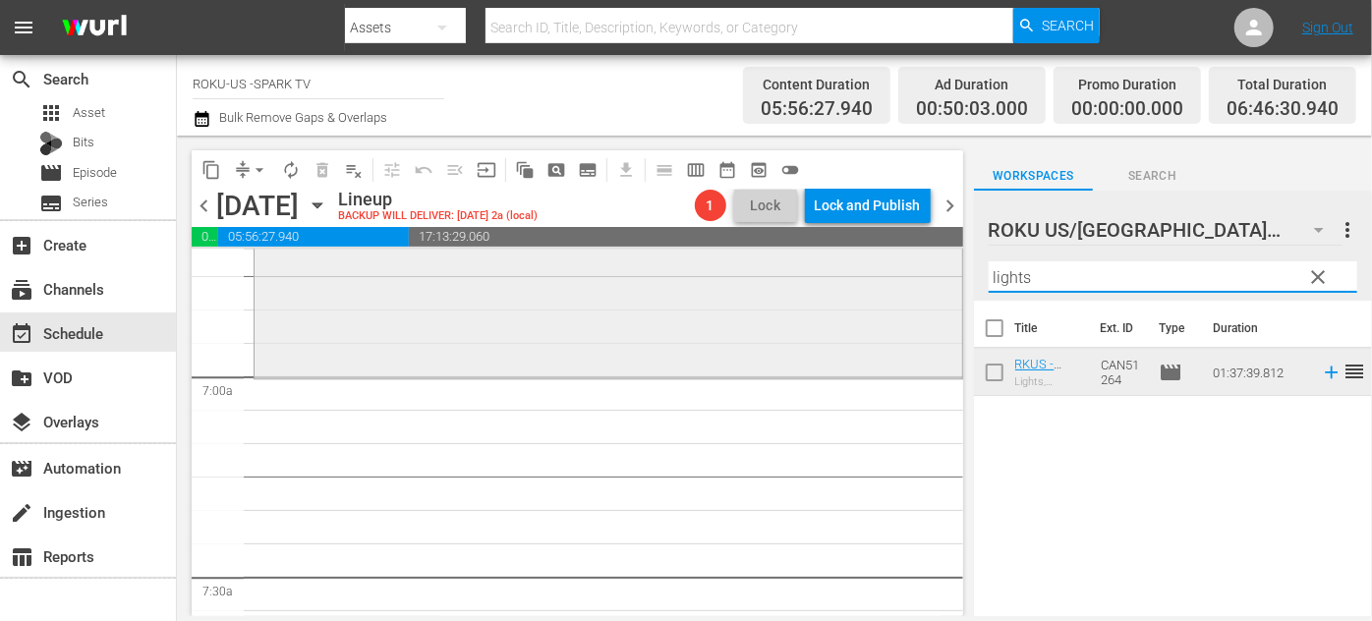
drag, startPoint x: 1026, startPoint y: 276, endPoint x: 934, endPoint y: 271, distance: 92.5
click at [932, 274] on div "content_copy compress arrow_drop_down autorenew_outlined delete_forever_outline…" at bounding box center [774, 376] width 1195 height 481
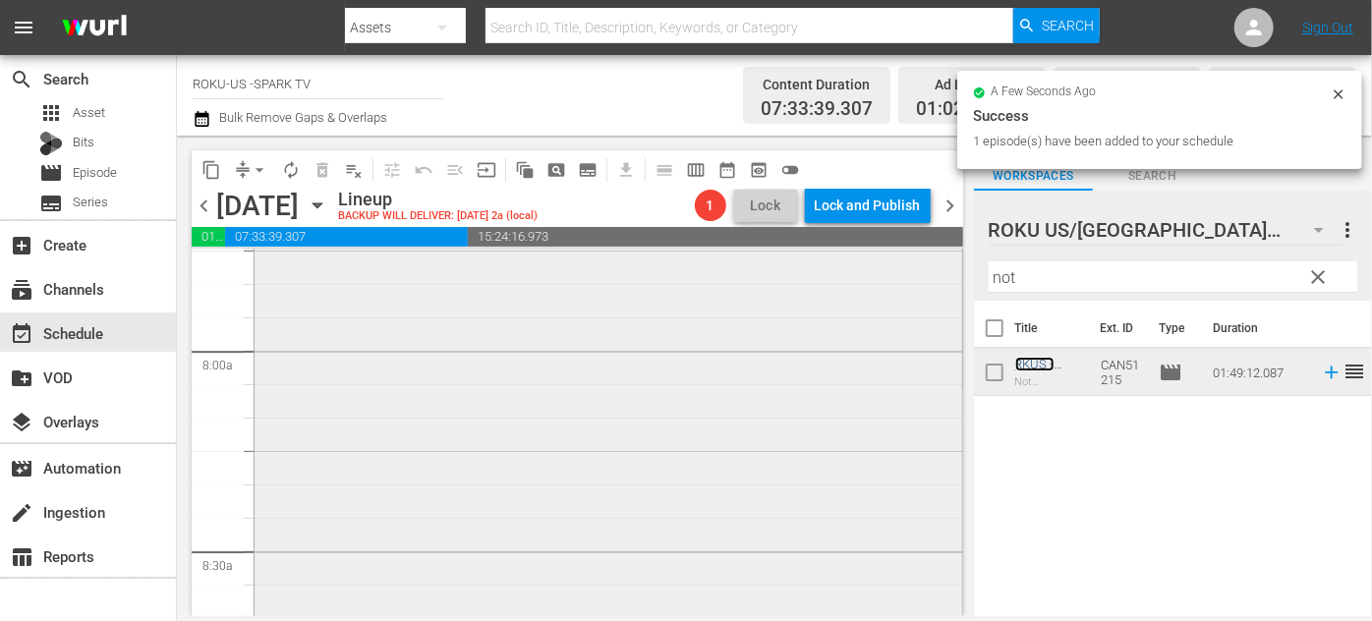
scroll to position [3306, 0]
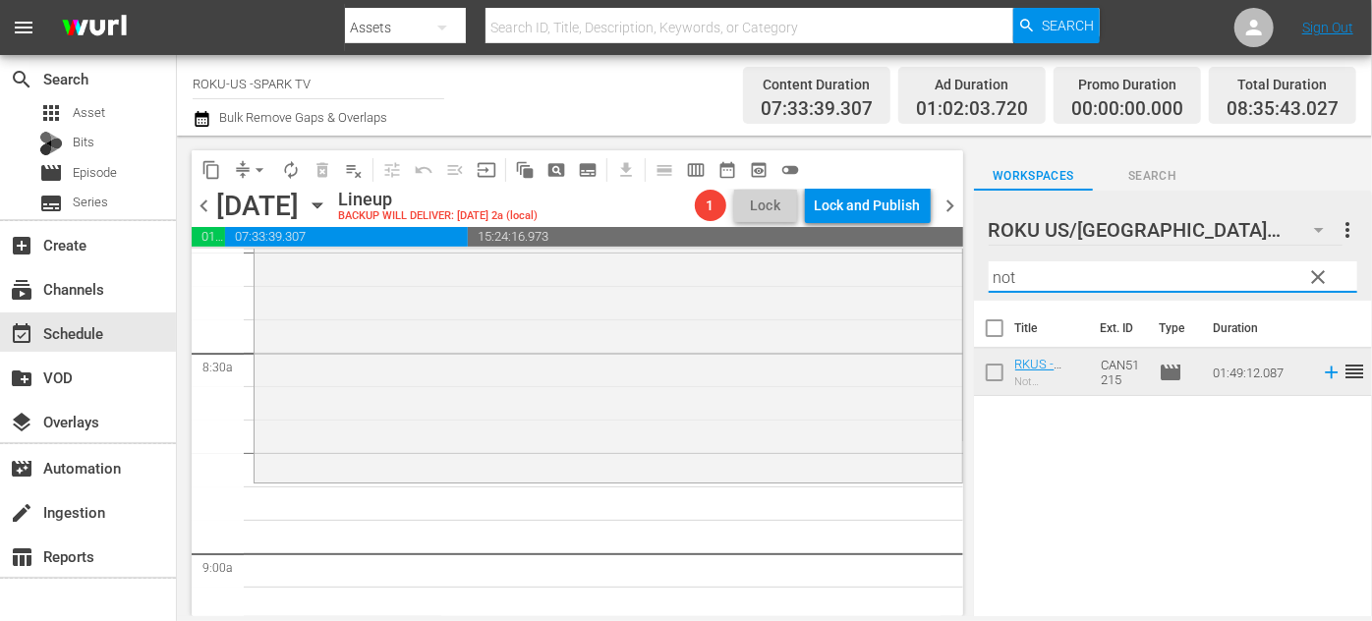
drag, startPoint x: 1055, startPoint y: 277, endPoint x: 951, endPoint y: 265, distance: 104.9
click at [951, 269] on div "content_copy compress arrow_drop_down autorenew_outlined delete_forever_outline…" at bounding box center [774, 376] width 1195 height 481
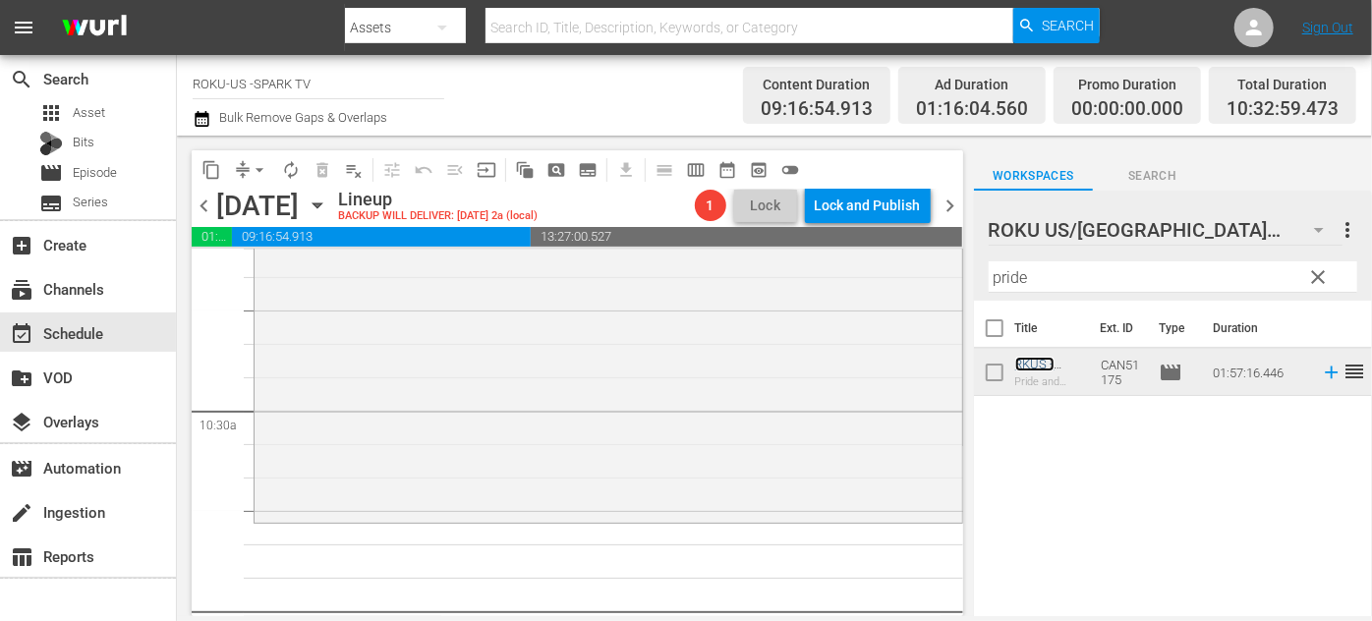
scroll to position [4110, 0]
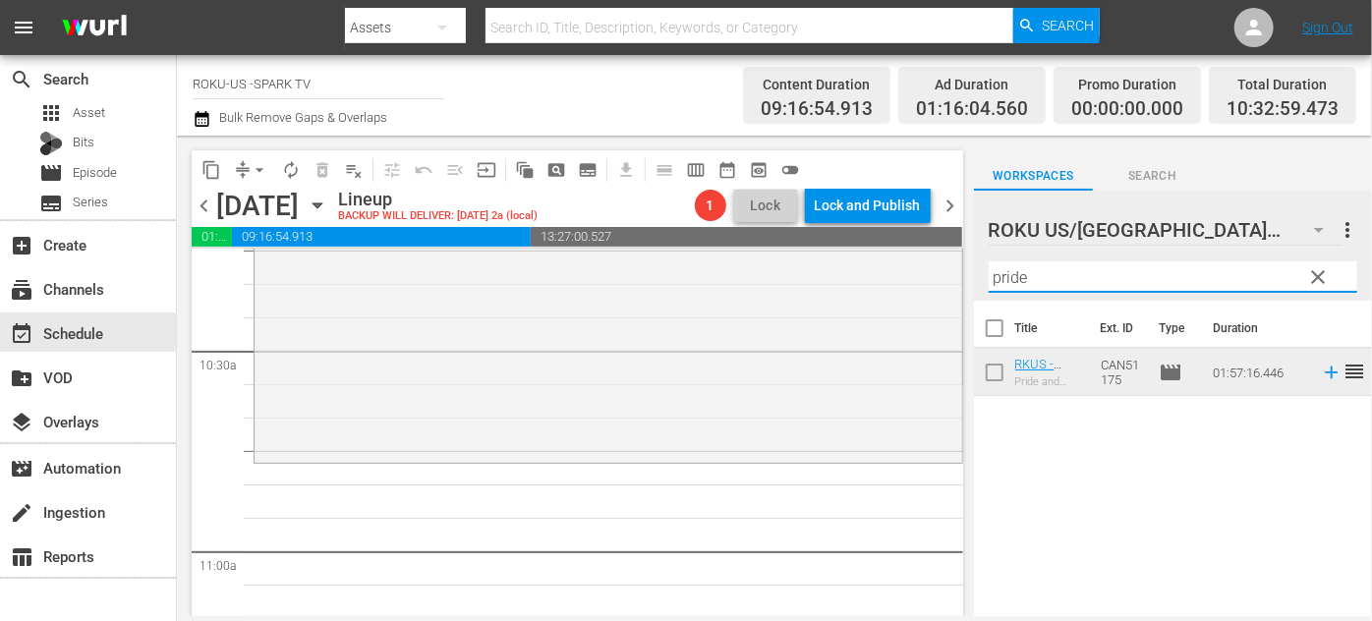
drag, startPoint x: 1043, startPoint y: 274, endPoint x: 954, endPoint y: 275, distance: 89.5
click at [954, 275] on div "content_copy compress arrow_drop_down autorenew_outlined delete_forever_outline…" at bounding box center [774, 376] width 1195 height 481
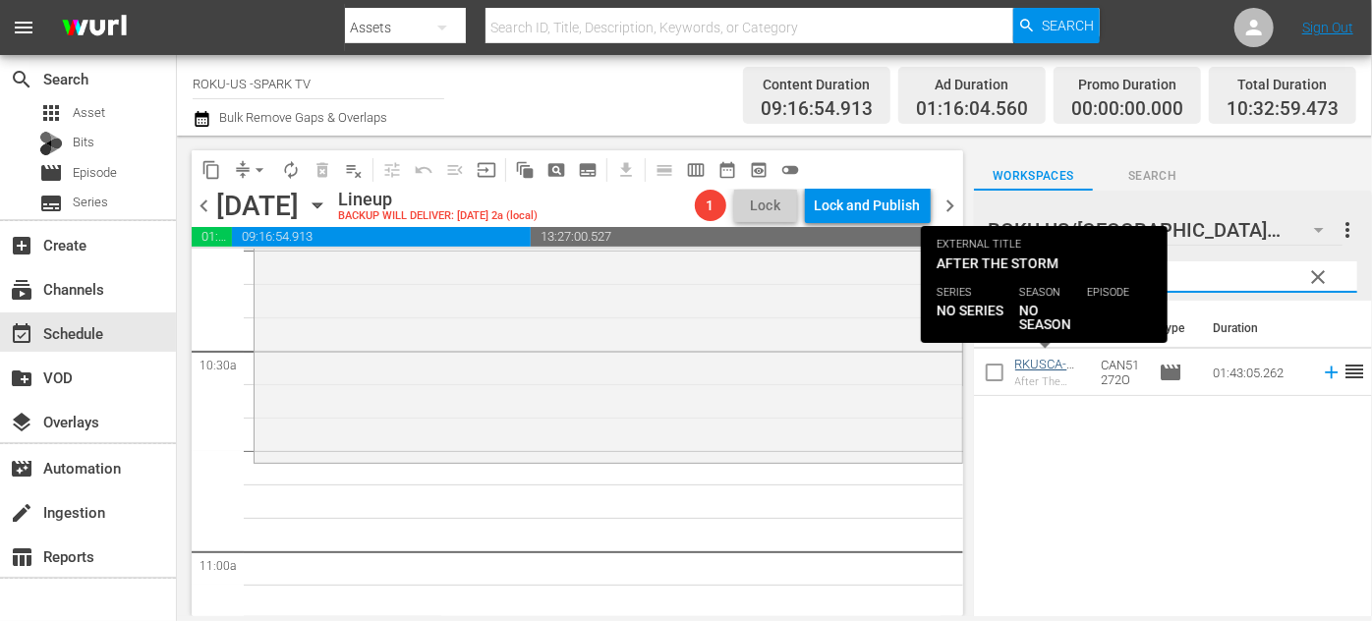
type input "after"
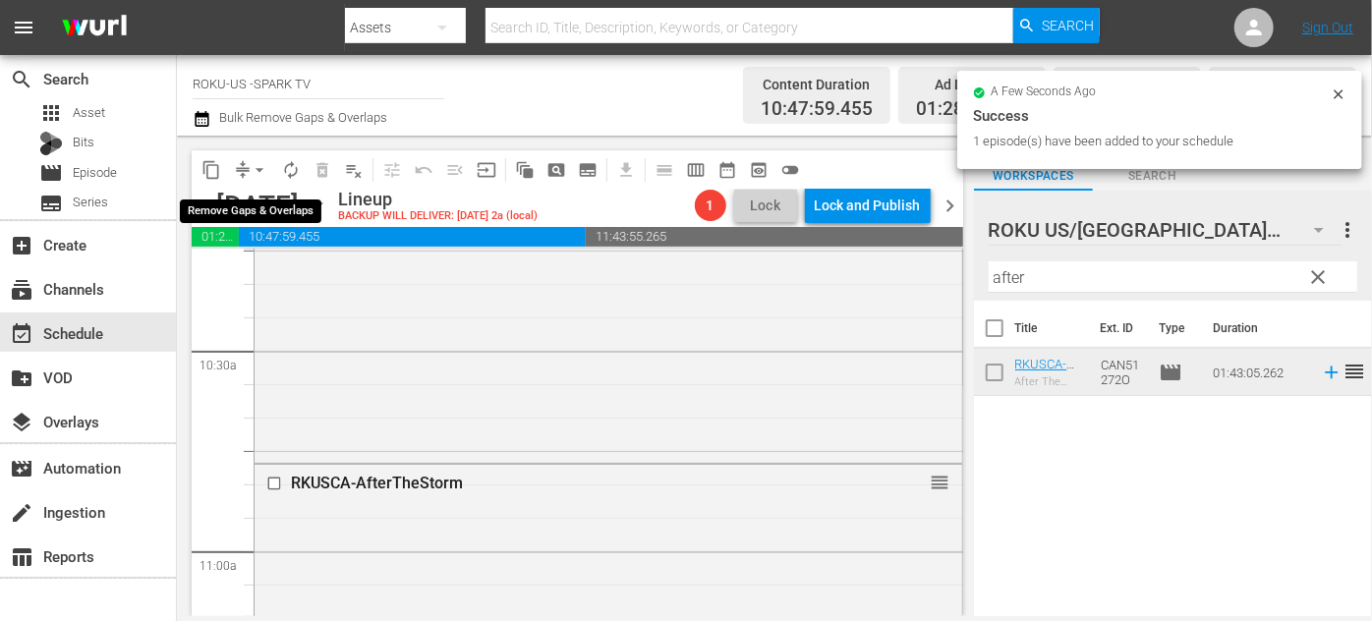
click at [256, 165] on span "arrow_drop_down" at bounding box center [260, 170] width 20 height 20
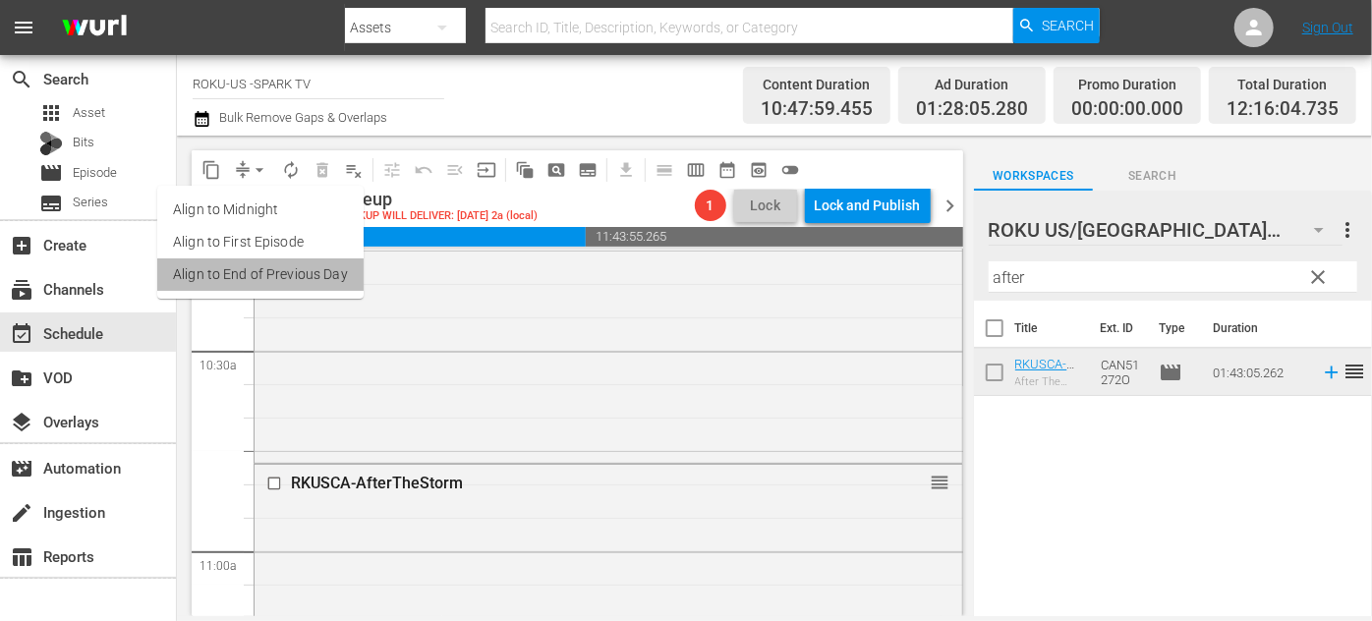
click at [299, 281] on li "Align to End of Previous Day" at bounding box center [260, 275] width 206 height 32
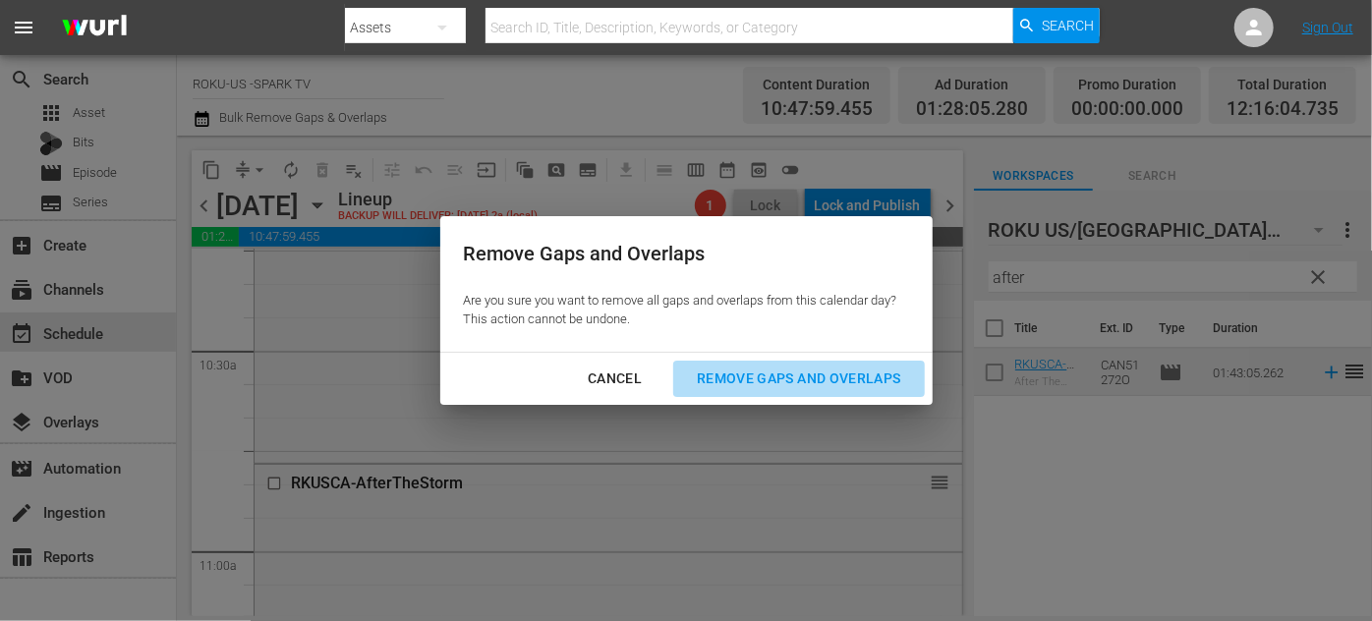
click at [775, 379] on div "Remove Gaps and Overlaps" at bounding box center [798, 379] width 235 height 25
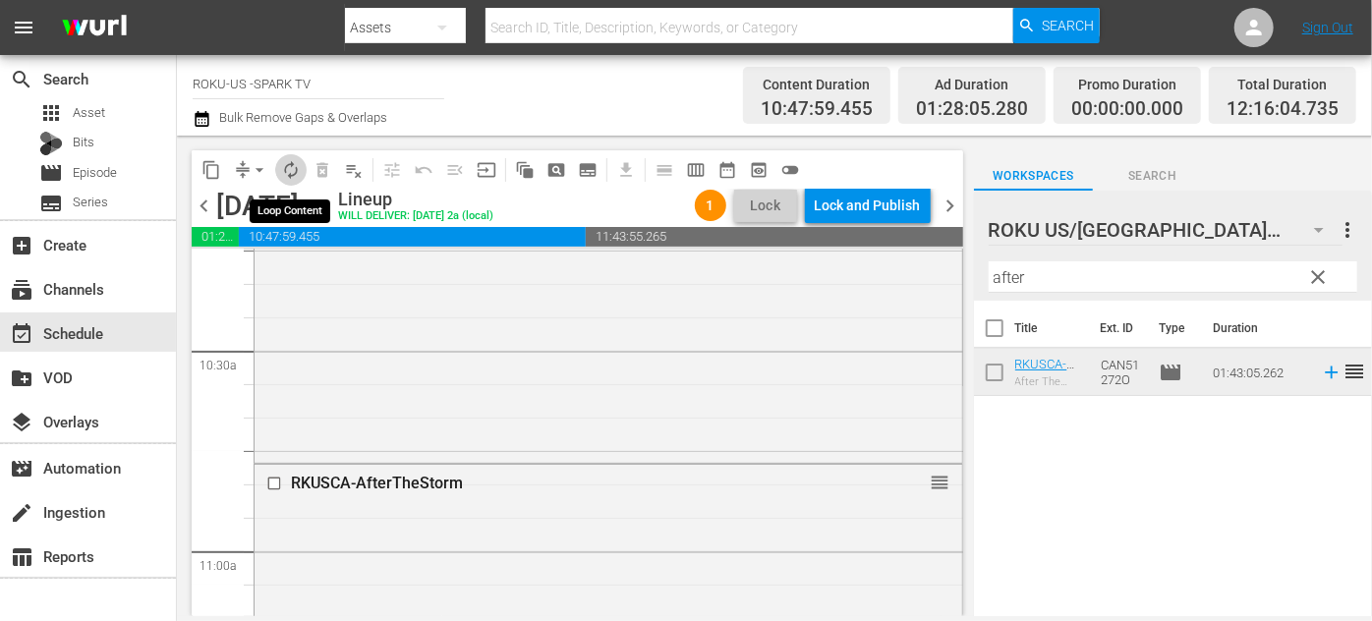
click at [293, 171] on span "autorenew_outlined" at bounding box center [291, 170] width 20 height 20
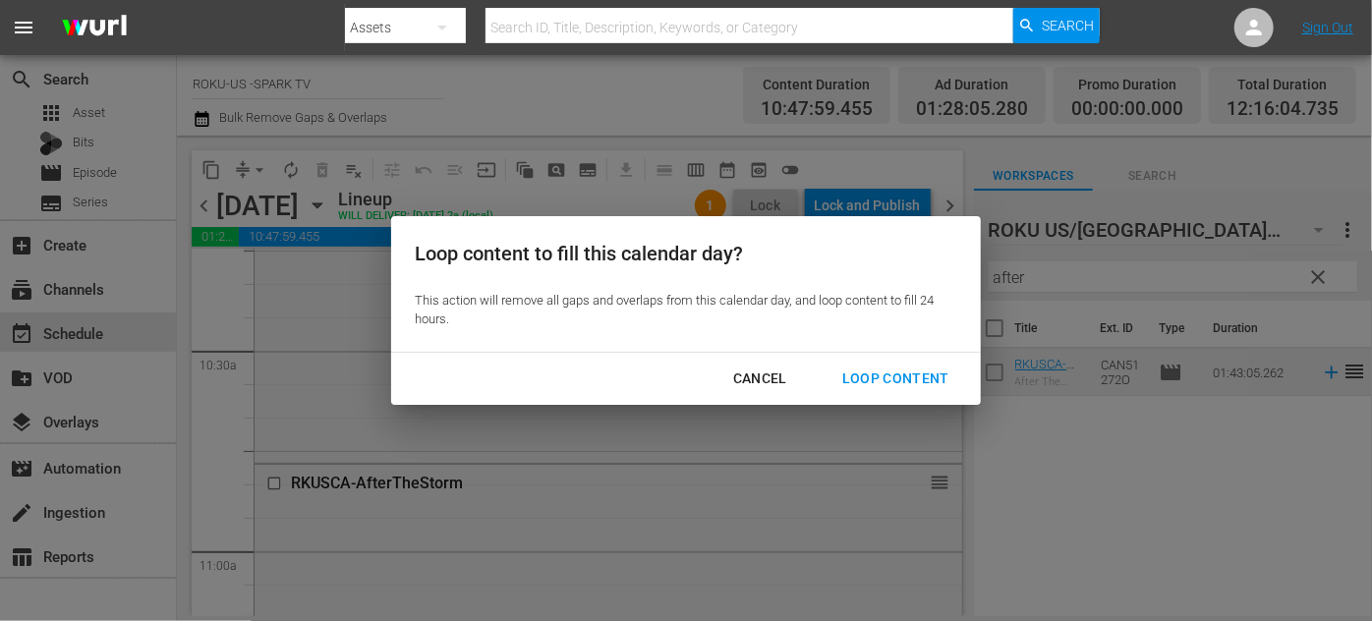
click at [899, 381] on div "Loop Content" at bounding box center [896, 379] width 139 height 25
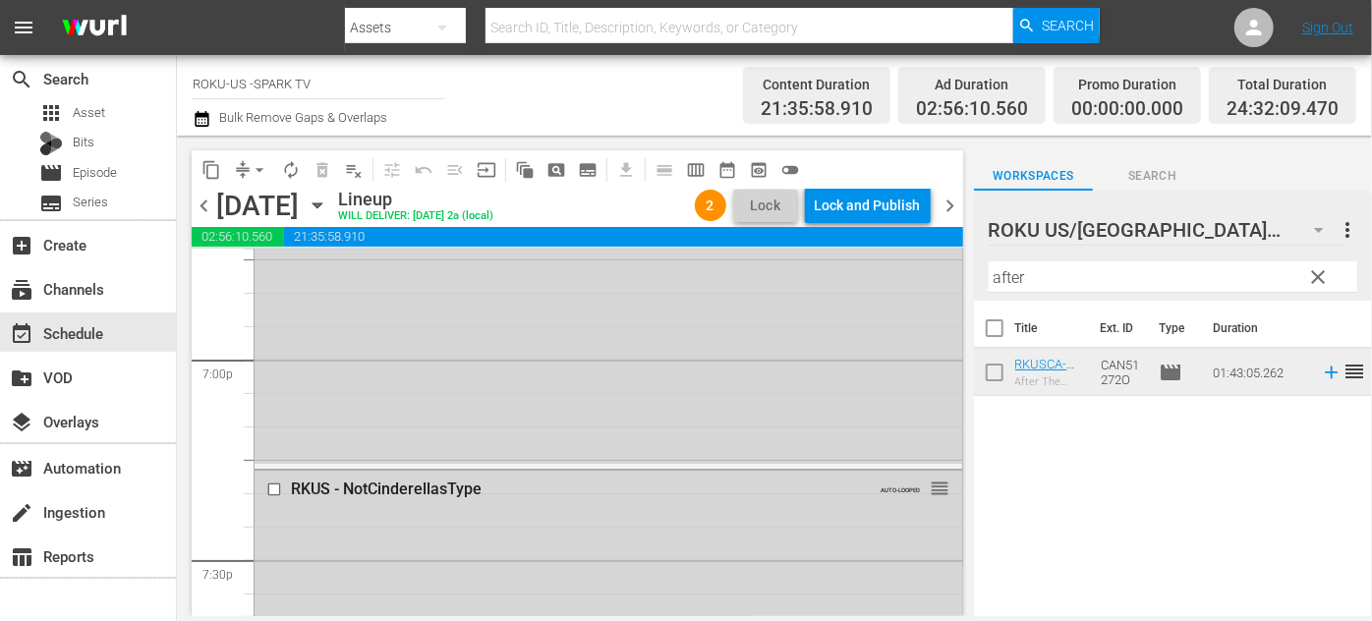
scroll to position [7511, 0]
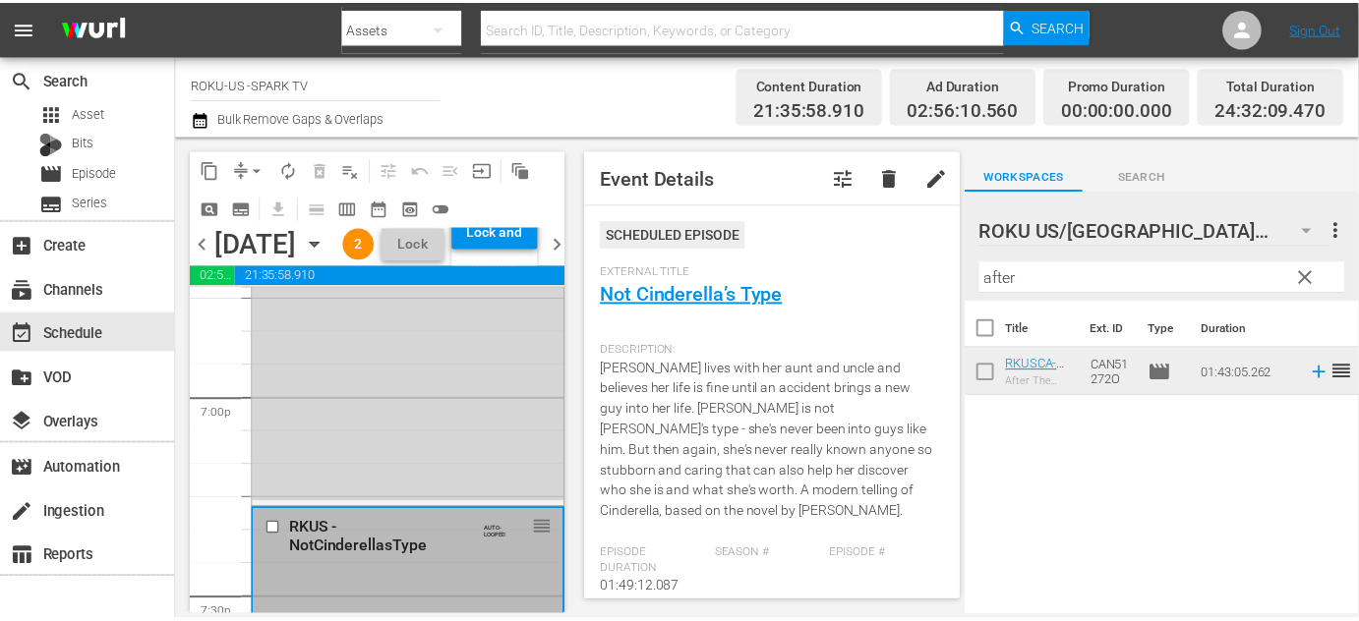
scroll to position [0, 0]
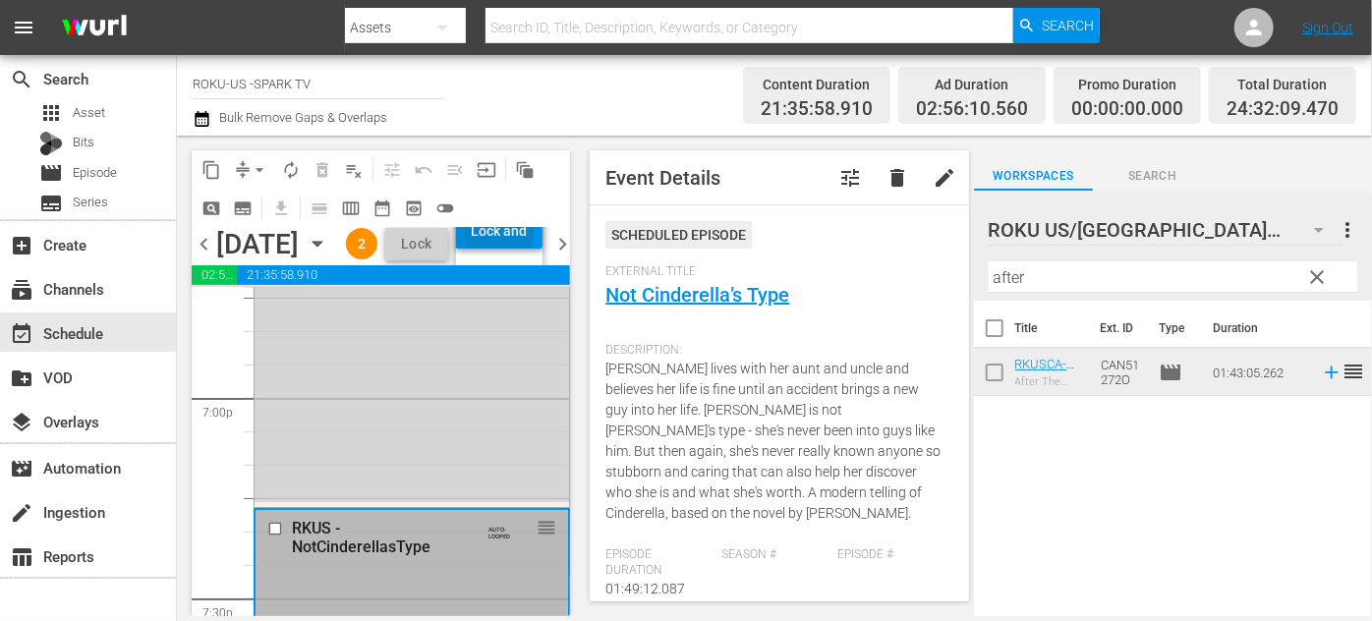
click at [516, 249] on div "Lock and Publish" at bounding box center [499, 230] width 67 height 35
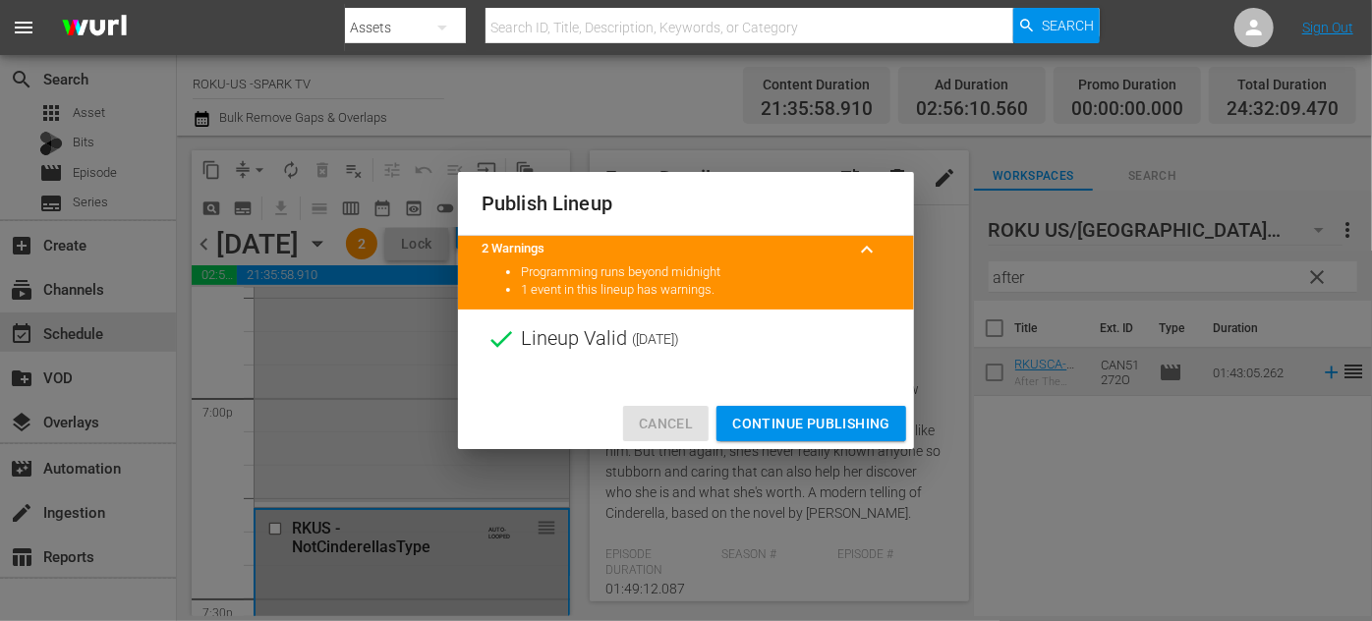
click at [660, 427] on span "Cancel" at bounding box center [666, 424] width 54 height 25
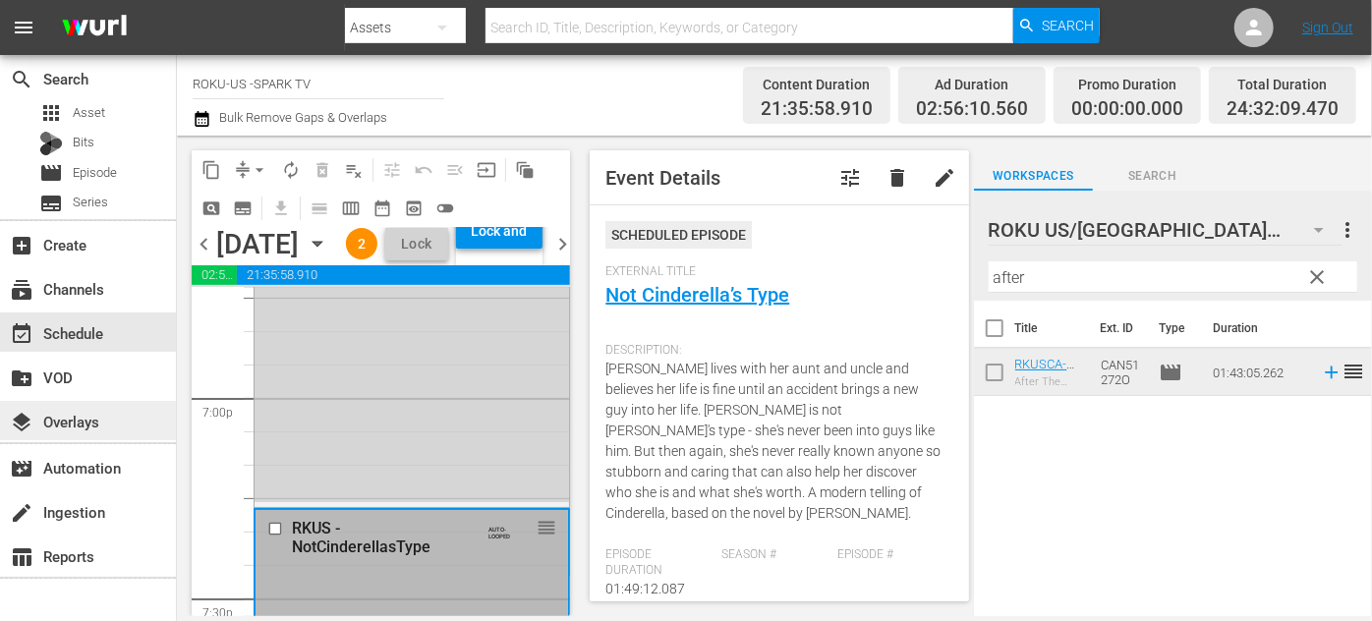
click at [96, 428] on div "layers Overlays" at bounding box center [55, 419] width 110 height 18
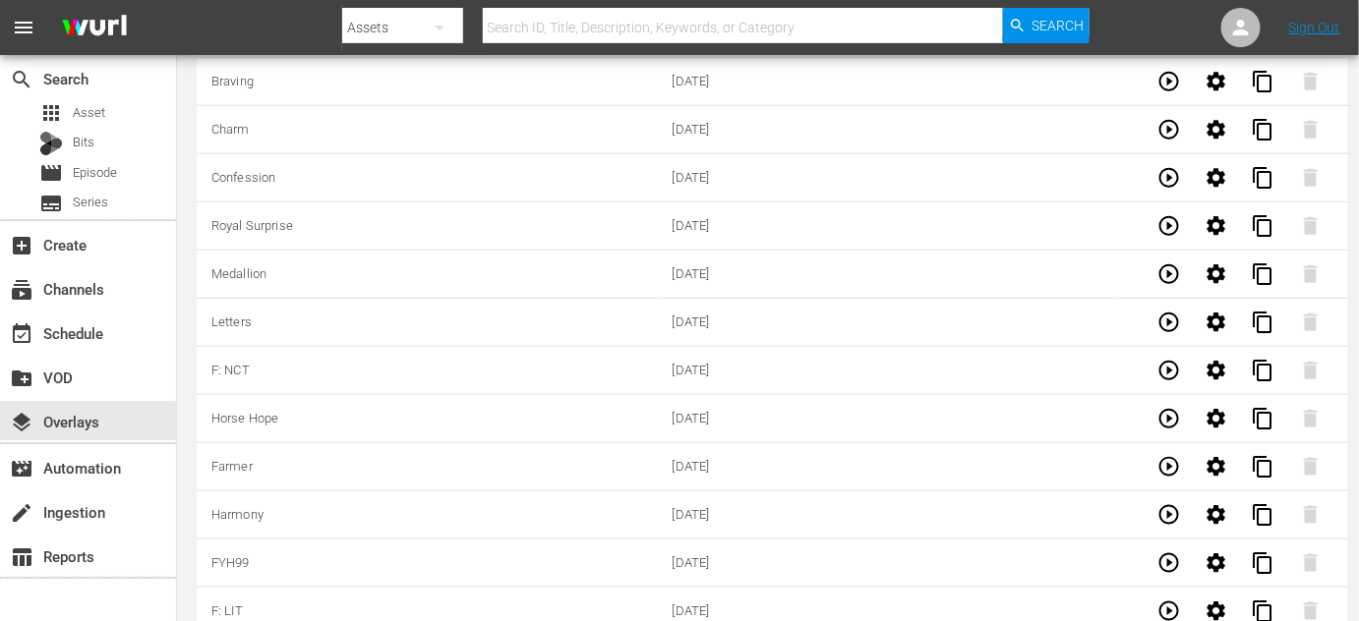
scroll to position [5547, 0]
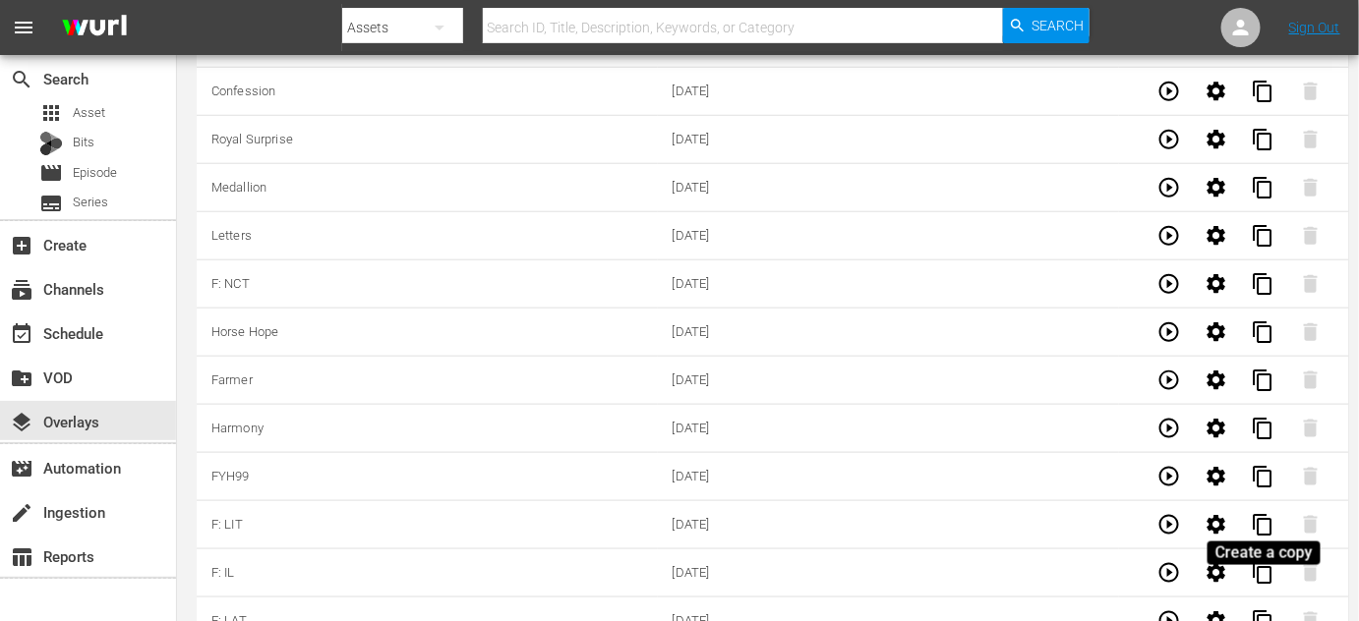
click at [1268, 610] on span "content_copy" at bounding box center [1263, 622] width 24 height 24
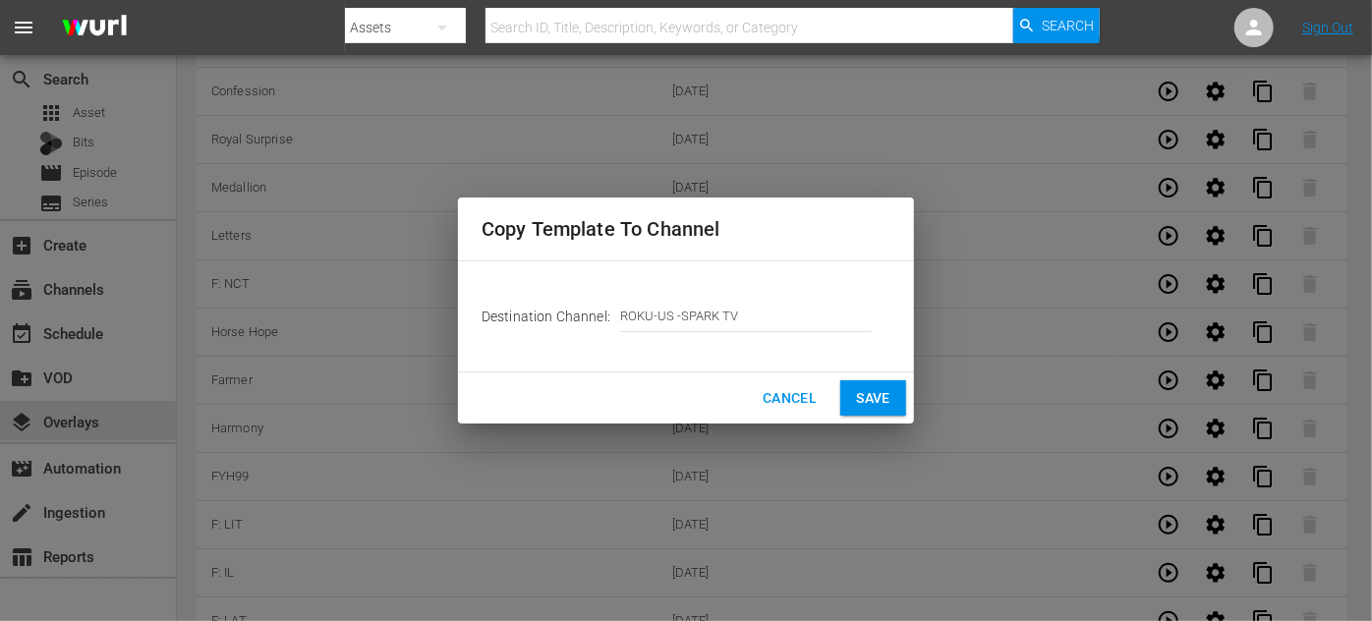
click at [865, 395] on span "Save" at bounding box center [873, 398] width 34 height 25
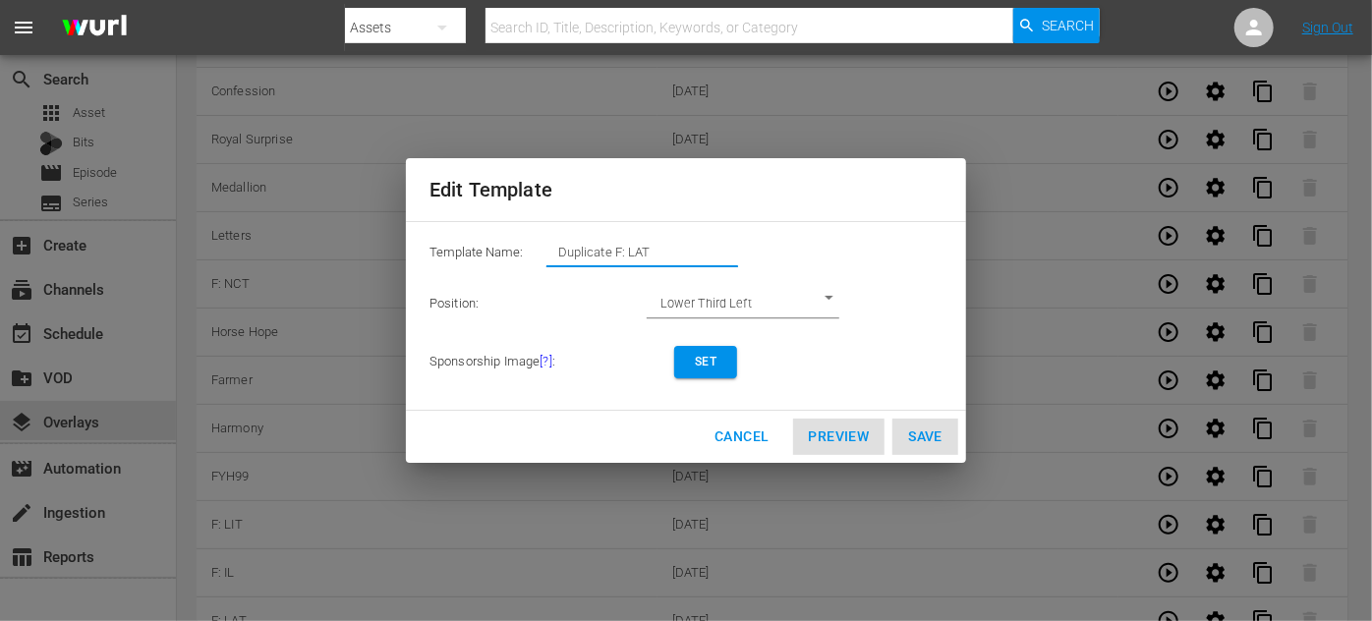
drag, startPoint x: 682, startPoint y: 252, endPoint x: 528, endPoint y: 250, distance: 154.4
click at [528, 250] on div "Template Name: Duplicate F: LAT" at bounding box center [686, 257] width 513 height 39
type input "F: Sugarcreek"
click at [712, 357] on span "Set" at bounding box center [705, 362] width 31 height 21
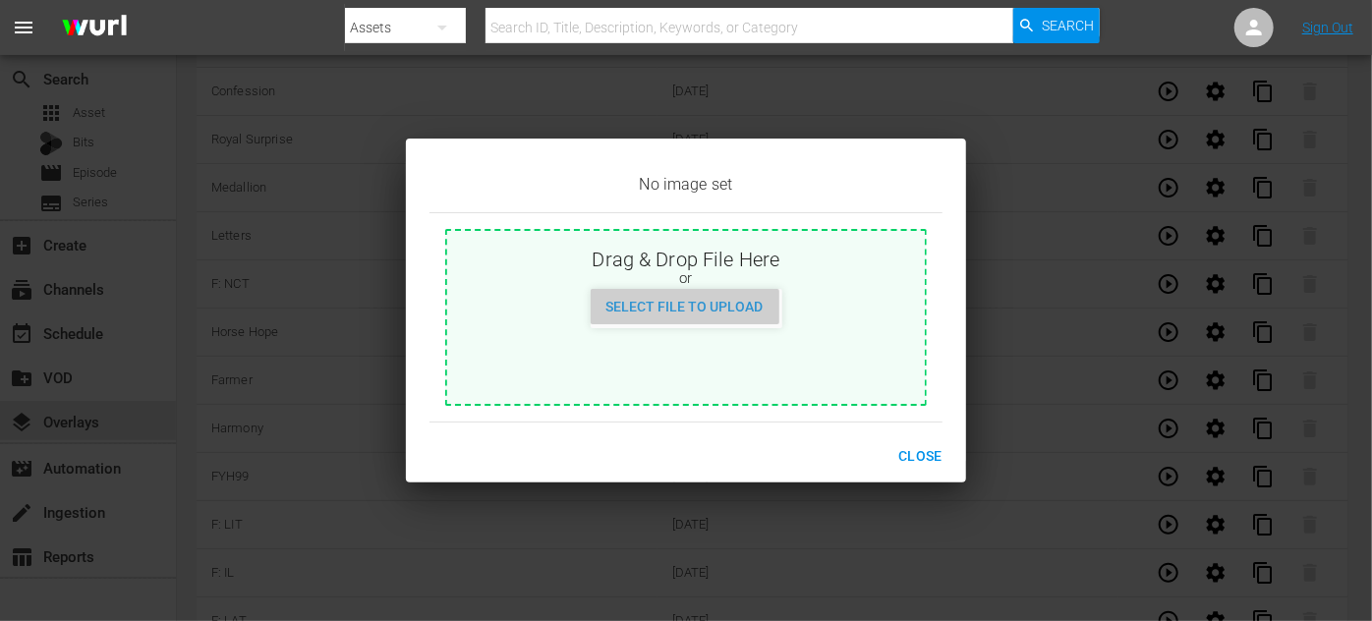
click at [692, 306] on span "Select File to Upload" at bounding box center [685, 307] width 189 height 16
type input "C:\fakepath\LoveFindsYouInSugarcreek_EN-Feature-[DATE].jpg"
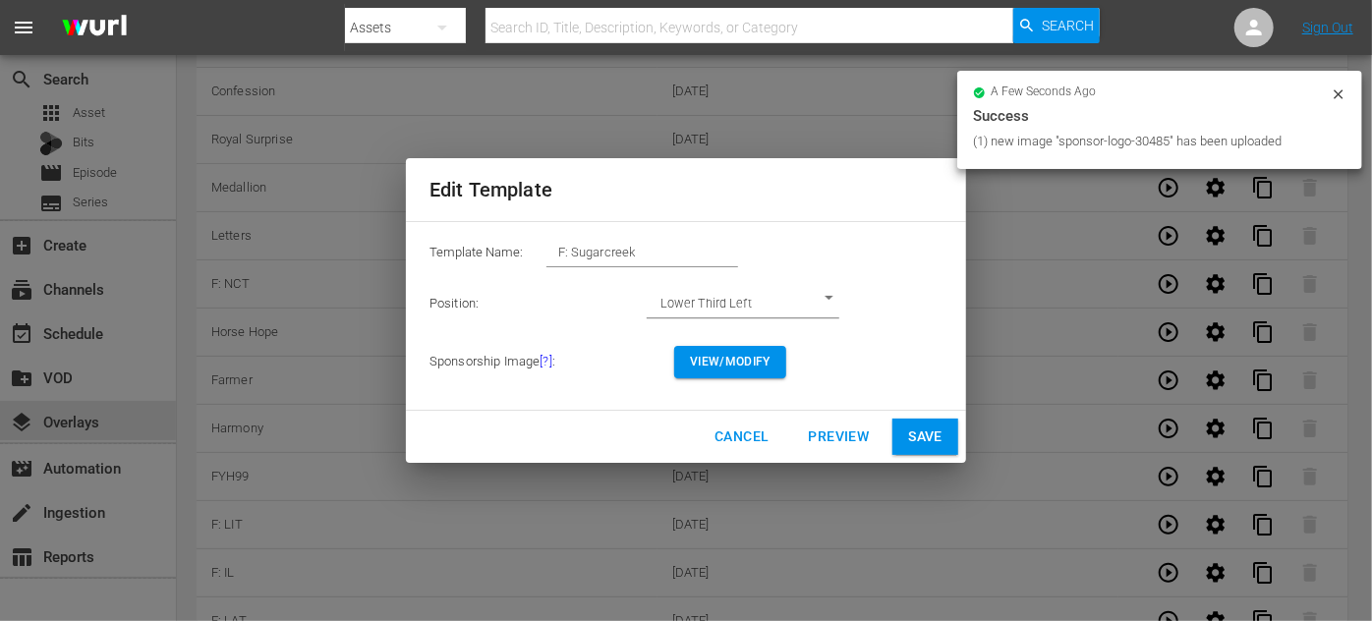
click at [926, 443] on span "Save" at bounding box center [925, 437] width 34 height 25
type input "Duplicate F: LAT"
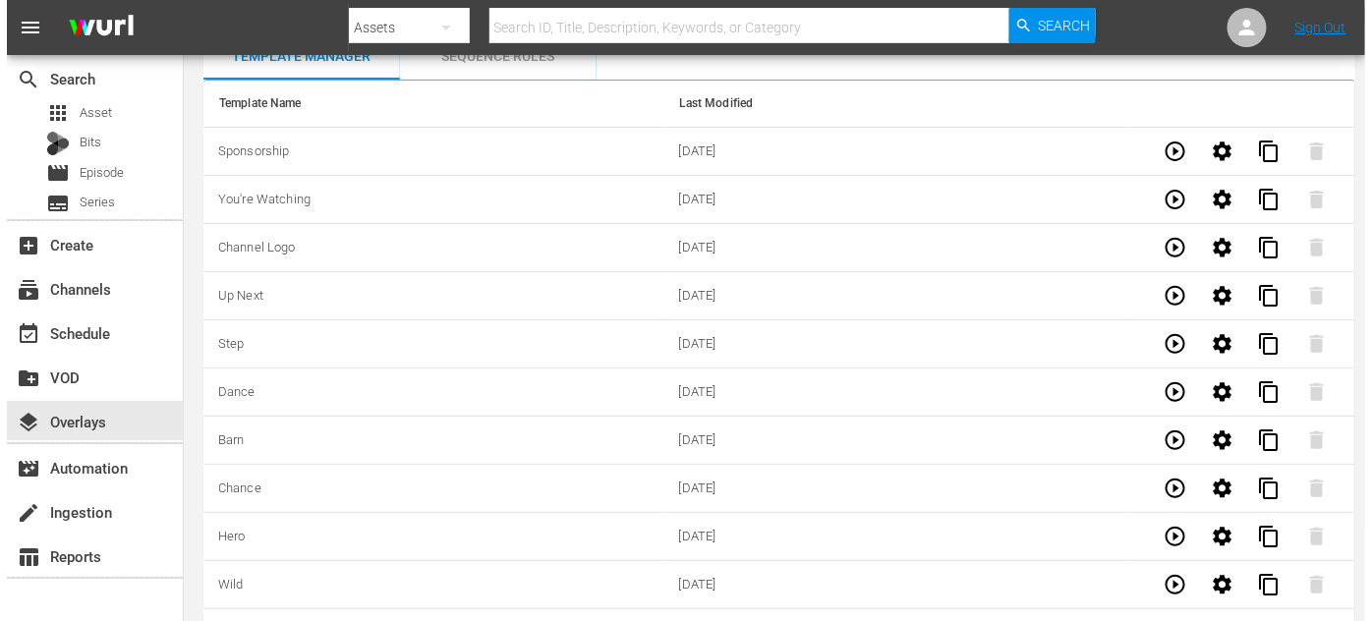
scroll to position [0, 0]
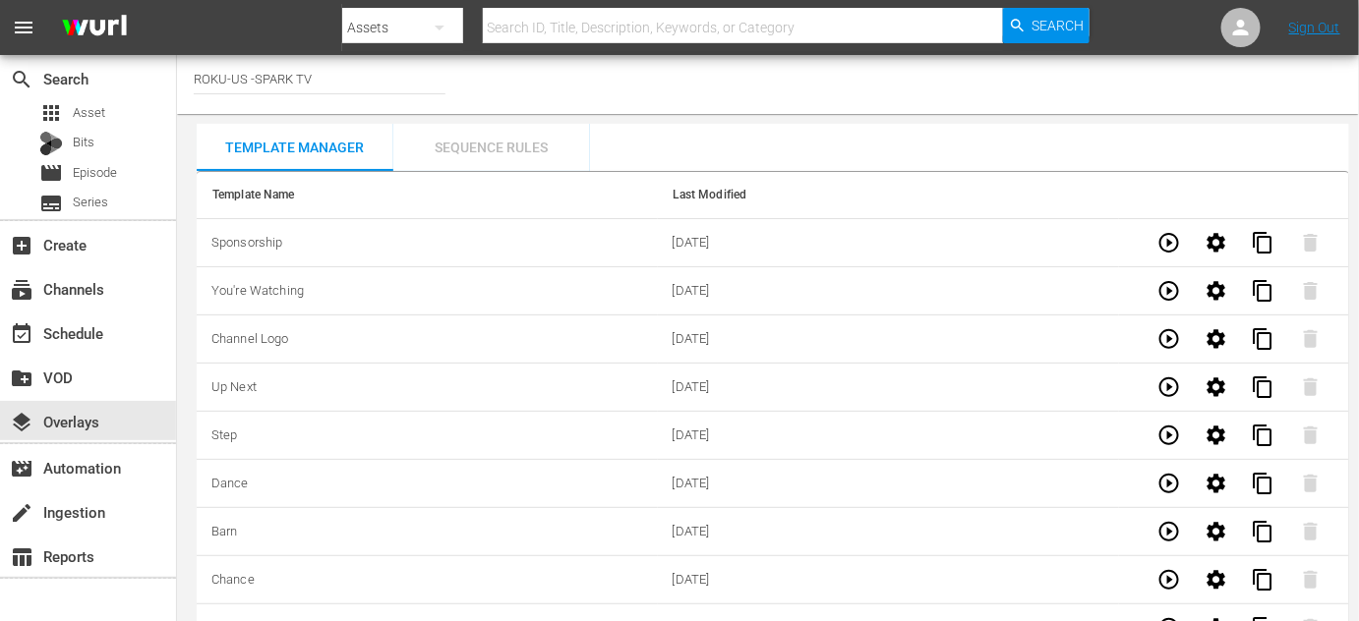
click at [493, 147] on div "Sequence Rules" at bounding box center [491, 147] width 197 height 47
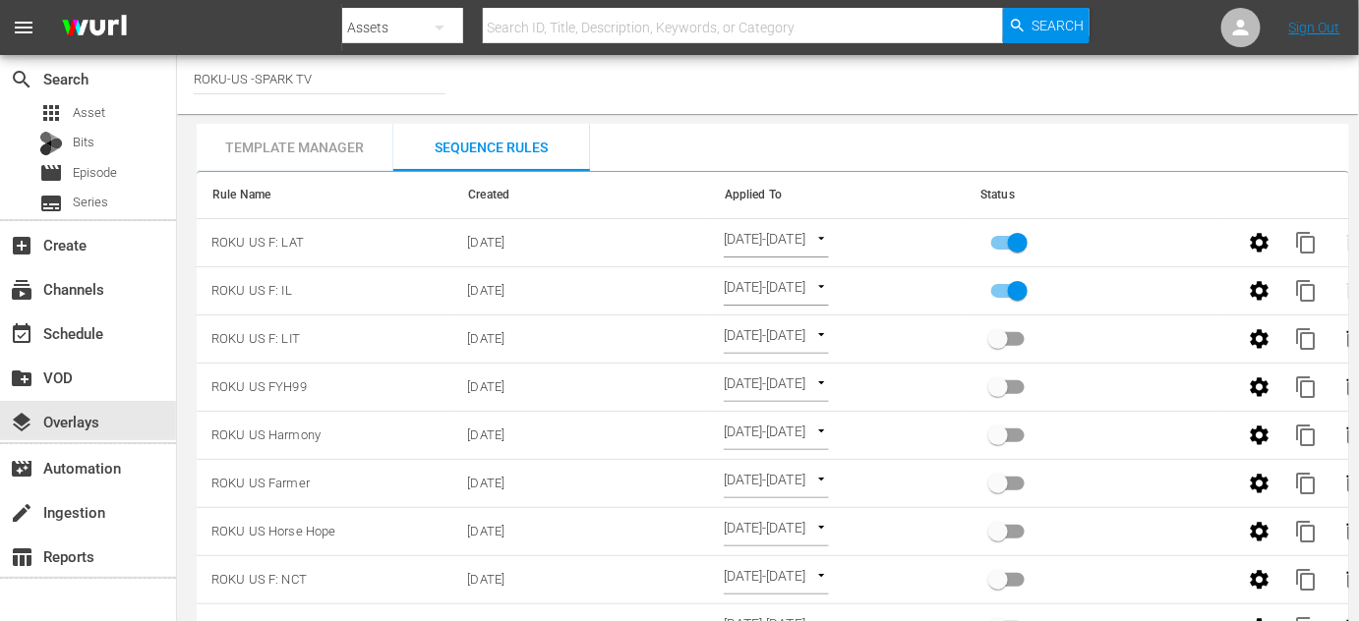
click at [1012, 294] on input "primary checkbox" at bounding box center [1017, 294] width 112 height 37
checkbox input "false"
click at [1309, 236] on span "content_copy" at bounding box center [1307, 243] width 24 height 24
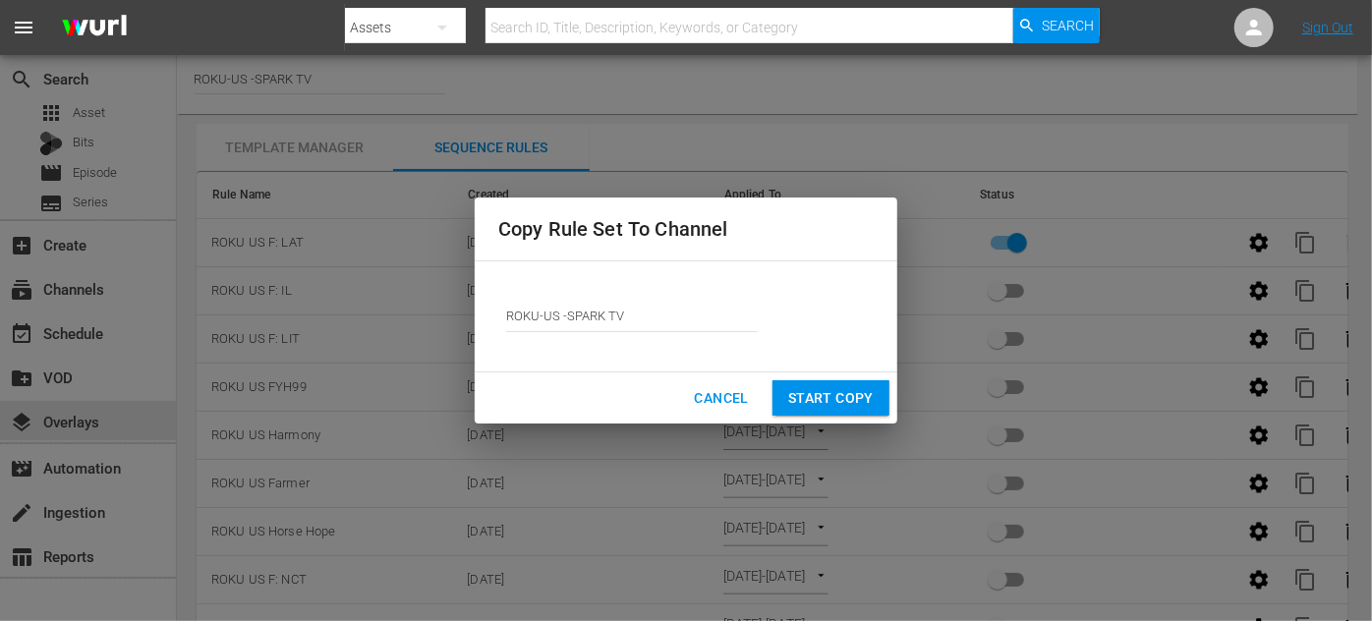
click at [848, 406] on span "Start Copy" at bounding box center [831, 398] width 86 height 25
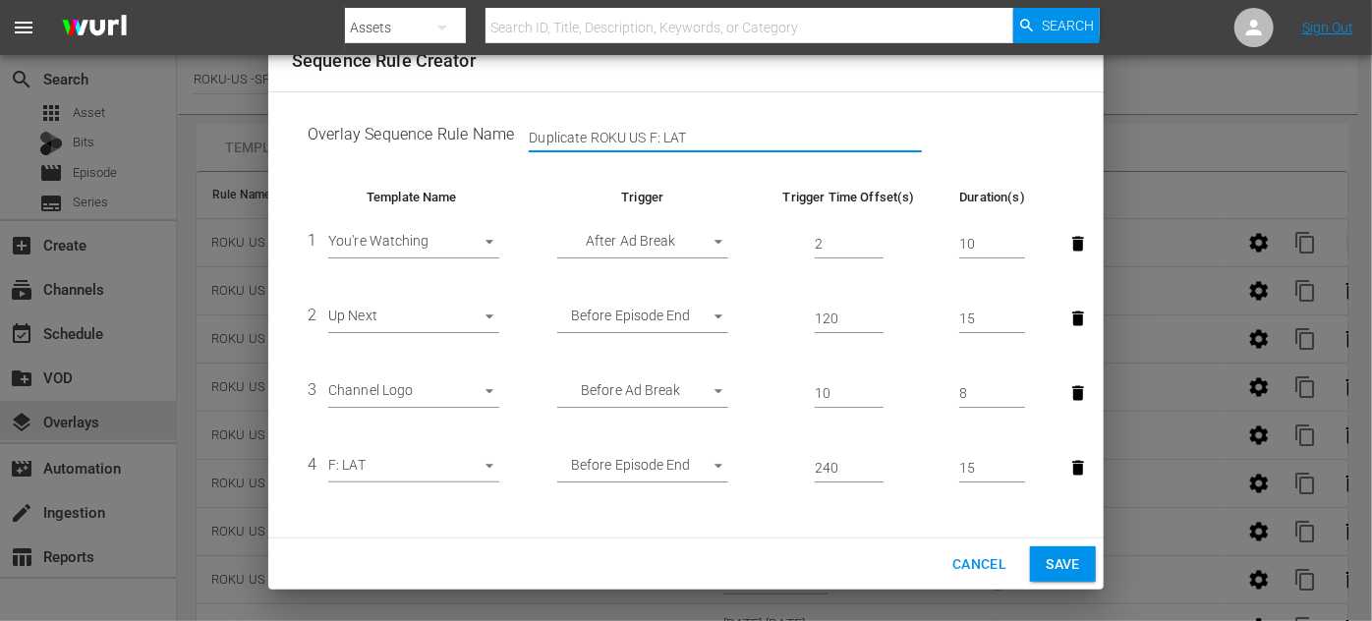
drag, startPoint x: 587, startPoint y: 141, endPoint x: 453, endPoint y: 135, distance: 133.8
click at [453, 135] on td "Overlay Sequence Rule Name Duplicate ROKU US F: LAT" at bounding box center [686, 138] width 788 height 61
type input "ROKU US F: Sugarcreek"
click at [492, 463] on body "menu Search By Assets Search ID, Title, Description, Keywords, or Category Sear…" at bounding box center [686, 310] width 1372 height 621
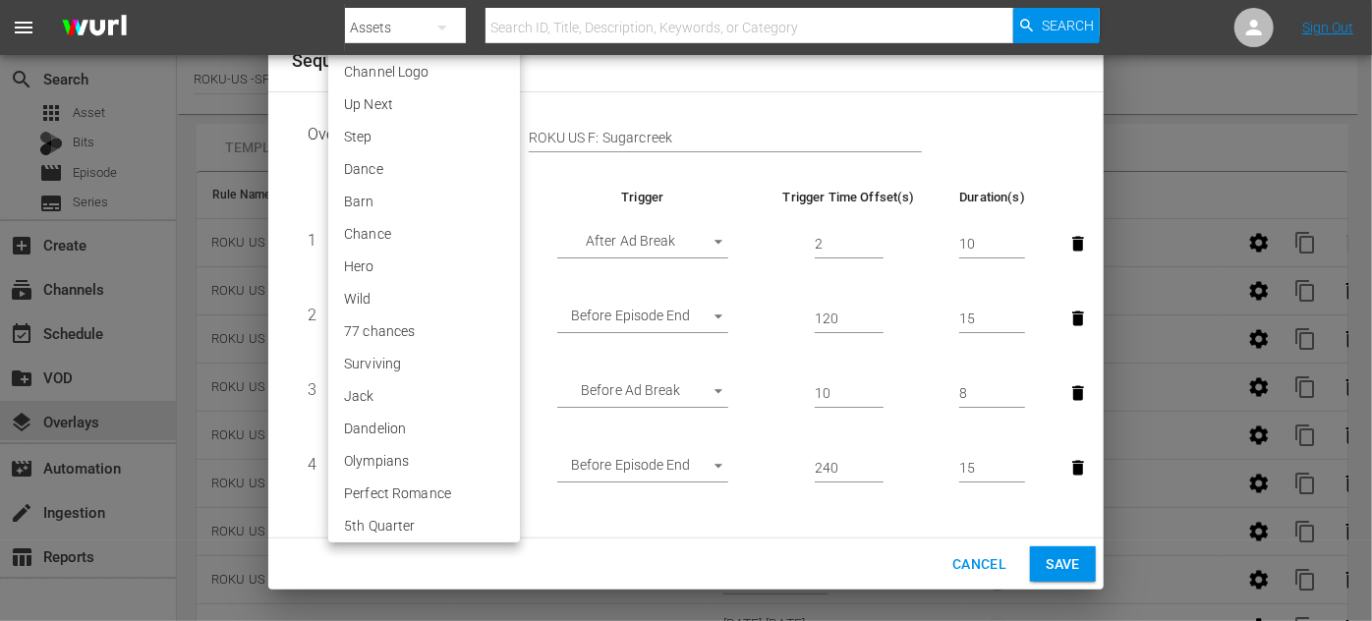
scroll to position [3447, 0]
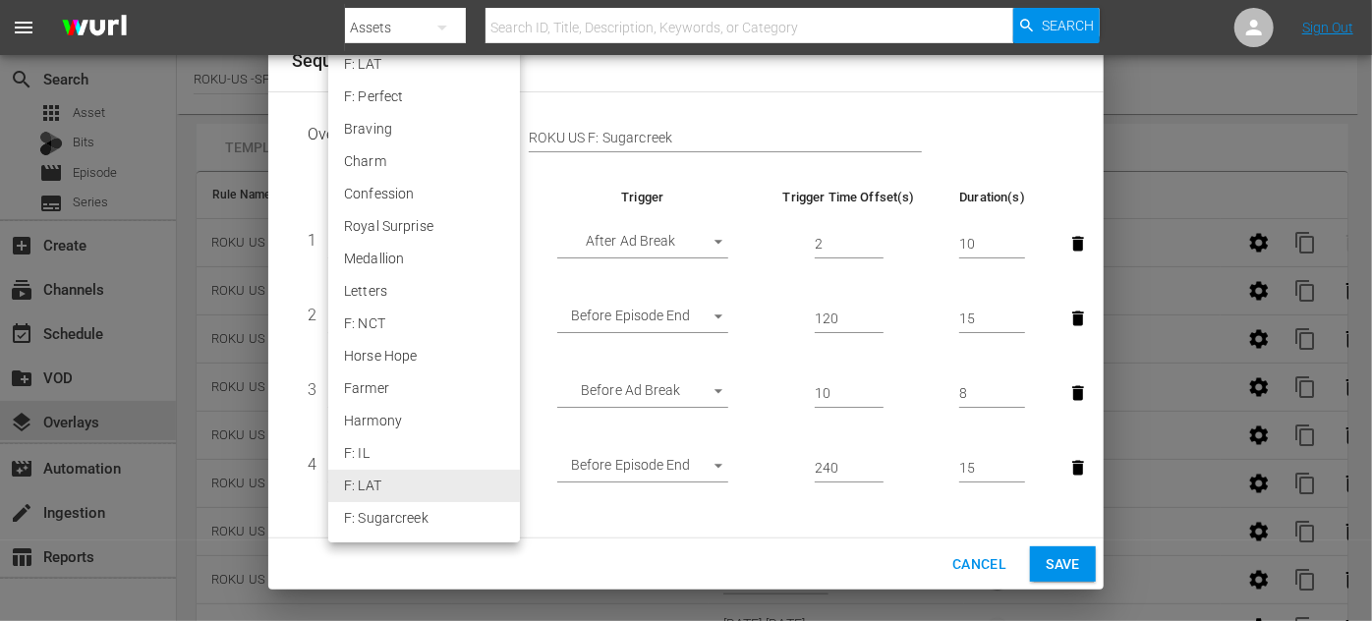
click at [431, 515] on li "F: Sugarcreek" at bounding box center [424, 518] width 192 height 32
type input "30485"
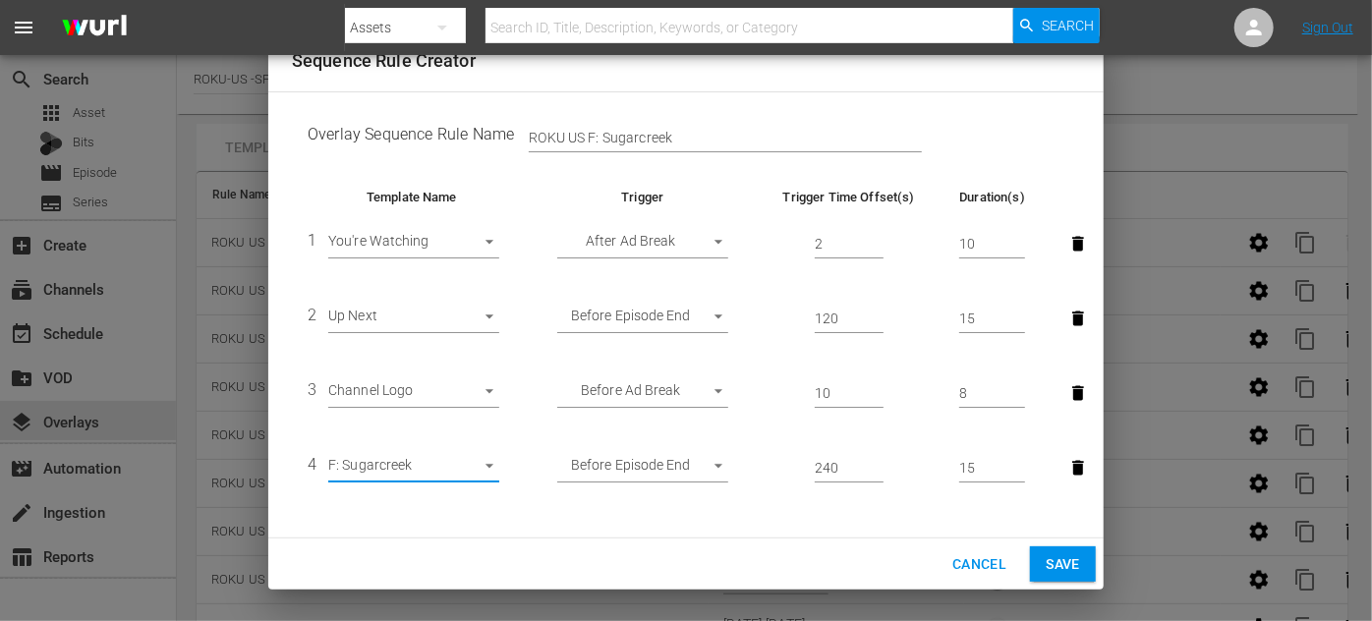
click at [1050, 560] on span "Save" at bounding box center [1063, 565] width 34 height 25
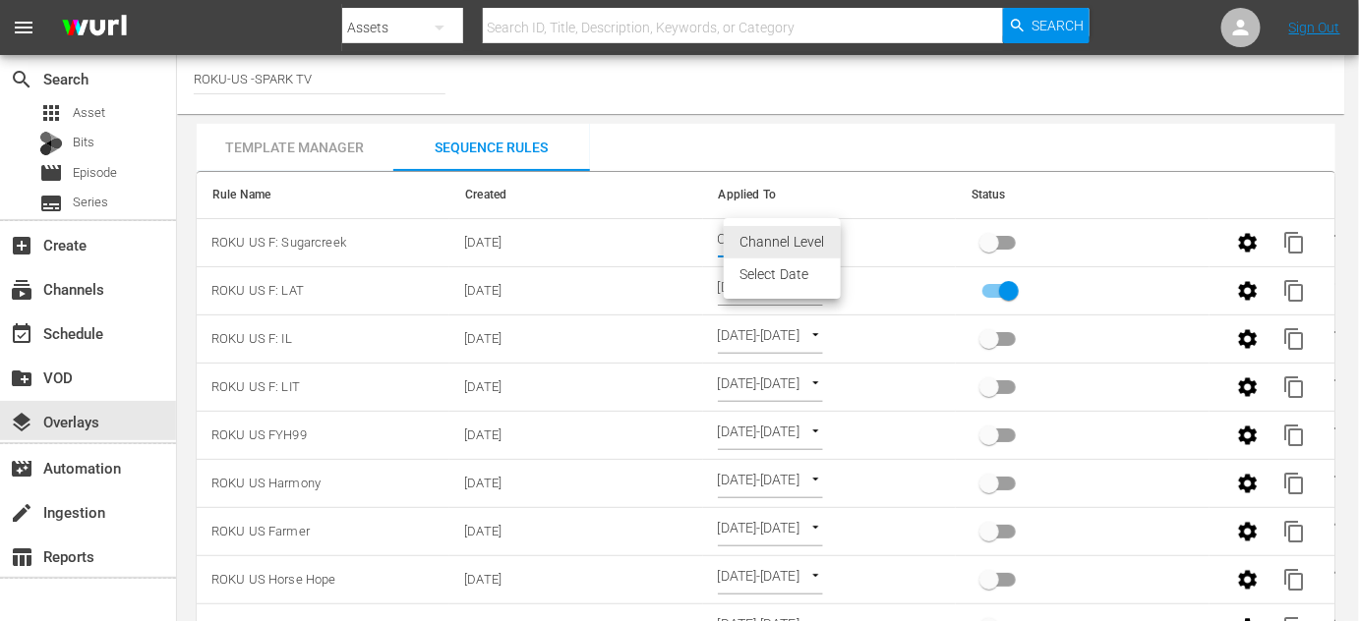
click at [819, 235] on body "menu Search By Assets Search ID, Title, Description, Keywords, or Category Sear…" at bounding box center [679, 310] width 1359 height 621
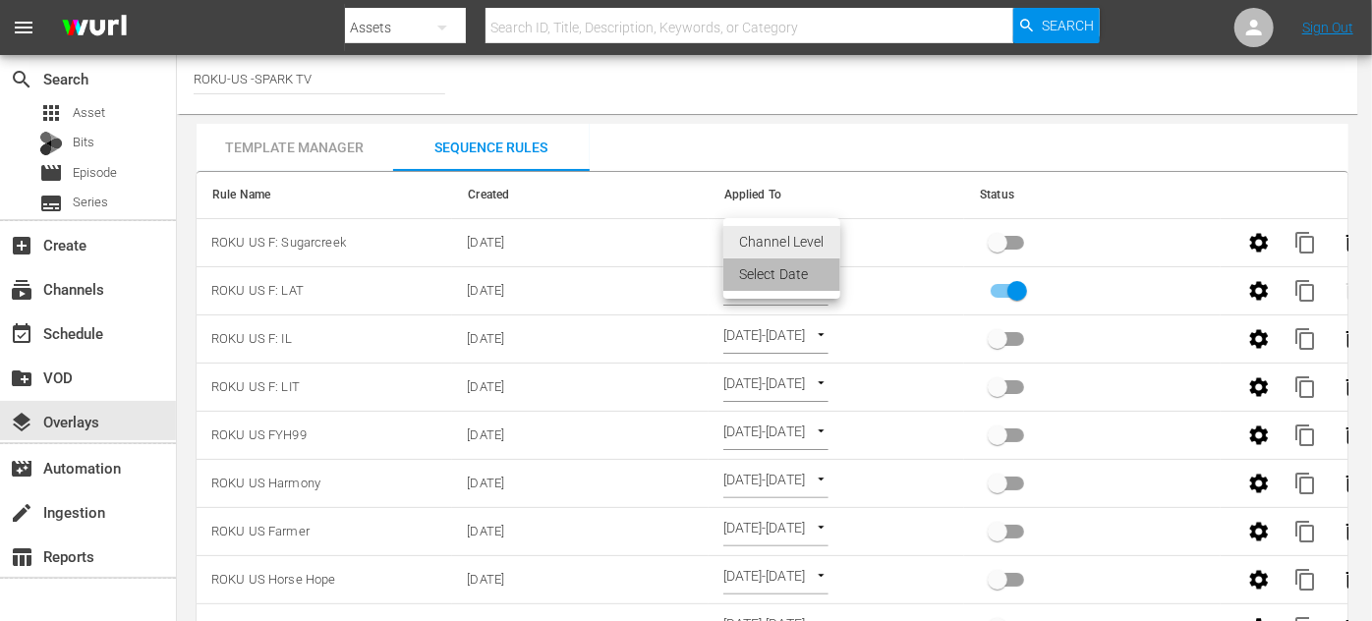
click at [780, 277] on li "Select Date" at bounding box center [782, 275] width 117 height 32
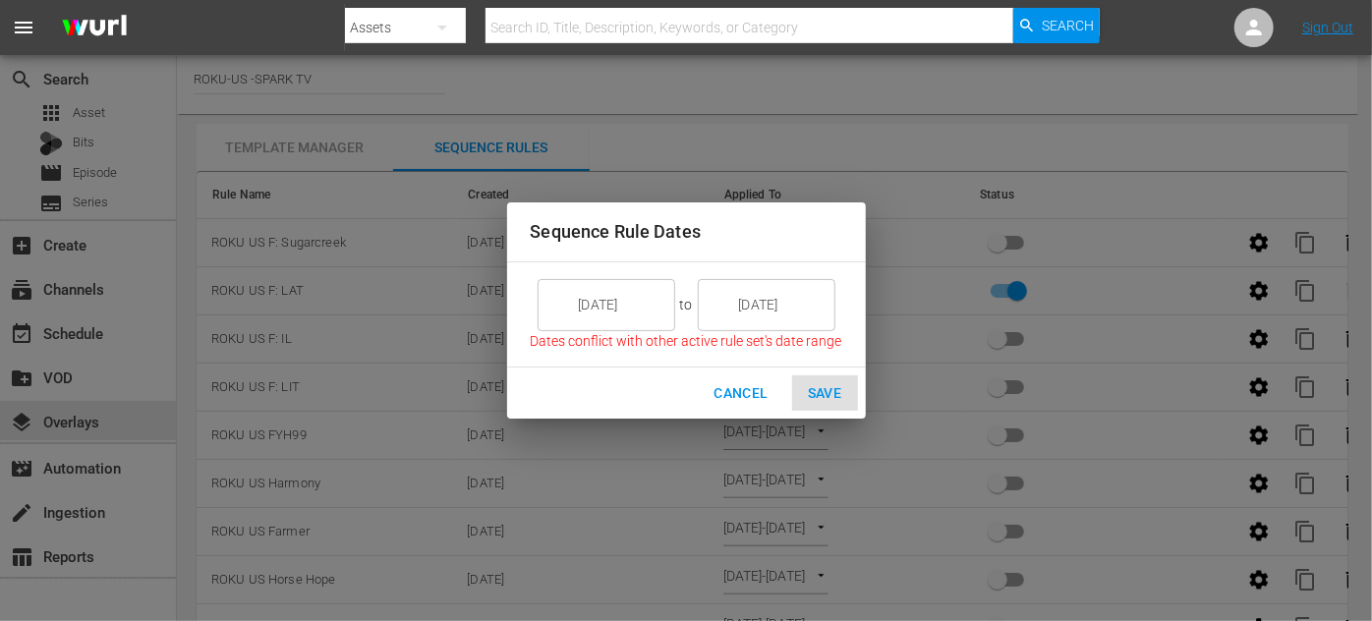
click at [637, 311] on input "[DATE]" at bounding box center [620, 304] width 110 height 53
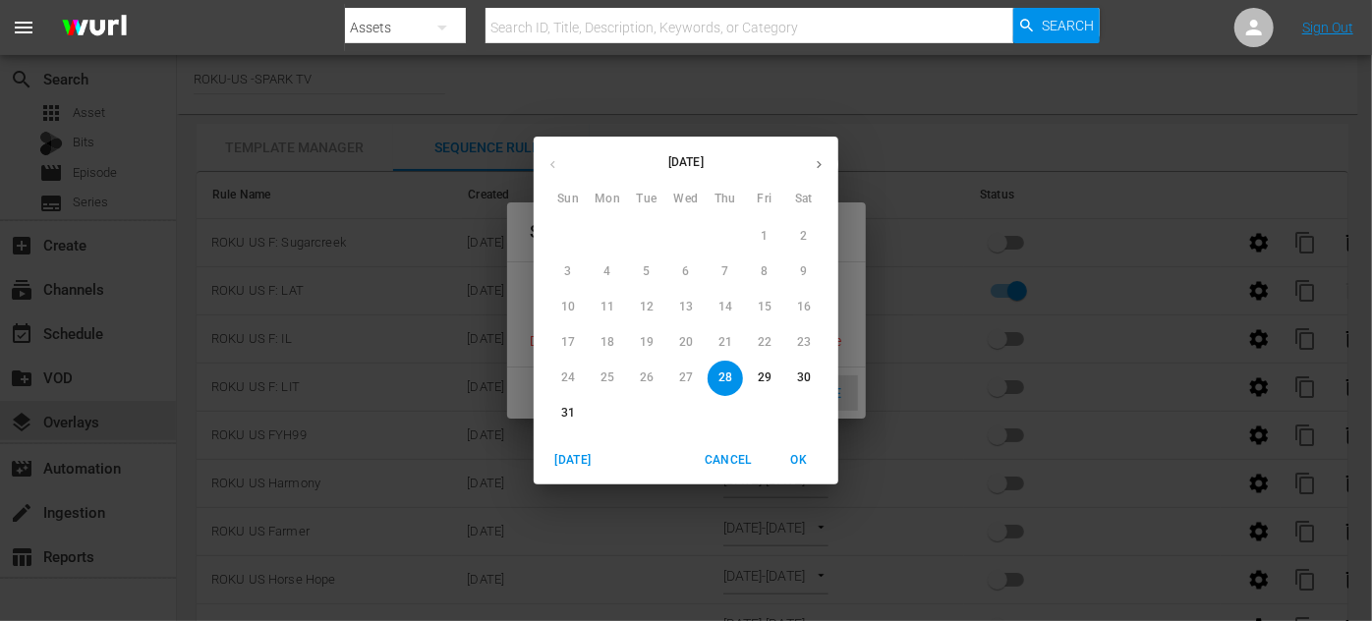
click at [571, 410] on p "31" at bounding box center [568, 413] width 14 height 17
type input "[DATE]"
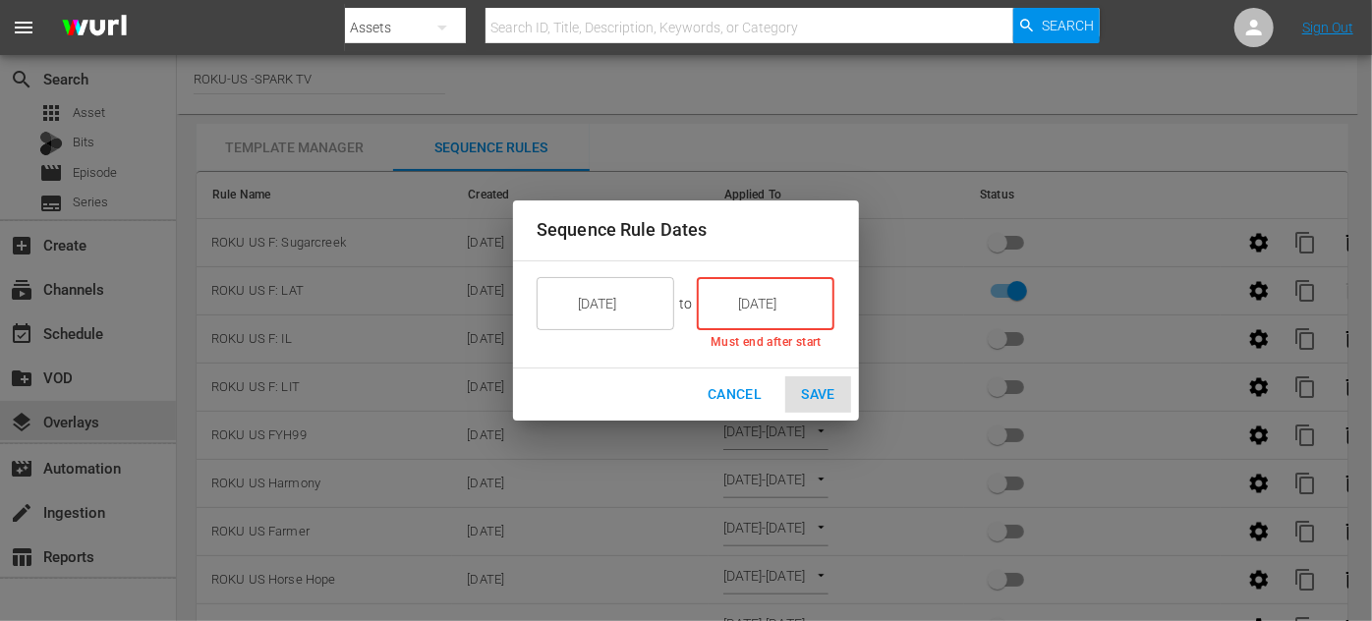
click at [812, 314] on input "[DATE]" at bounding box center [780, 303] width 110 height 53
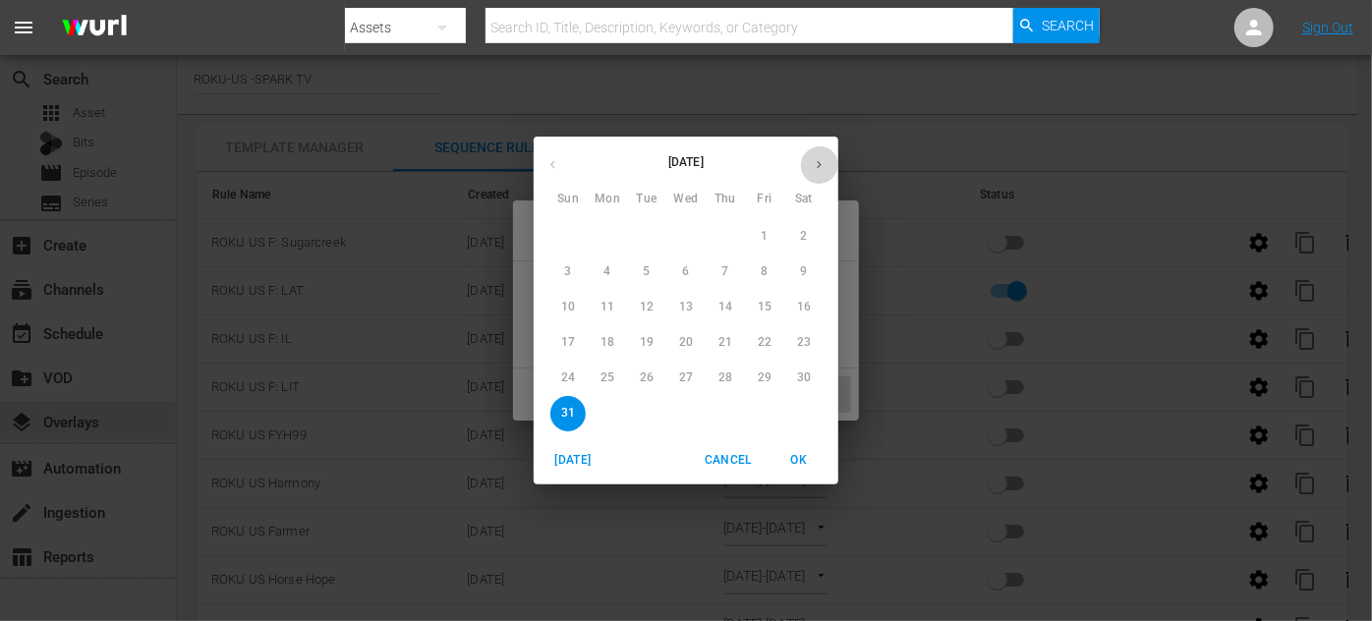
click at [815, 161] on icon "button" at bounding box center [819, 164] width 15 height 15
click at [804, 239] on p "6" at bounding box center [803, 236] width 7 height 17
type input "[DATE]"
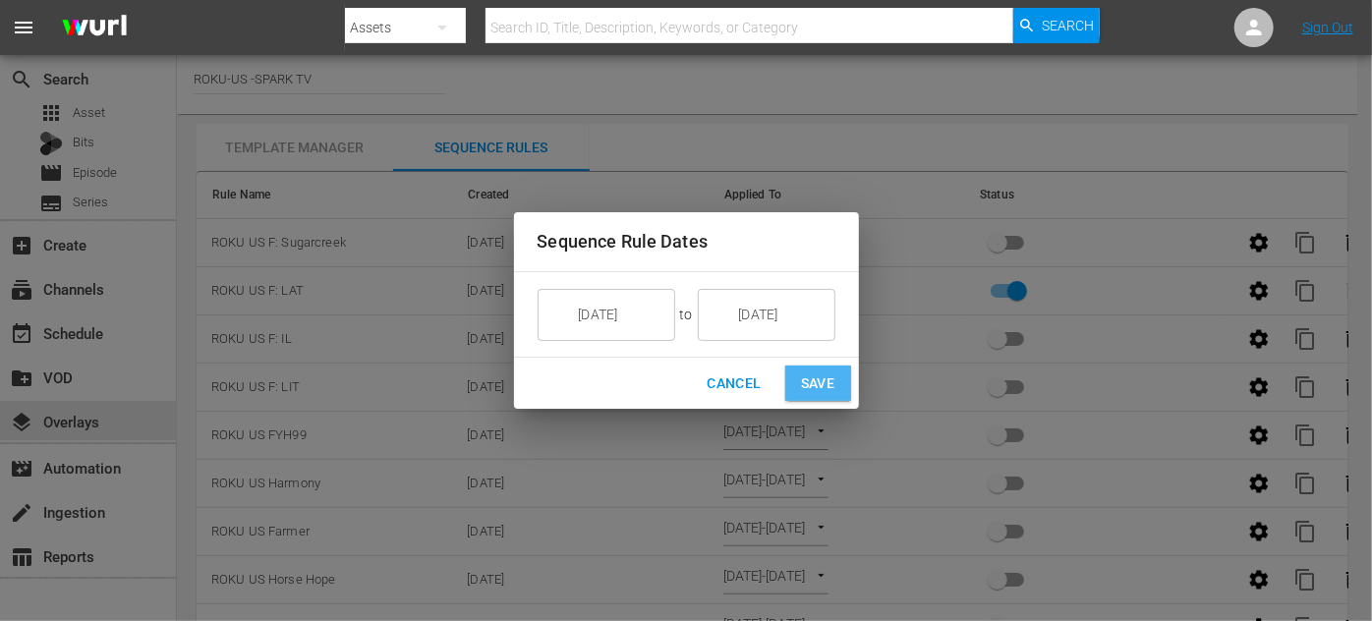
click at [834, 384] on button "Save" at bounding box center [818, 384] width 66 height 36
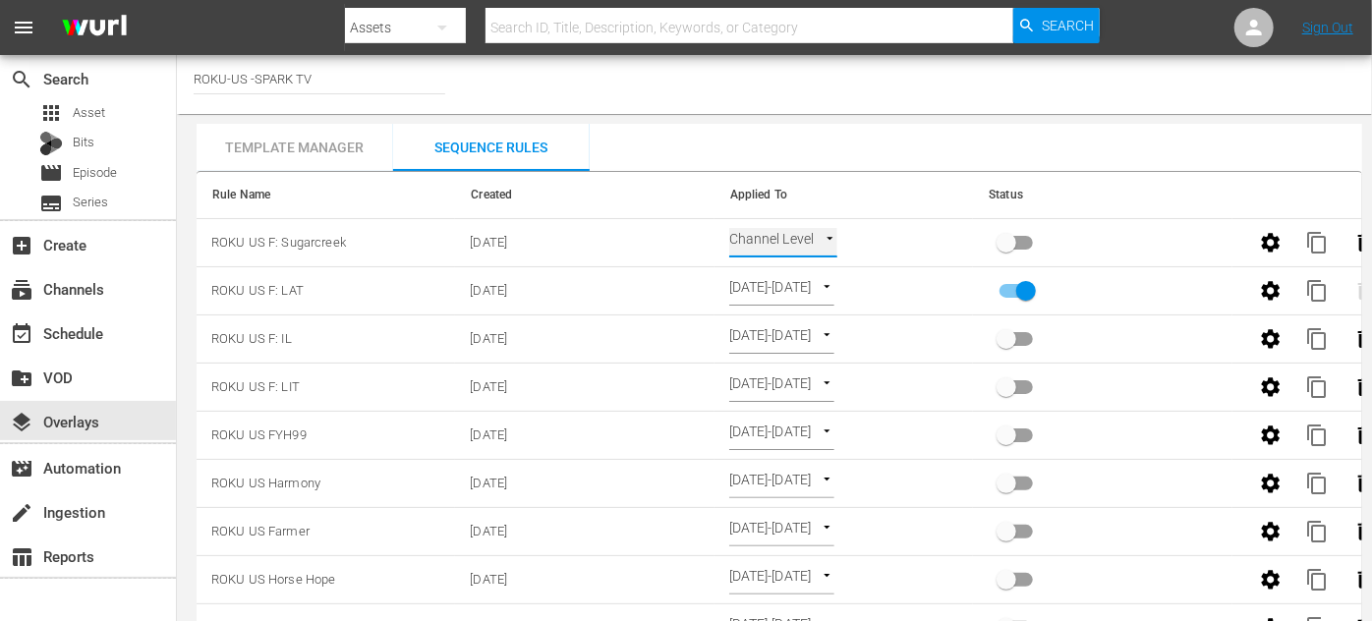
type input "SELECT_DATE"
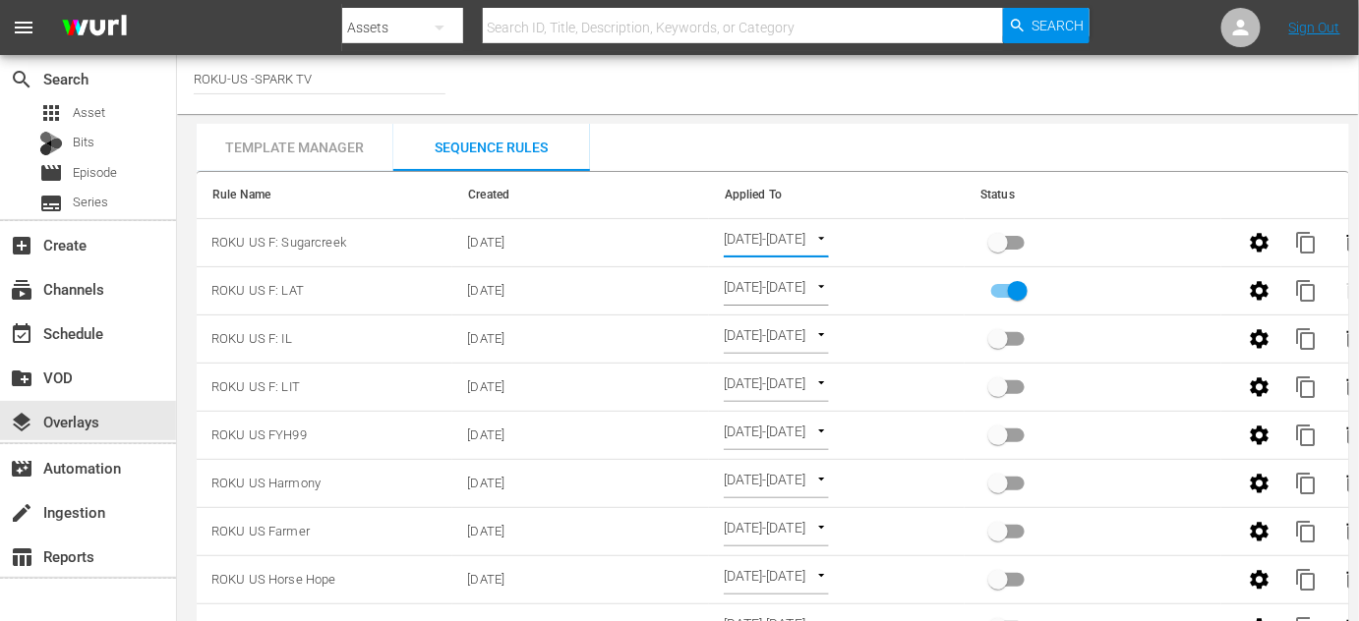
drag, startPoint x: 996, startPoint y: 240, endPoint x: 1209, endPoint y: 281, distance: 217.3
click at [997, 240] on input "primary checkbox" at bounding box center [998, 246] width 112 height 37
checkbox input "true"
click at [75, 326] on div "event_available Schedule" at bounding box center [55, 330] width 110 height 18
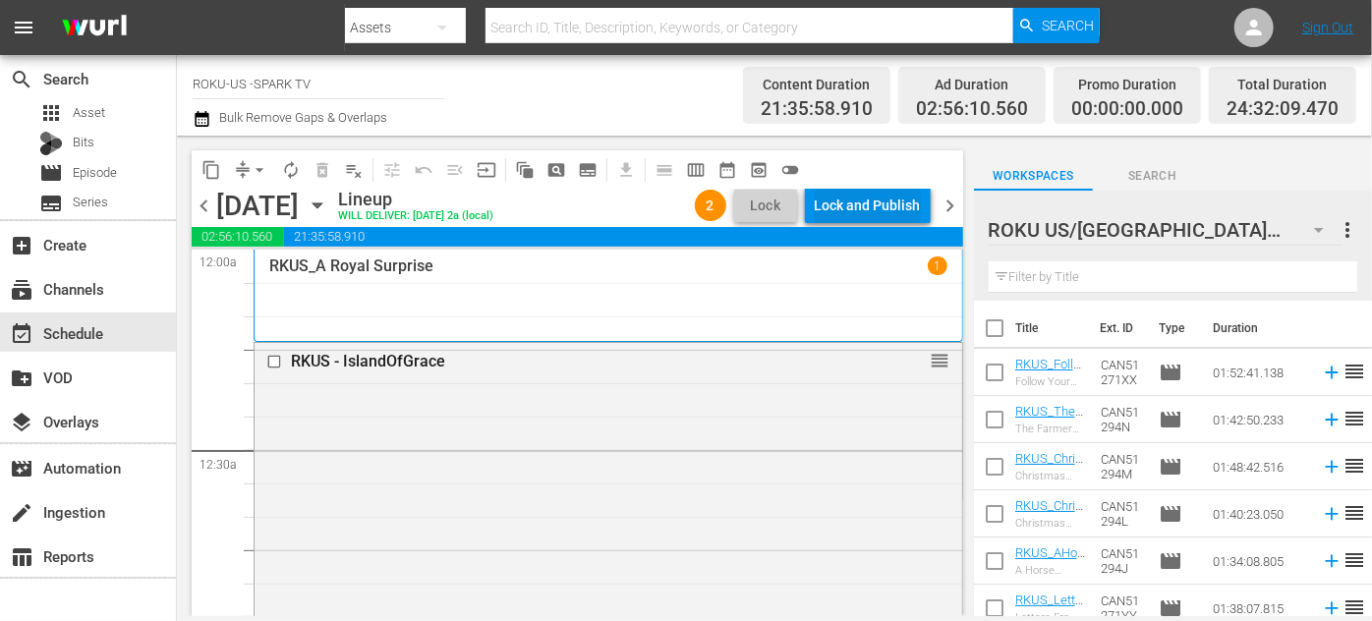
click at [852, 204] on div "Lock and Publish" at bounding box center [868, 205] width 106 height 35
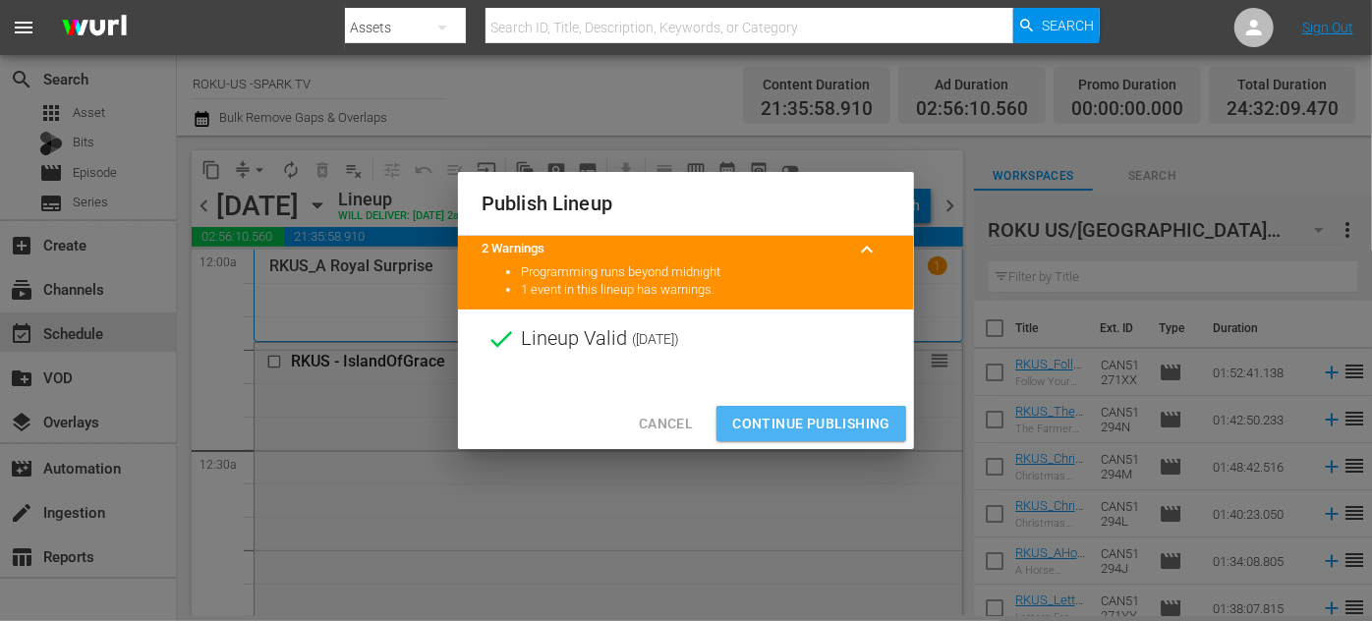
click at [802, 413] on span "Continue Publishing" at bounding box center [811, 424] width 158 height 25
